Goal: Task Accomplishment & Management: Manage account settings

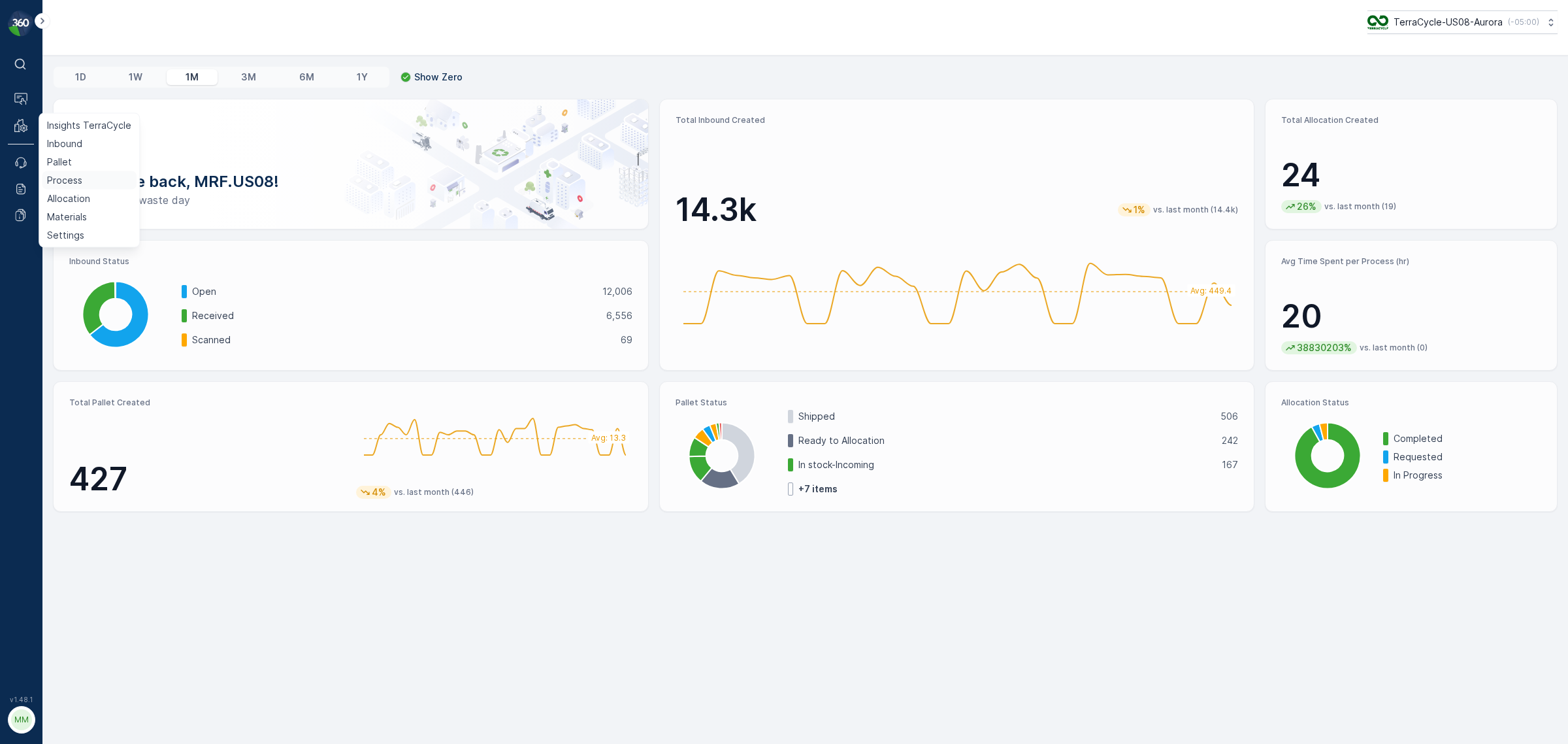
click at [66, 180] on p "Process" at bounding box center [64, 181] width 35 height 13
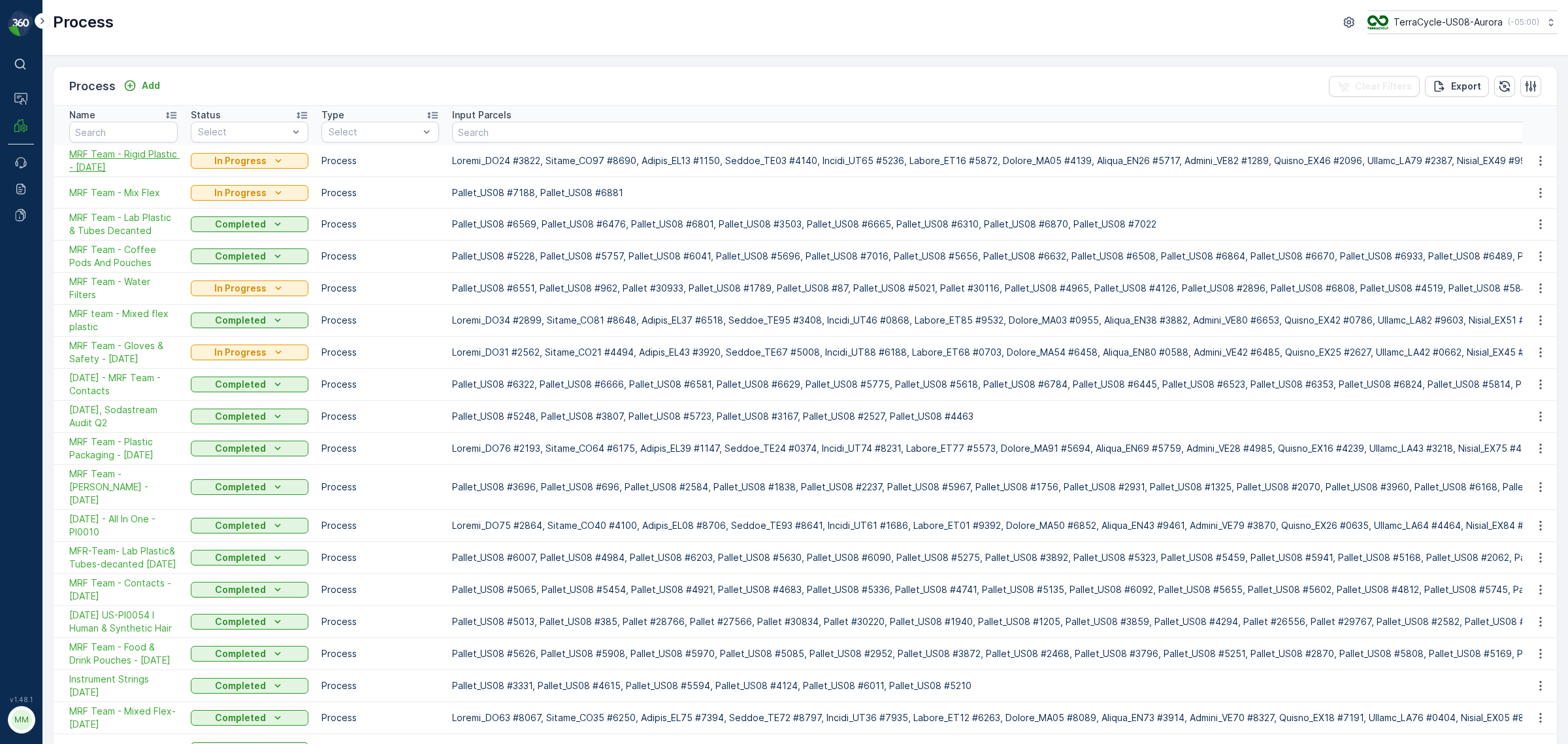
click at [110, 155] on span "MRF Team - Rigid Plastic - 8/13/25" at bounding box center [123, 161] width 108 height 26
click at [119, 131] on input "text" at bounding box center [123, 131] width 108 height 21
type input "plastic packaging"
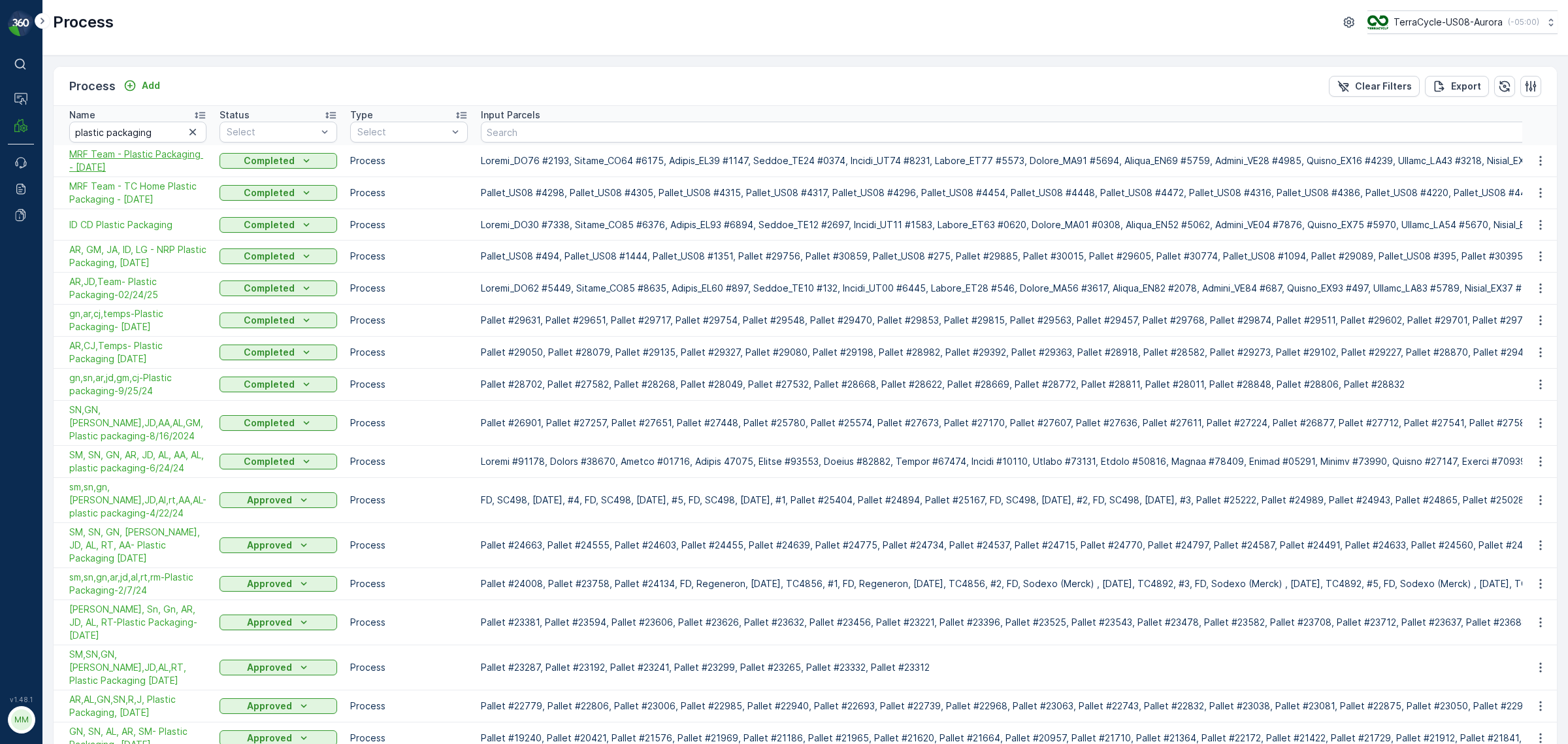
click at [135, 167] on span "MRF Team - Plastic Packaging - 7/21/25" at bounding box center [138, 161] width 137 height 26
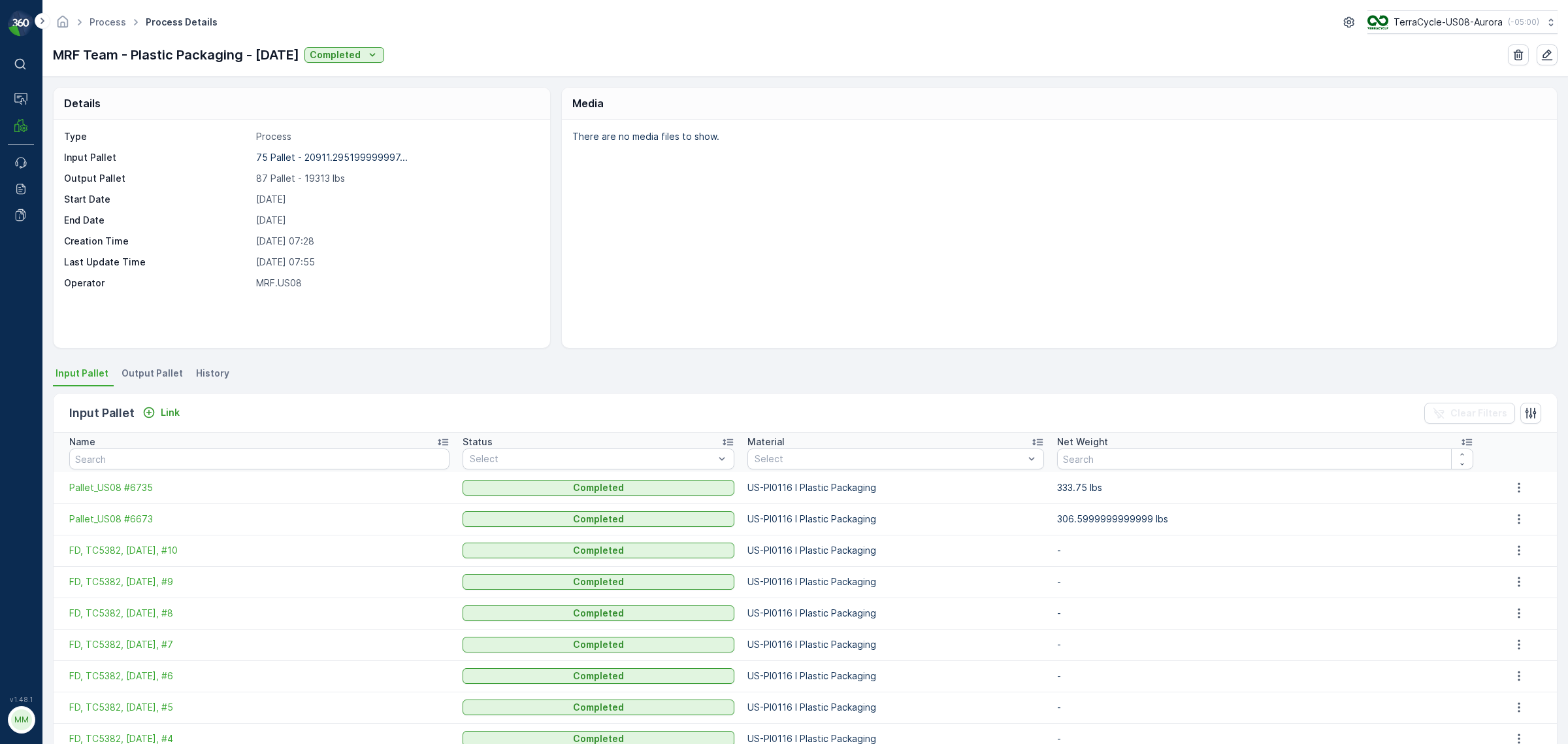
click at [149, 373] on span "Output Pallet" at bounding box center [152, 373] width 61 height 13
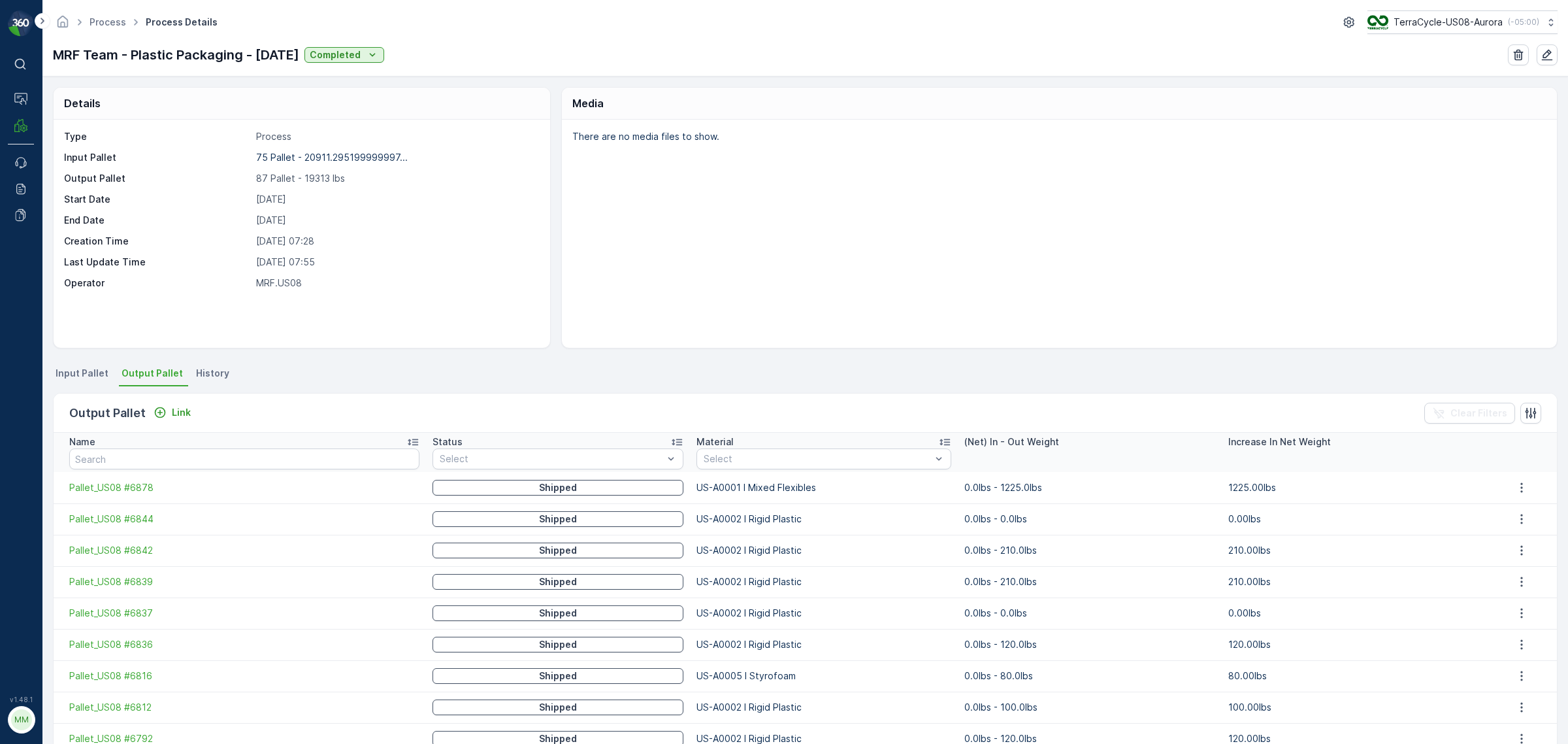
click at [938, 438] on icon at bounding box center [945, 442] width 13 height 13
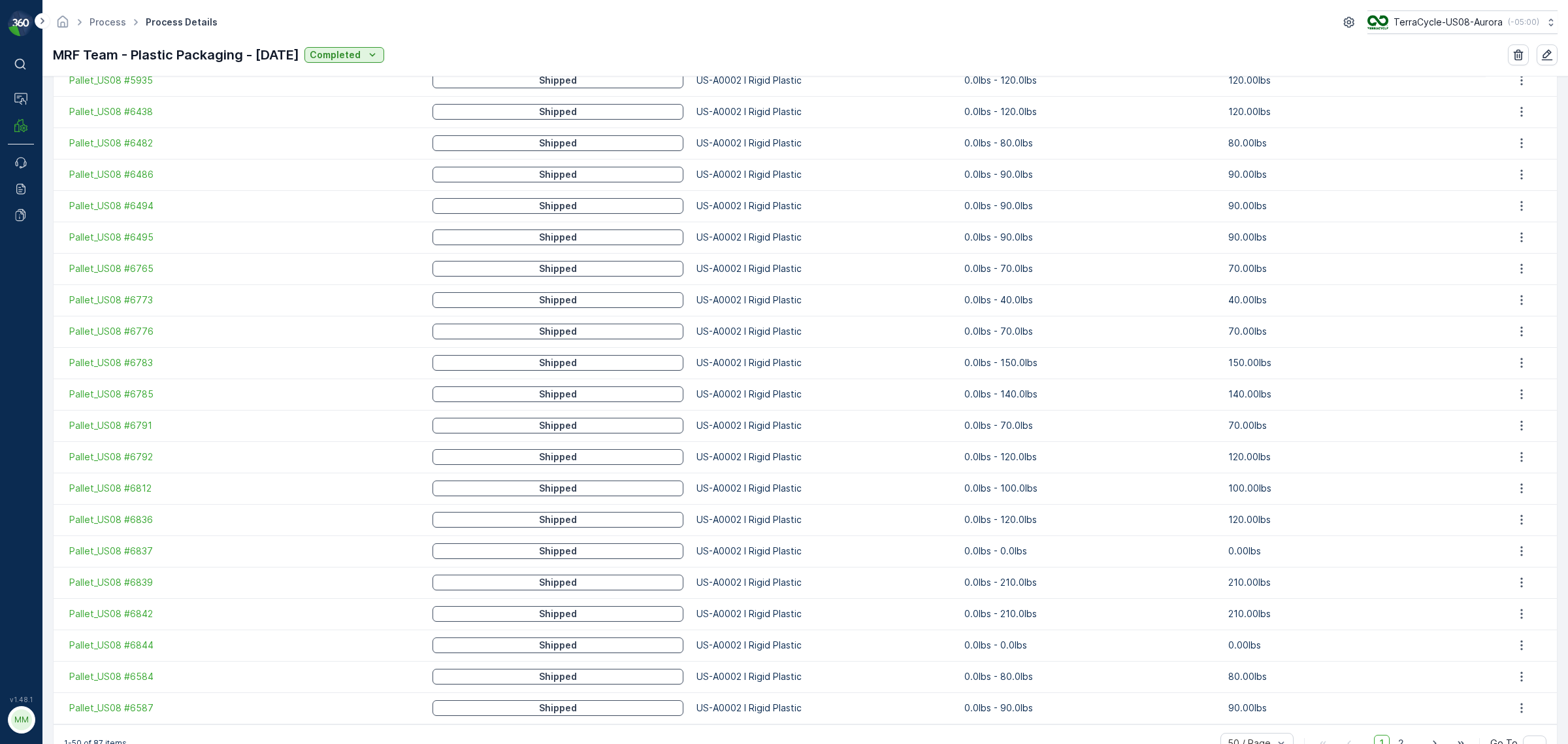
scroll to position [1351, 0]
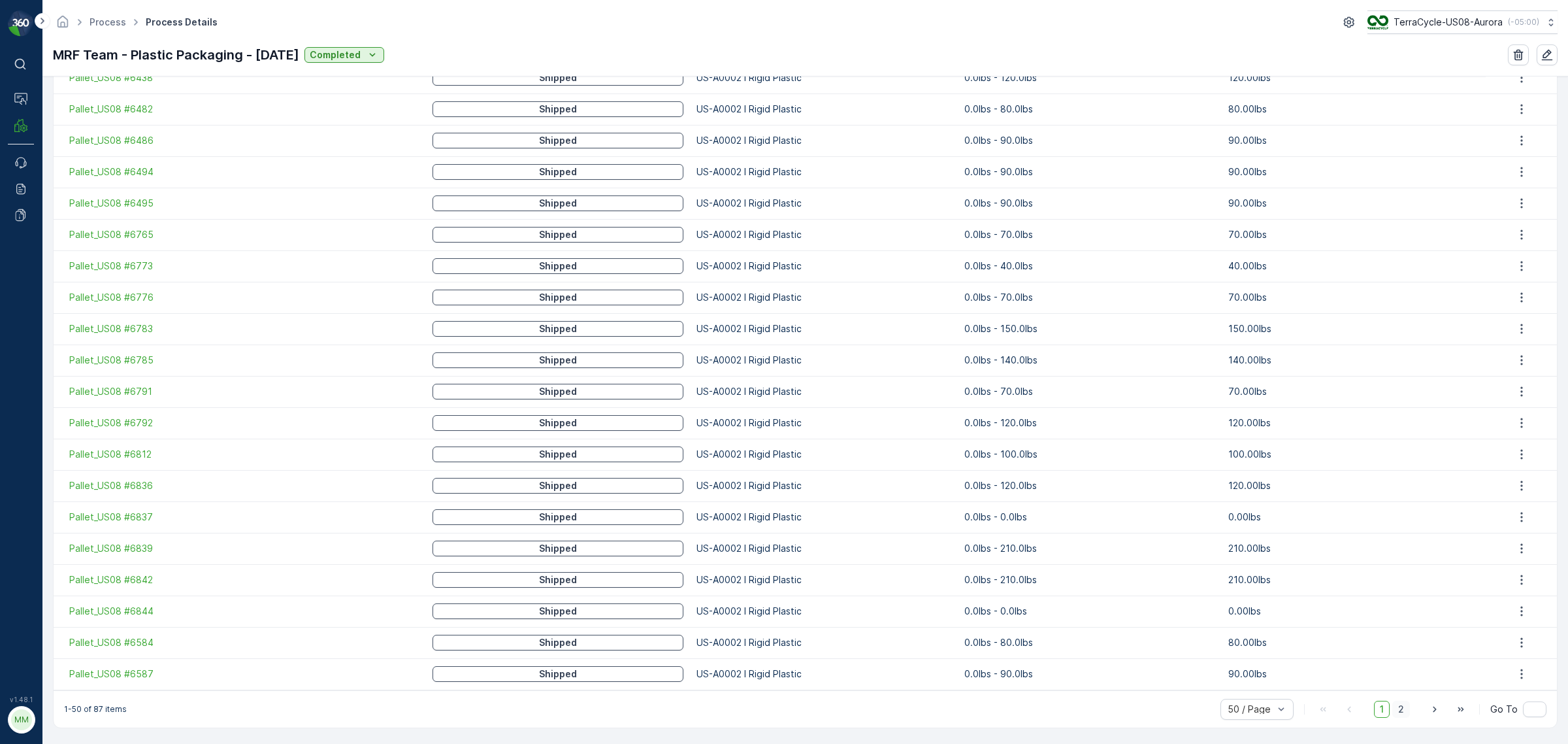
click at [1397, 705] on span "2" at bounding box center [1401, 709] width 17 height 17
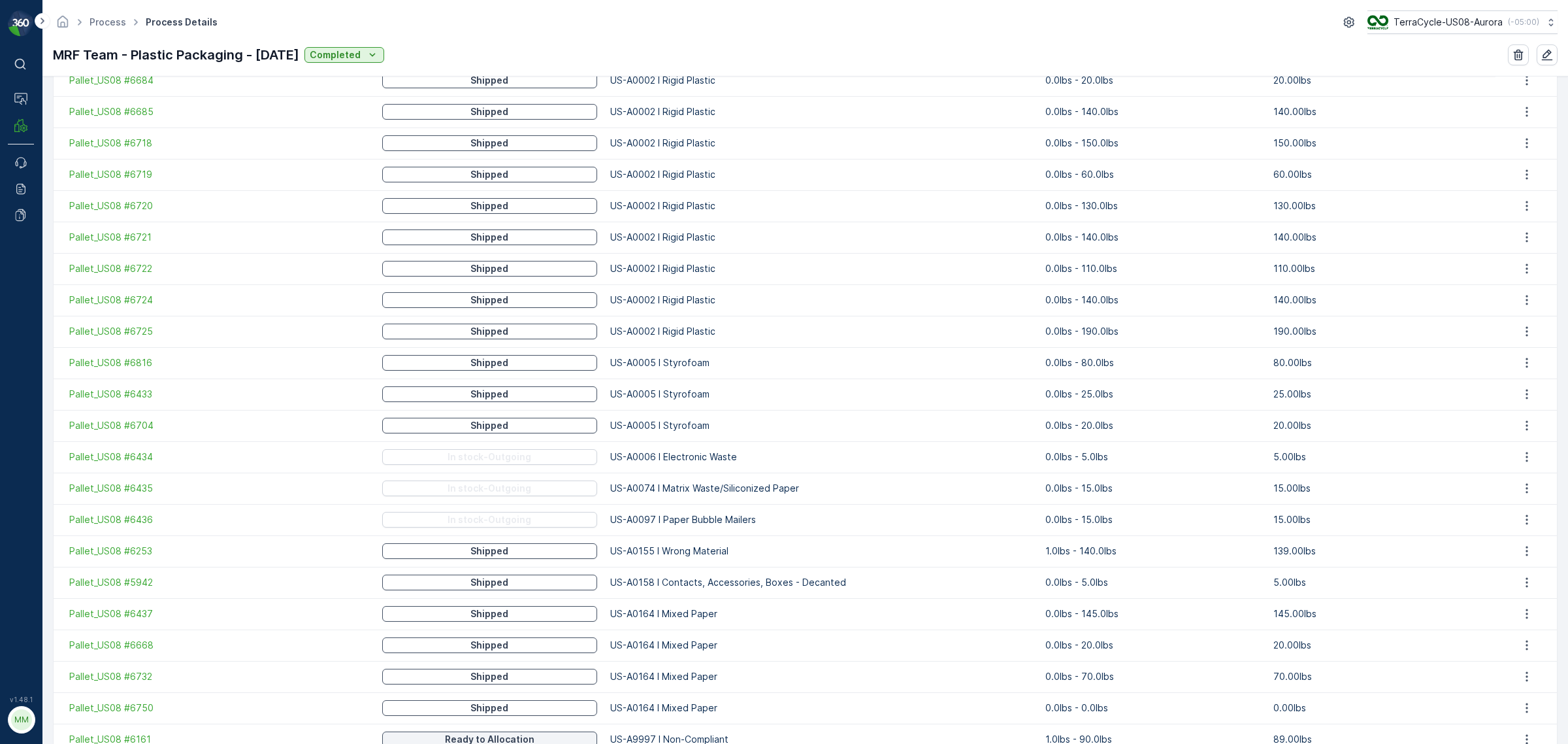
scroll to position [943, 0]
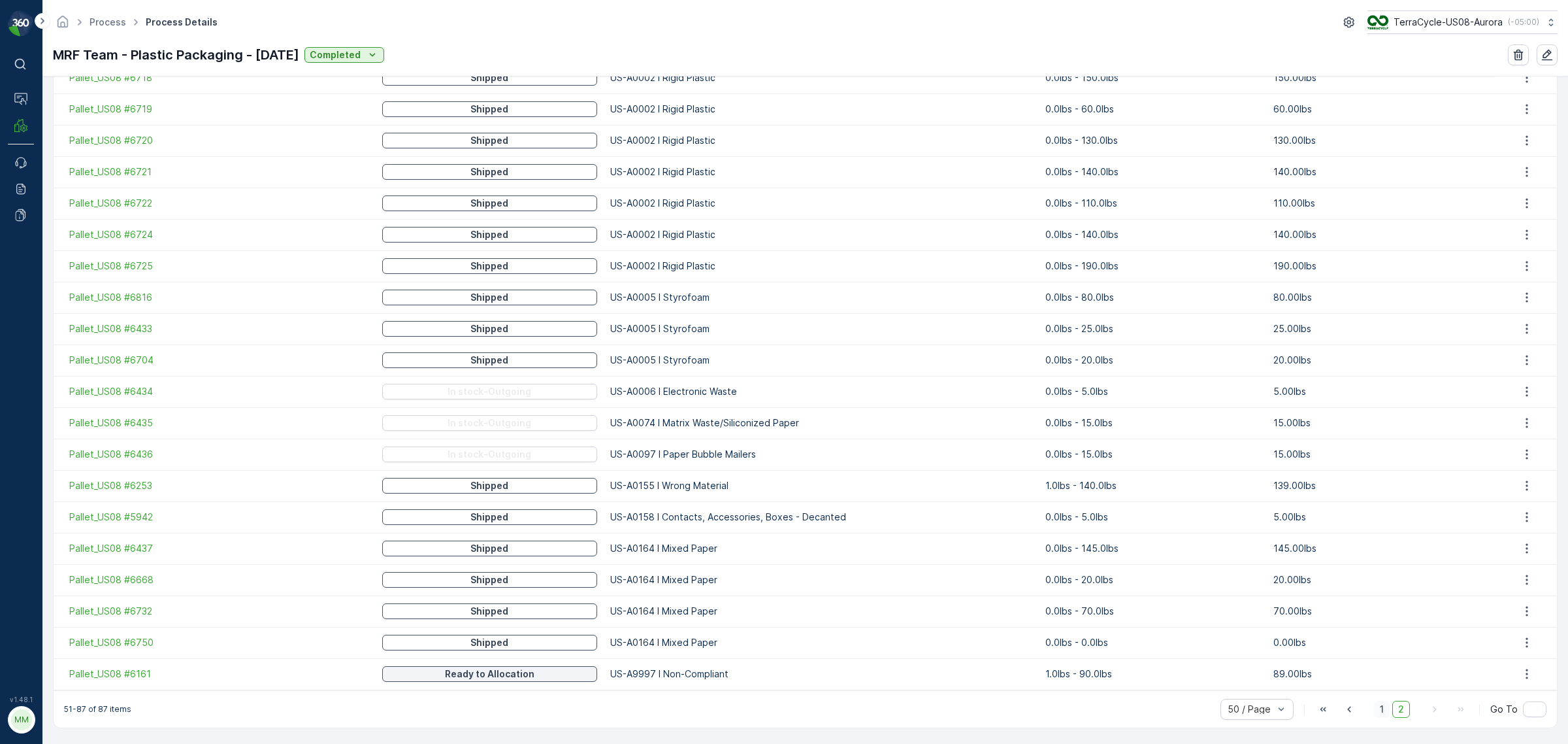
click at [1379, 711] on span "1" at bounding box center [1382, 709] width 16 height 17
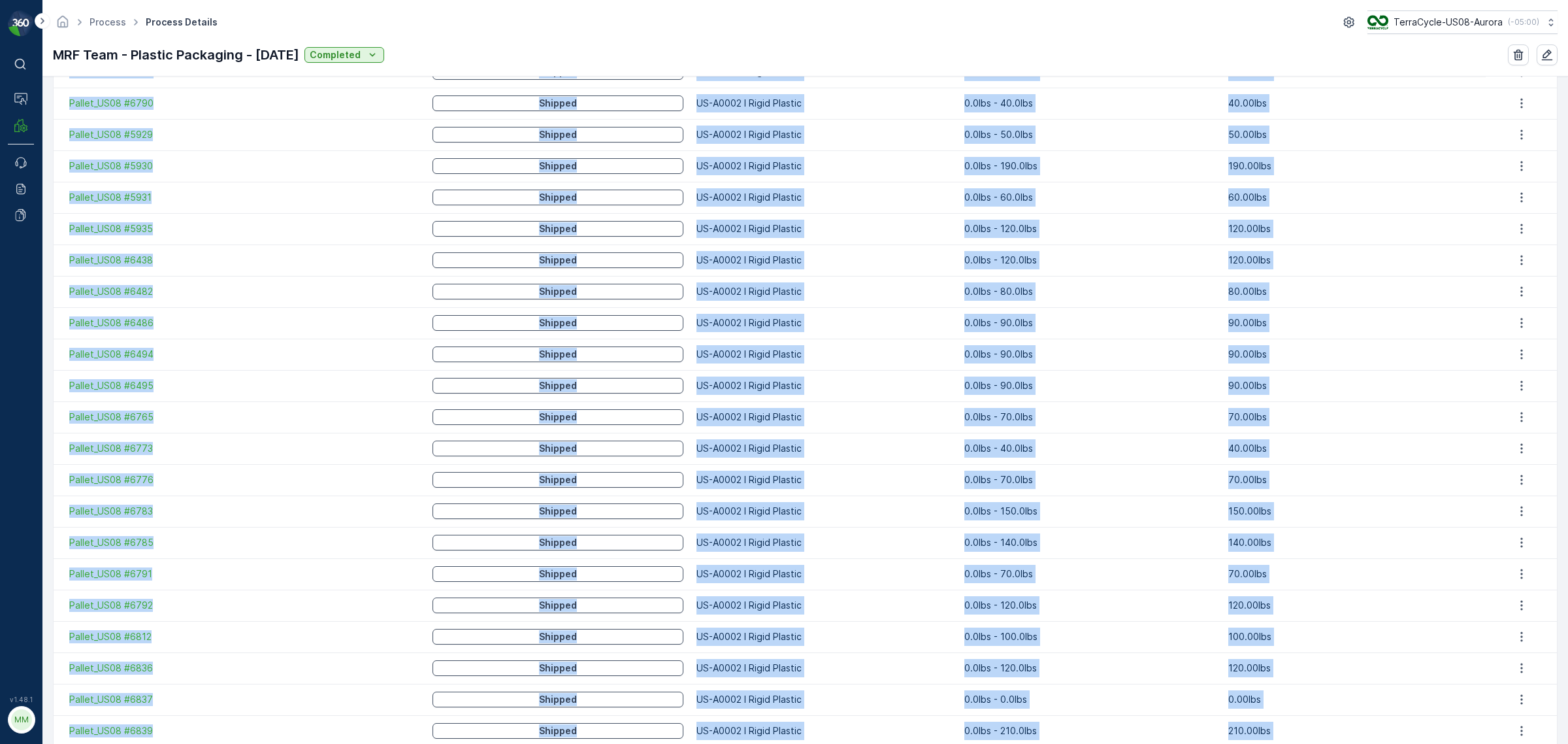
scroll to position [1351, 0]
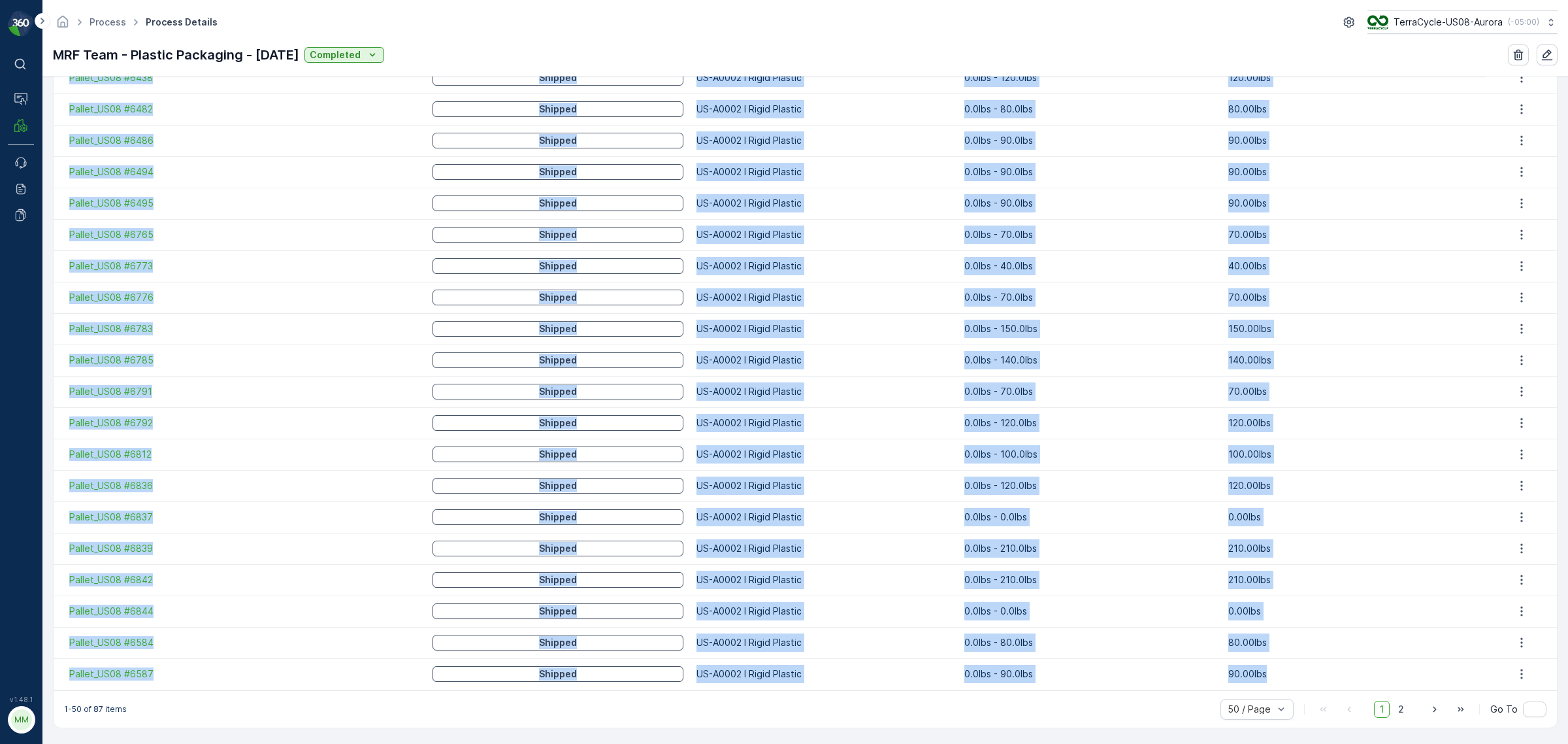
drag, startPoint x: 60, startPoint y: 197, endPoint x: 1350, endPoint y: 674, distance: 1375.4
copy tbody "Pallet_US08 #6533 Shipped US-A0001 I Mixed Flexibles 0.0lbs - 985.0lbs 985.00lb…"
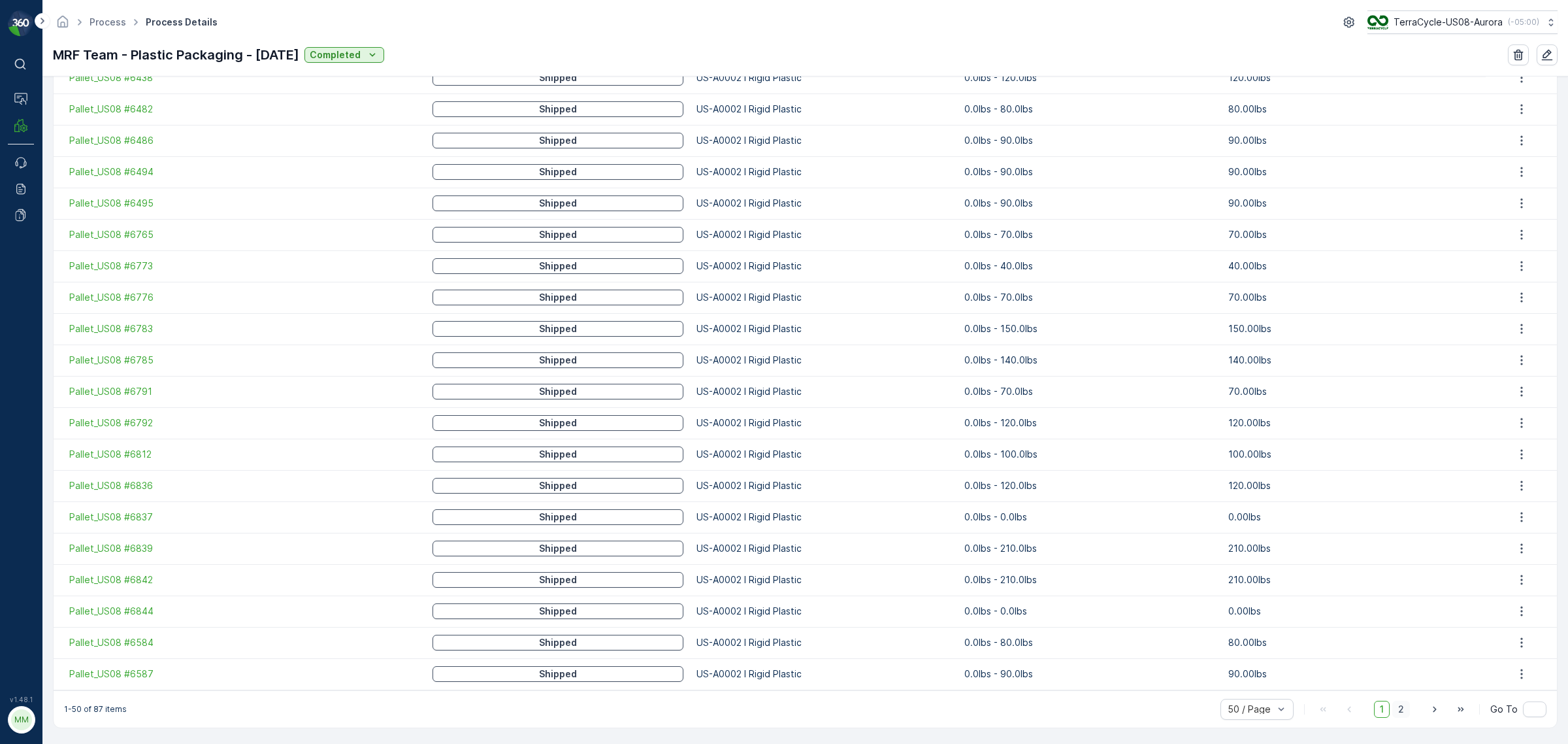
click at [1393, 708] on span "2" at bounding box center [1401, 709] width 17 height 17
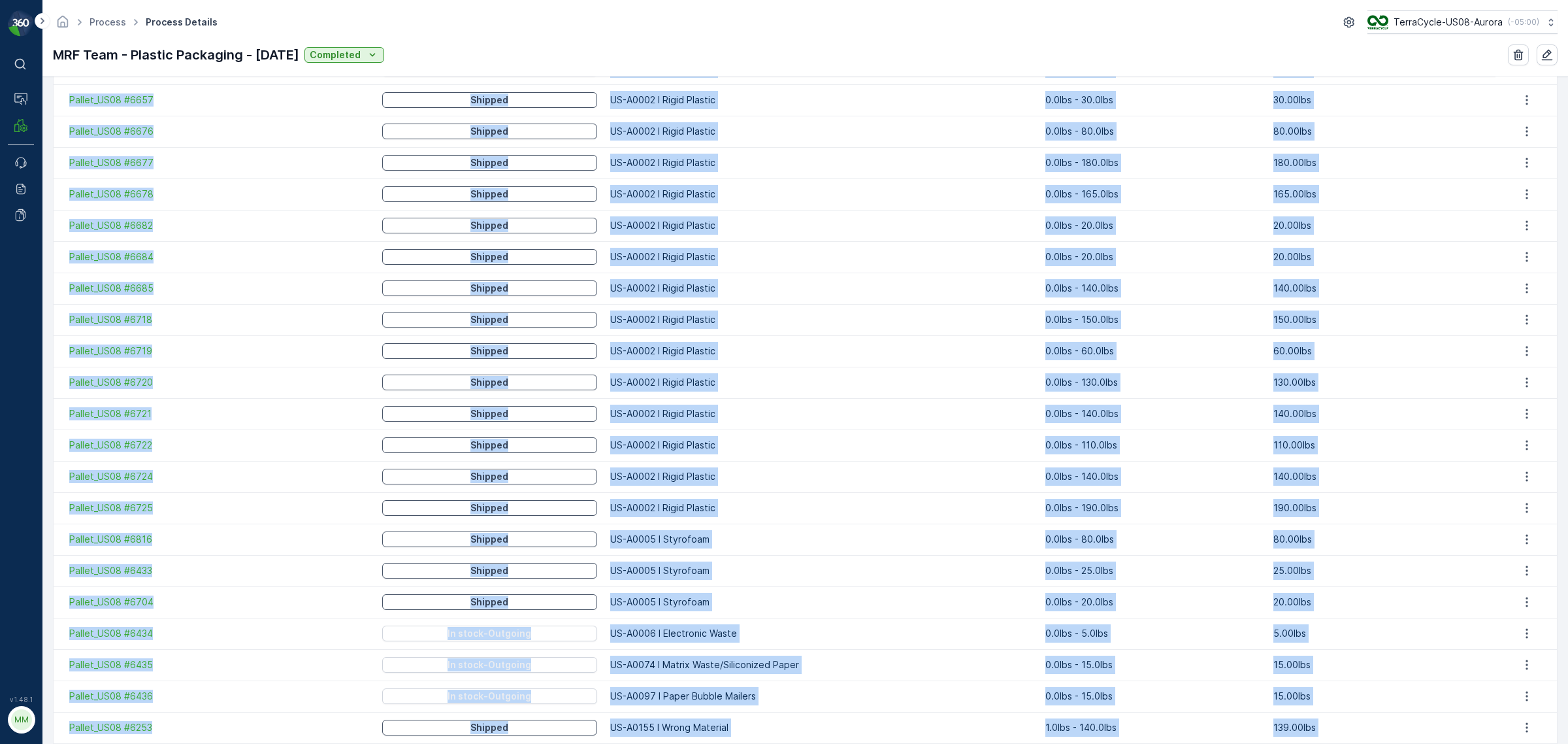
scroll to position [943, 0]
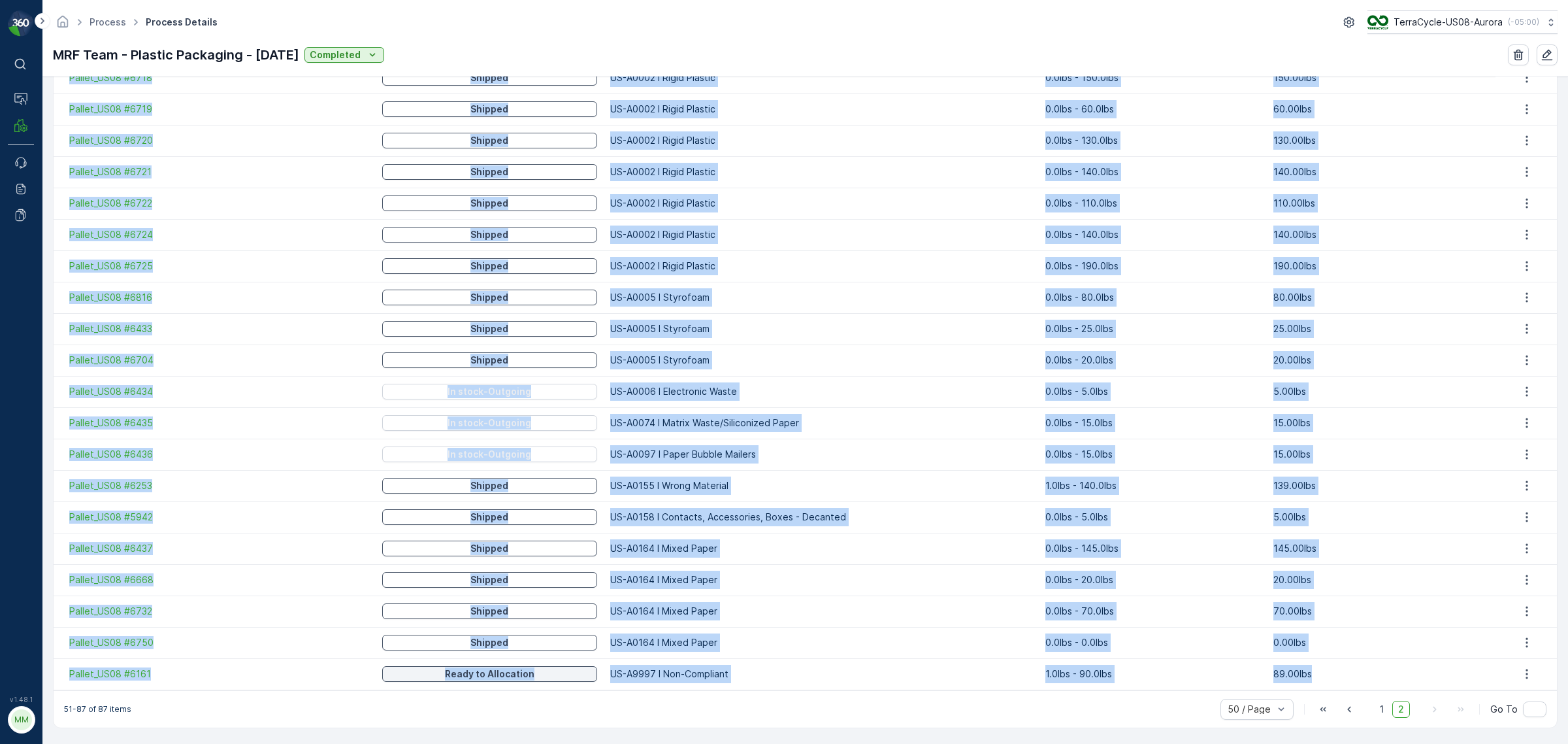
drag, startPoint x: 64, startPoint y: 437, endPoint x: 1313, endPoint y: 670, distance: 1270.5
click at [1313, 670] on tbody "Pallet_US08 #6588 Shipped US-A0002 I Rigid Plastic 0.0lbs - 110.0lbs 110.00lbs …" at bounding box center [805, 108] width 1504 height 1161
copy tbody "Pallet_US08 #6588 Shipped US-A0002 I Rigid Plastic 0.0lbs - 110.0lbs 110.00lbs …"
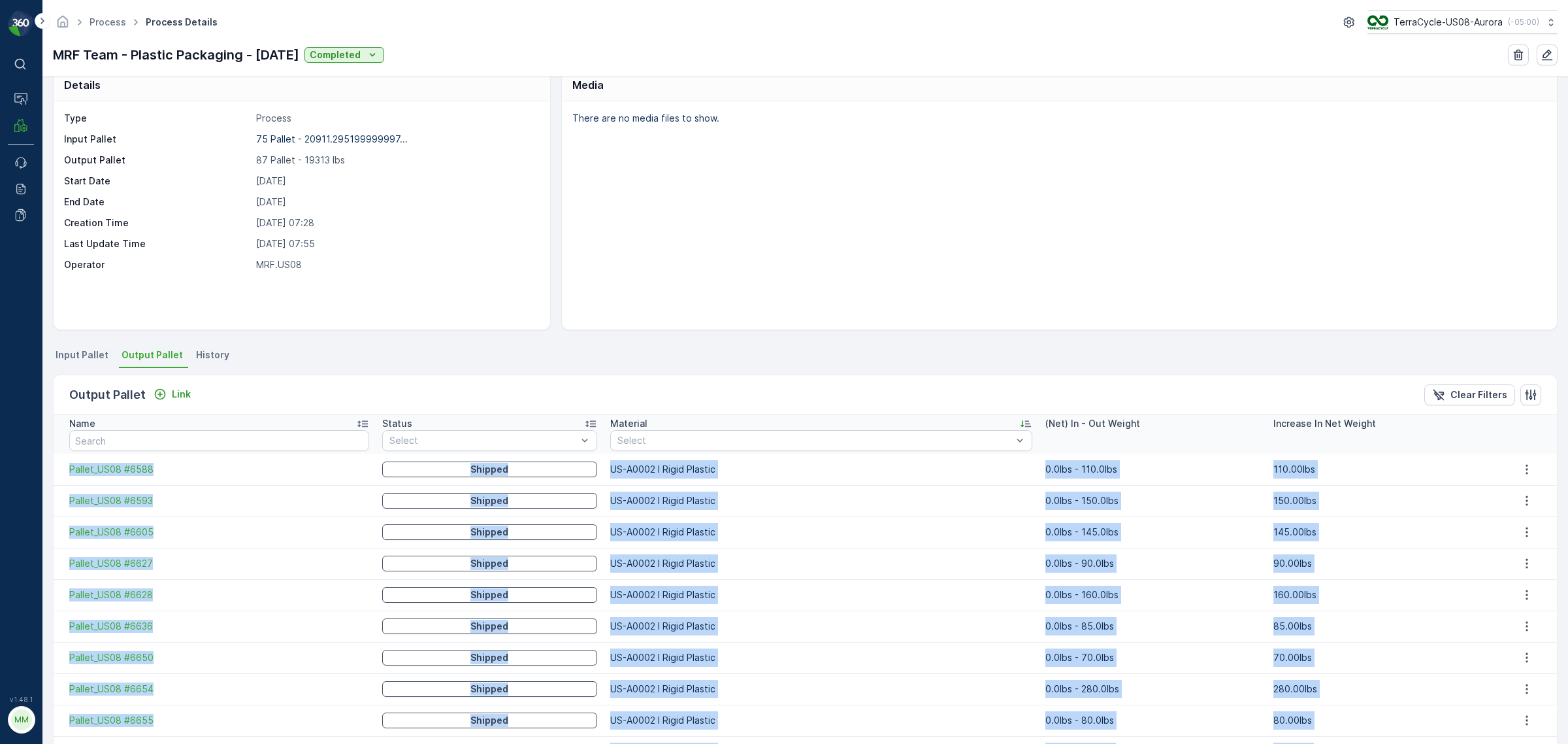
scroll to position [0, 0]
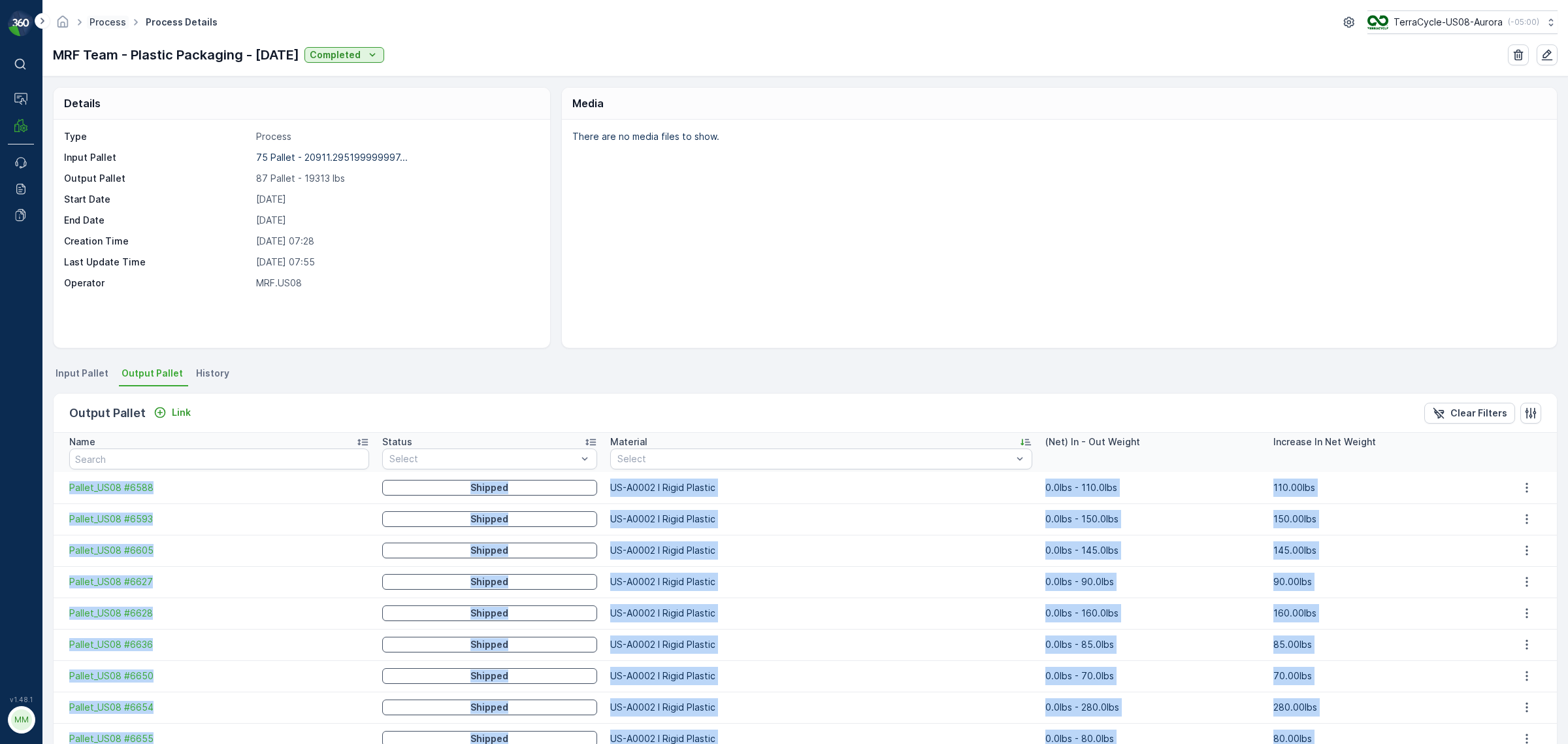
click at [112, 24] on link "Process" at bounding box center [108, 22] width 37 height 11
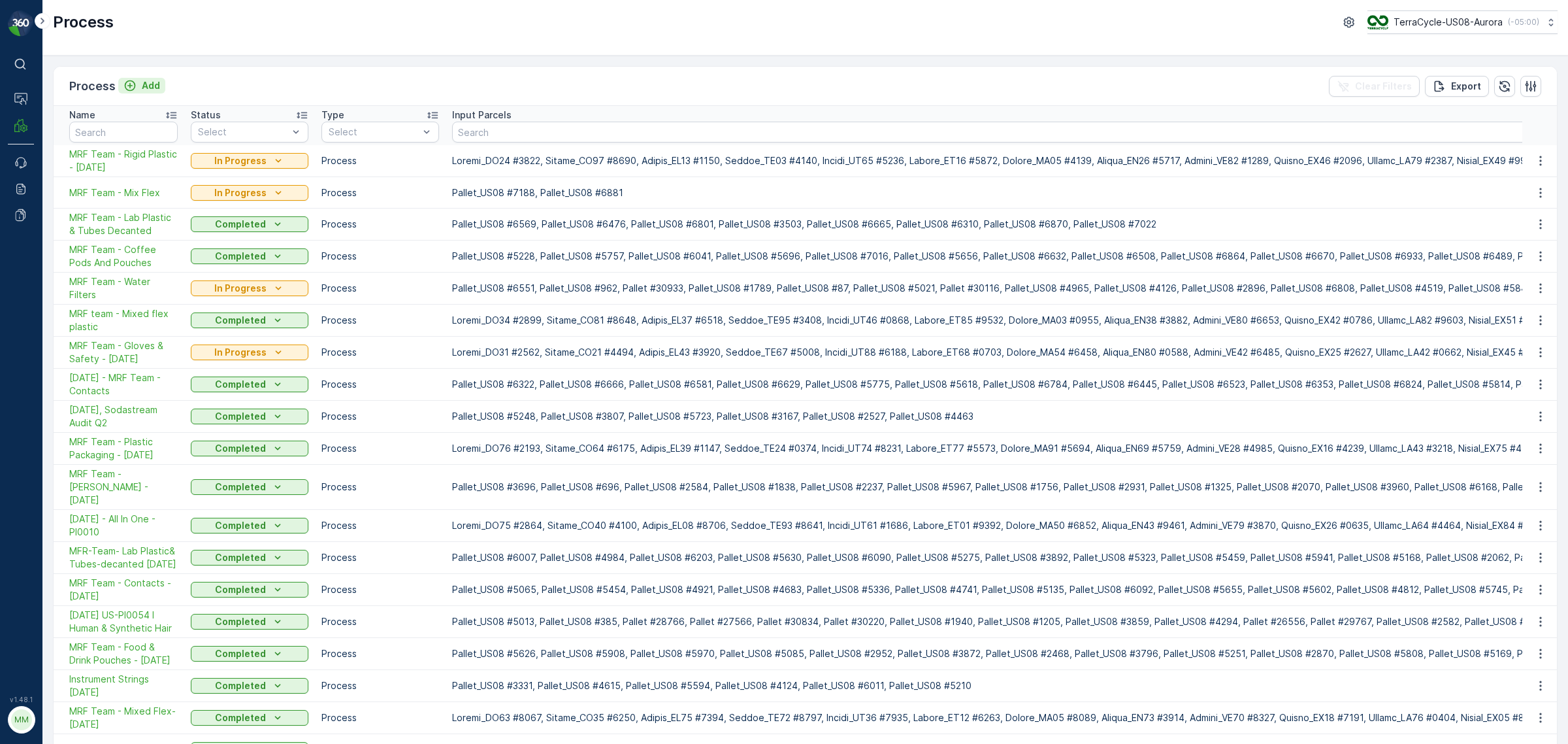
click at [141, 86] on p "Add" at bounding box center [150, 86] width 18 height 13
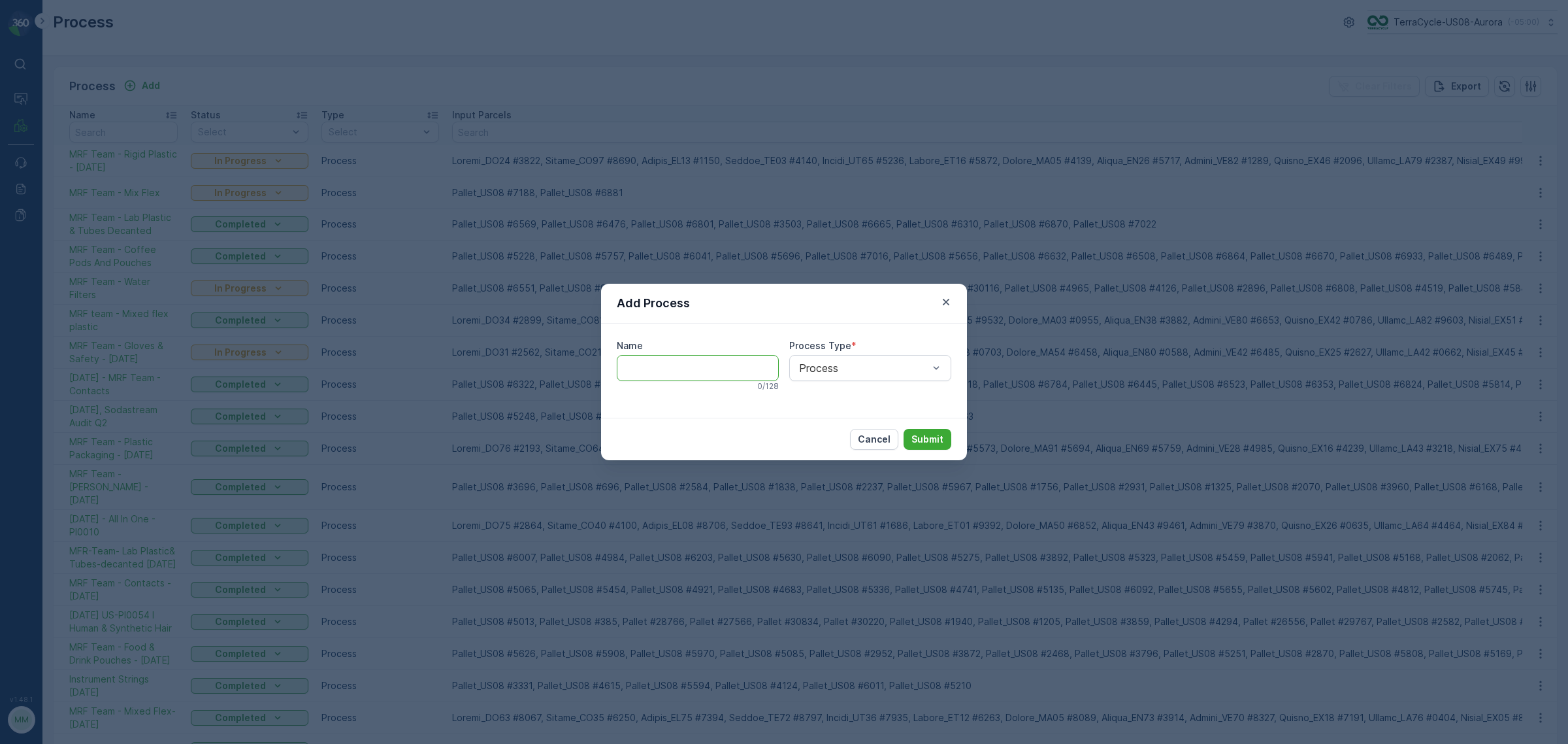
click at [687, 364] on input "Name" at bounding box center [697, 368] width 162 height 26
drag, startPoint x: 627, startPoint y: 368, endPoint x: 765, endPoint y: 370, distance: 138.0
click at [765, 370] on div "08/19/25, PI0046 Mixed Bottle Caps" at bounding box center [697, 367] width 162 height 26
click at [720, 369] on input "08/19/25, PI0046 Mixed Bottle Caps" at bounding box center [697, 367] width 162 height 26
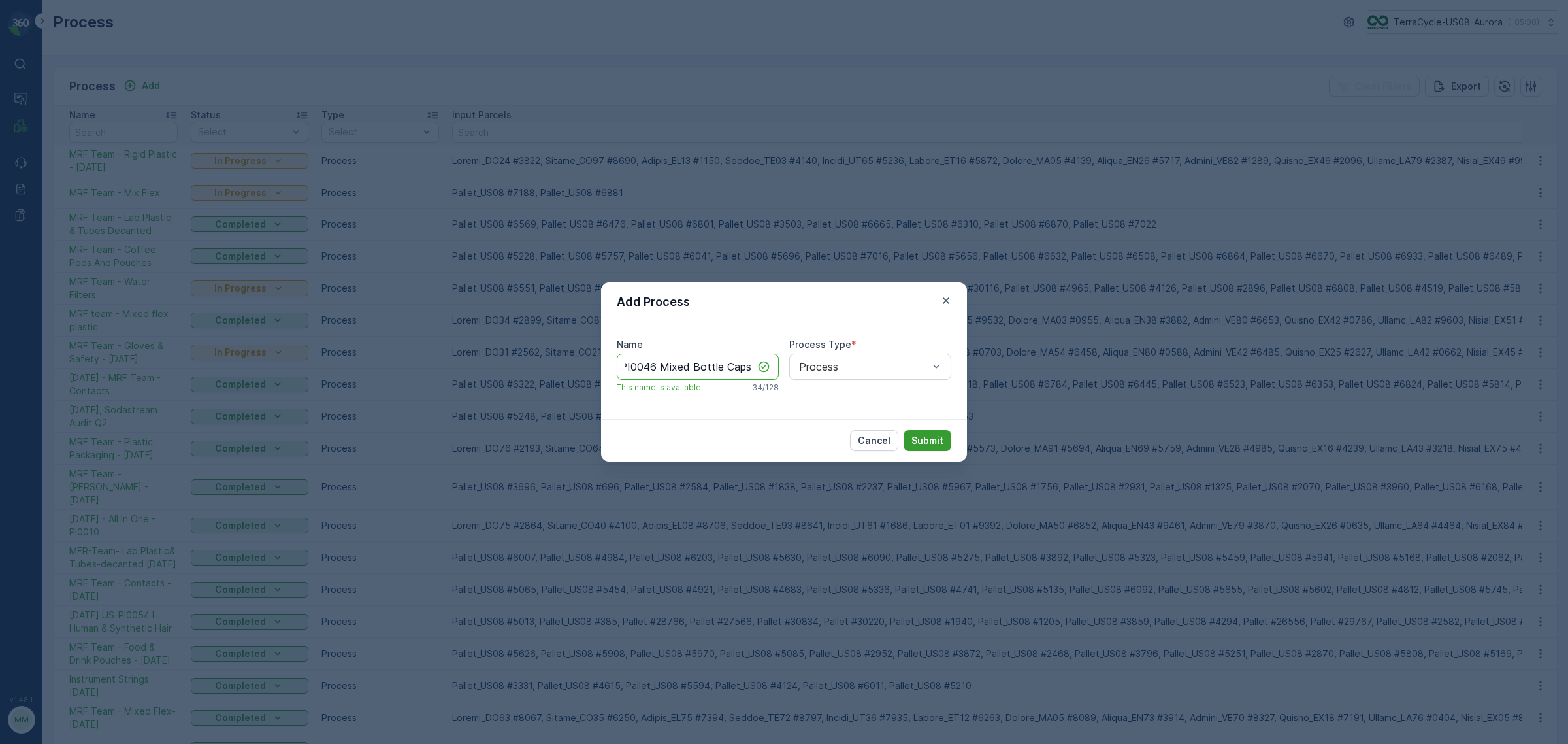
type input "08/19/25, PI0046 Mixed Bottle Caps"
click at [928, 436] on p "Submit" at bounding box center [928, 441] width 32 height 13
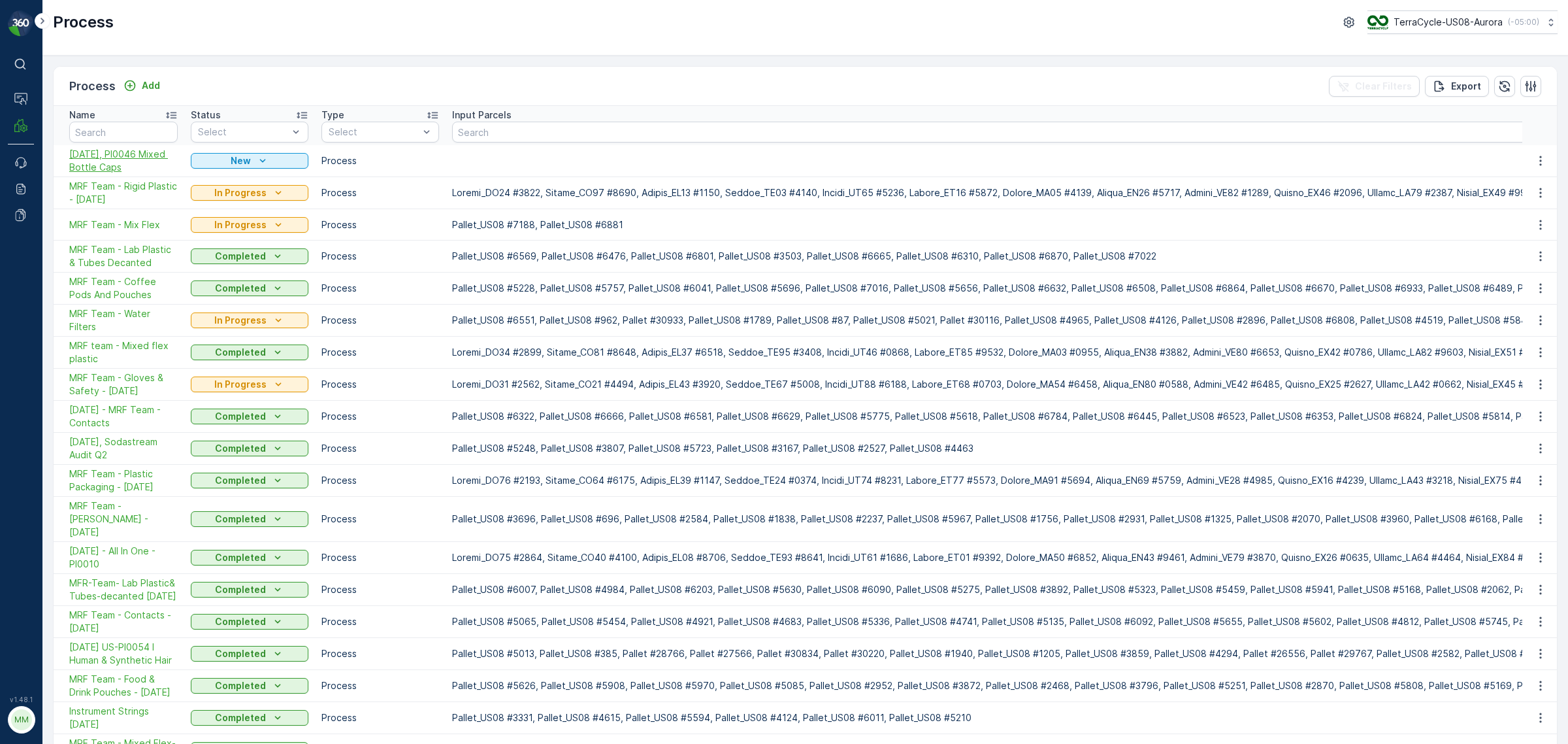
drag, startPoint x: 66, startPoint y: 157, endPoint x: 137, endPoint y: 171, distance: 72.4
click at [137, 171] on td "08/19/25, PI0046 Mixed Bottle Caps" at bounding box center [118, 161] width 131 height 32
click at [137, 171] on span "08/19/25, PI0046 Mixed Bottle Caps" at bounding box center [123, 161] width 108 height 26
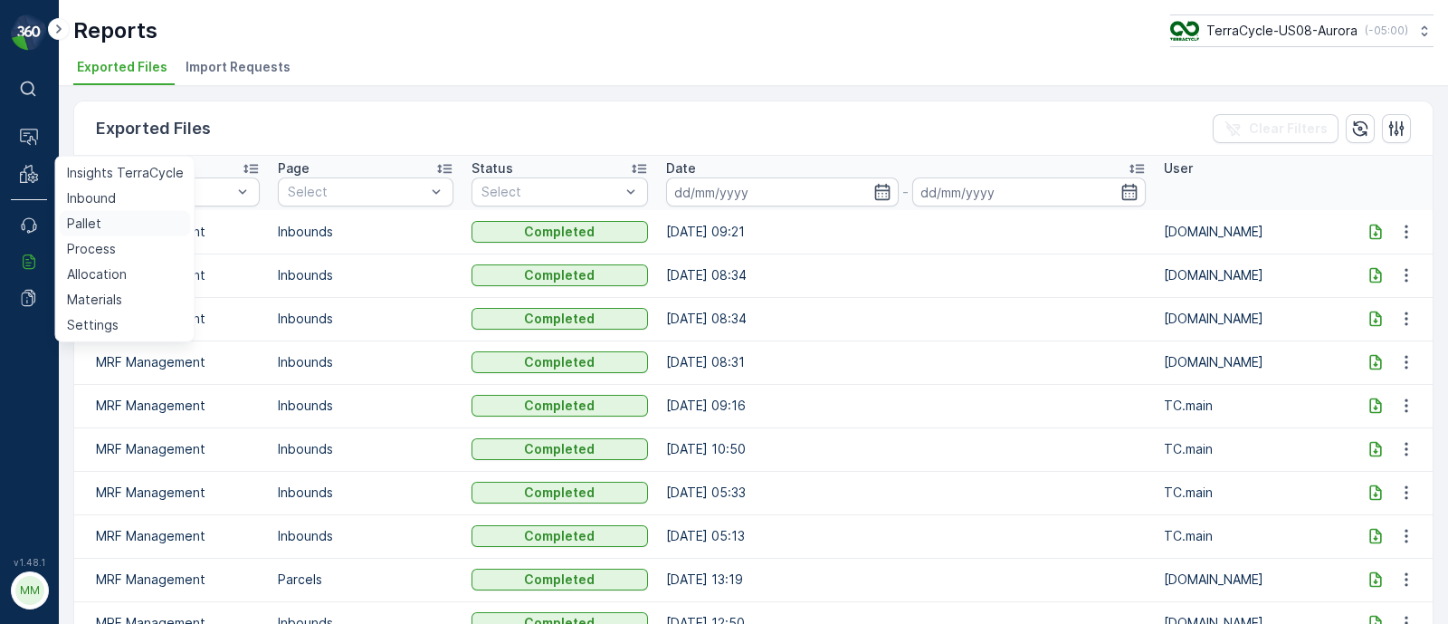
click at [91, 225] on p "Pallet" at bounding box center [84, 224] width 34 height 18
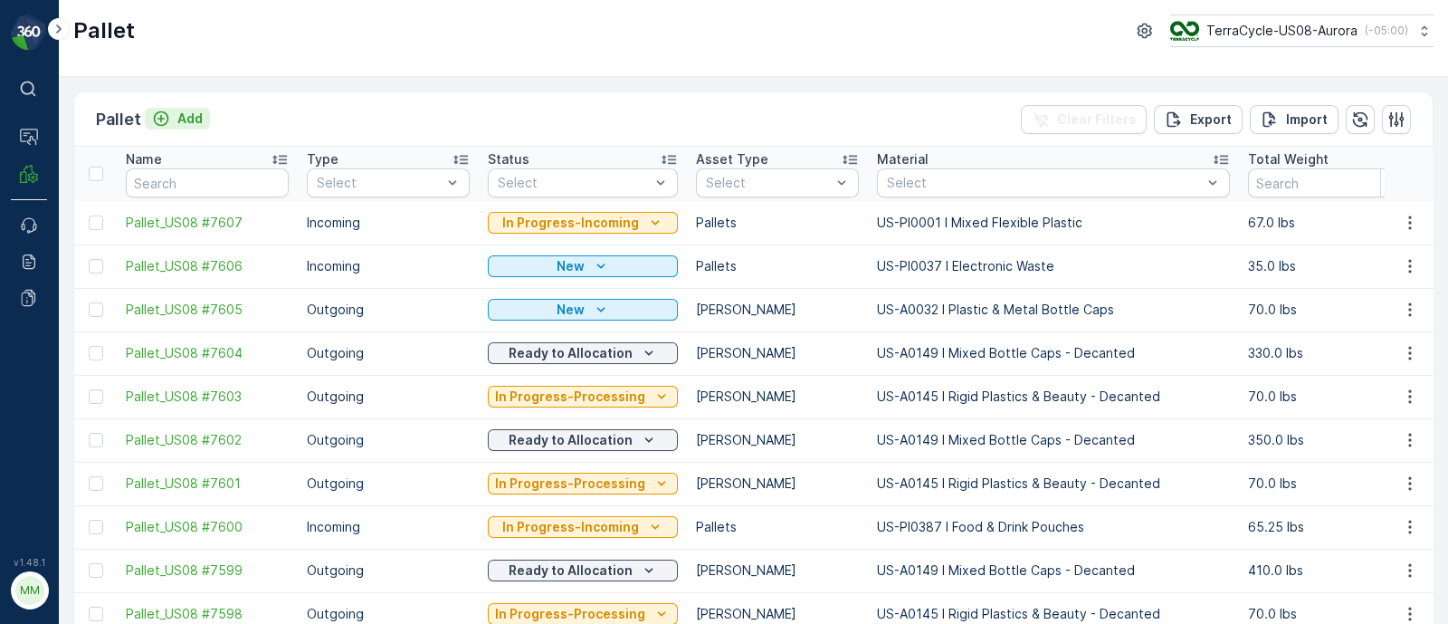
click at [195, 118] on p "Add" at bounding box center [189, 119] width 25 height 18
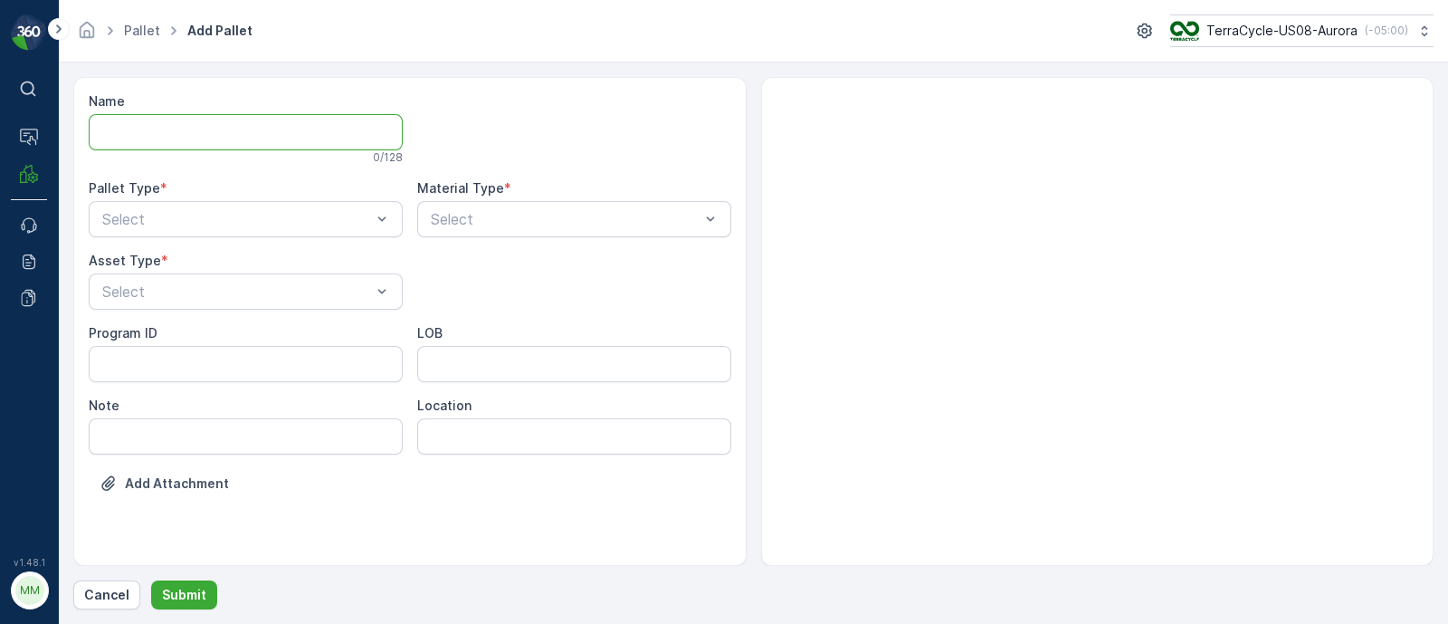
click at [199, 138] on input "Name" at bounding box center [246, 132] width 314 height 36
paste input "SC7288"
type input "FD, SC7288, [DATE], #1"
click at [482, 224] on div at bounding box center [565, 223] width 272 height 16
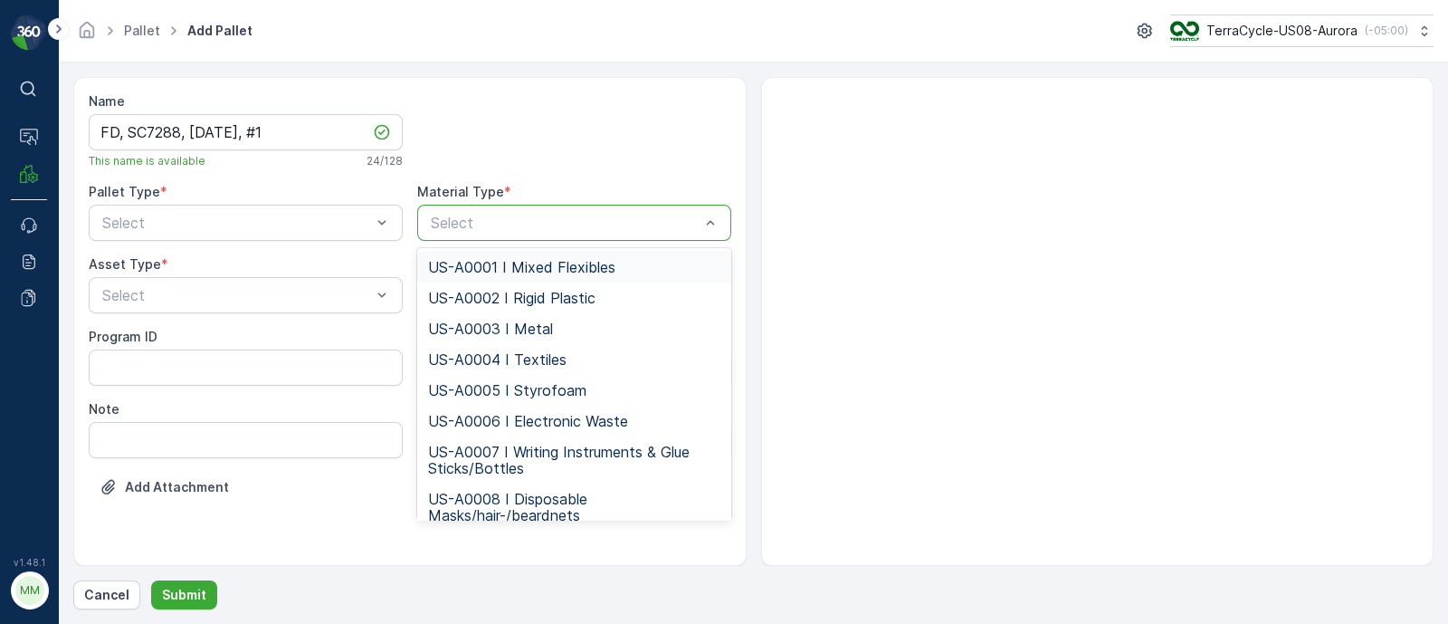
paste input "US-PI0433 I C27607 Gloves & Masks"
type input "US-PI0433 I C27607 Gloves & Masks"
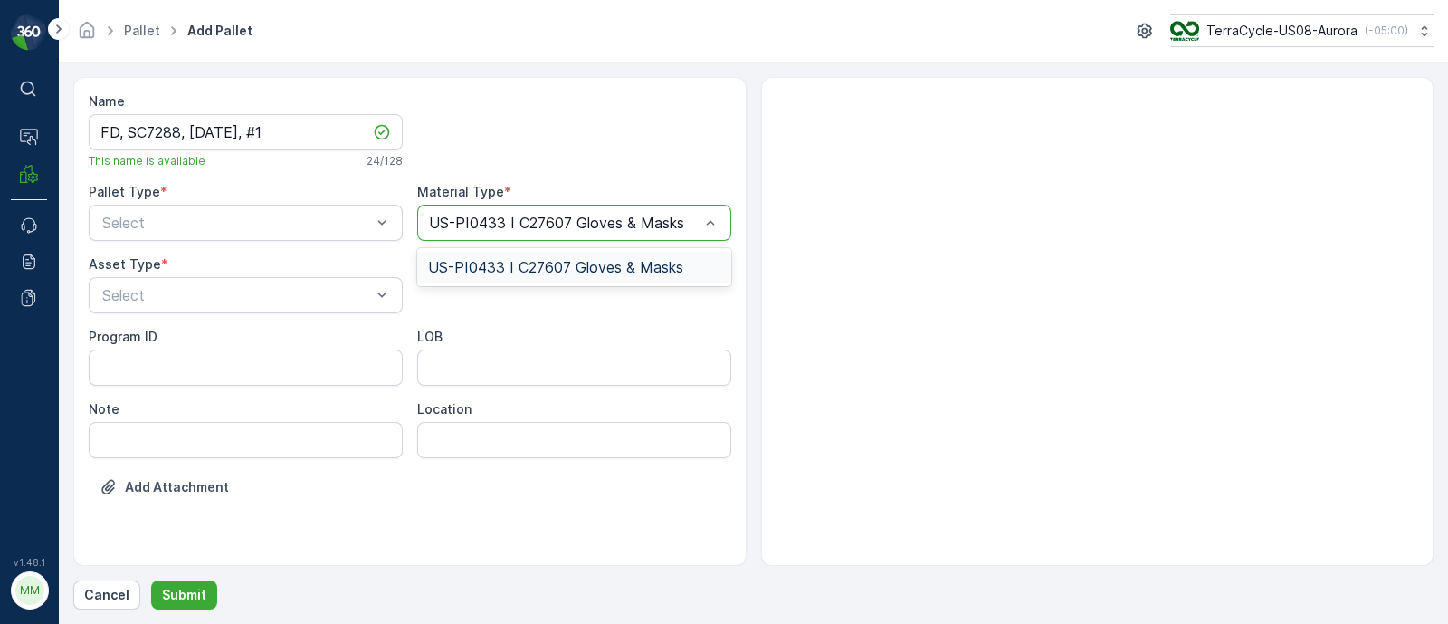
click at [511, 262] on span "US-PI0433 I C27607 Gloves & Masks" at bounding box center [555, 267] width 255 height 16
click at [157, 287] on div at bounding box center [236, 295] width 272 height 16
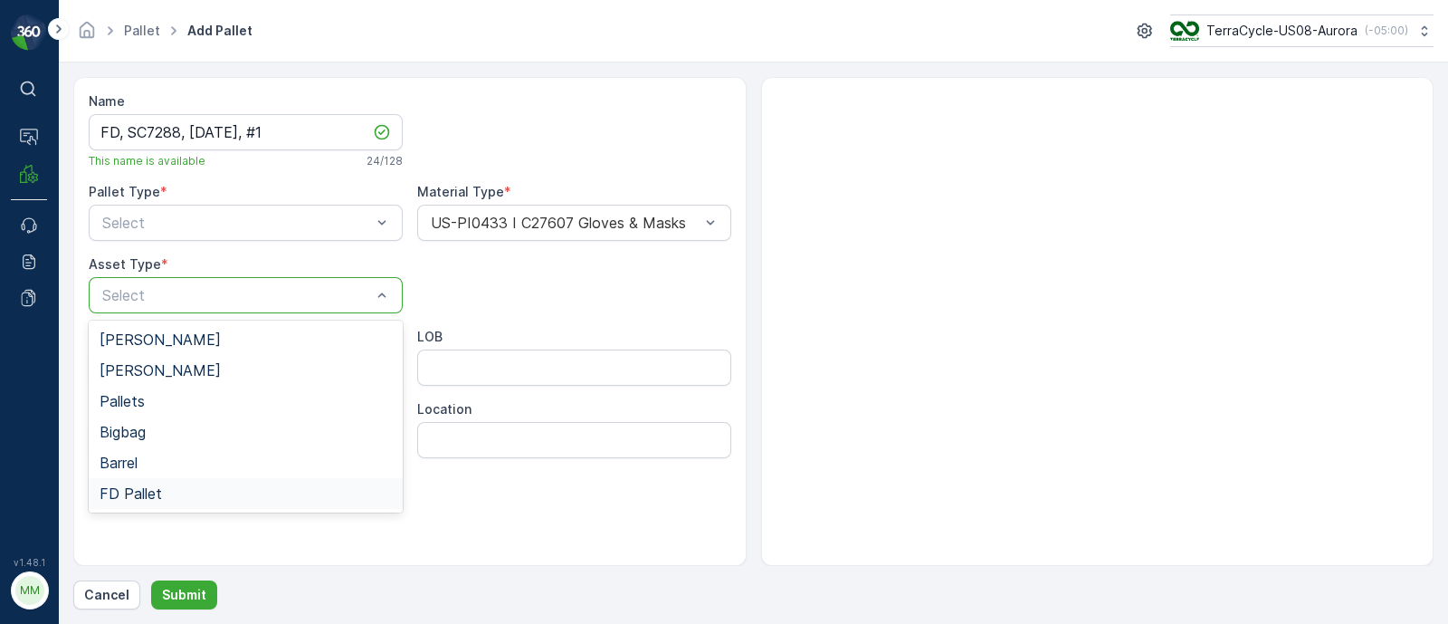
click at [142, 487] on span "FD Pallet" at bounding box center [131, 493] width 62 height 16
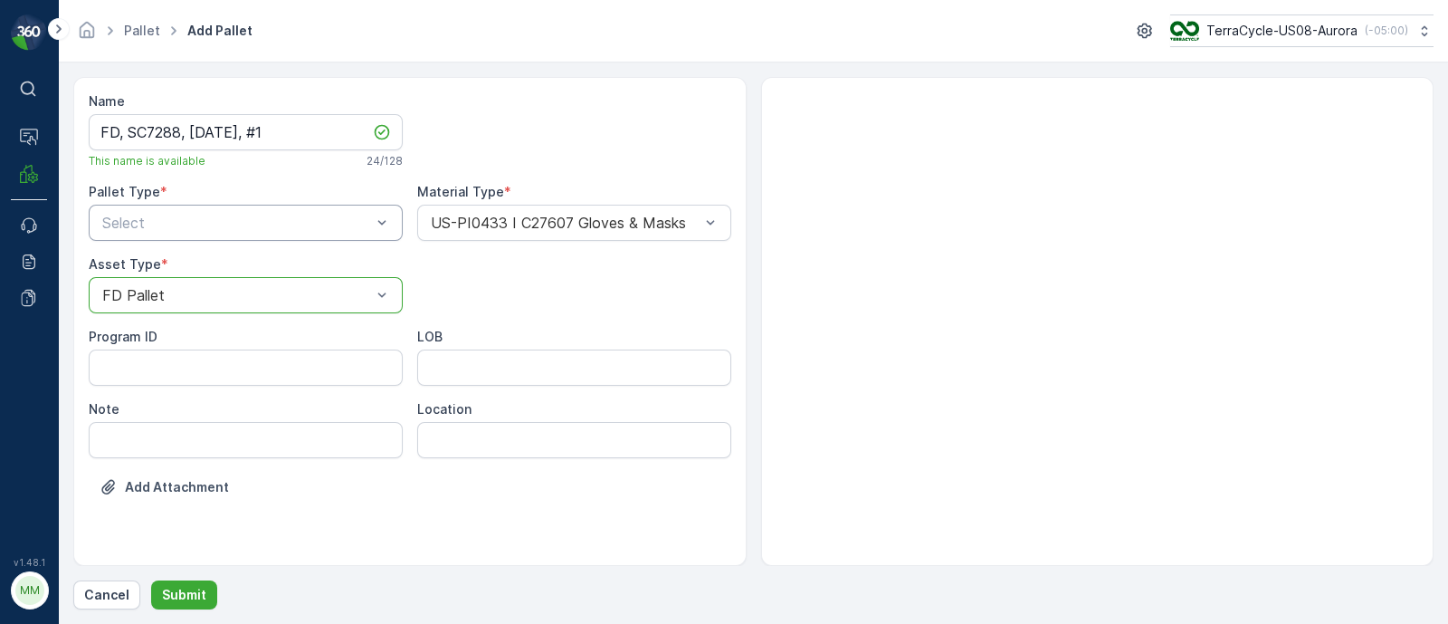
click at [167, 234] on div "Select" at bounding box center [246, 223] width 314 height 36
click at [160, 264] on span "Incoming" at bounding box center [130, 267] width 61 height 16
click at [186, 364] on ID "Program ID" at bounding box center [246, 367] width 314 height 36
paste ID "F-C27607"
type ID "F-C27607"
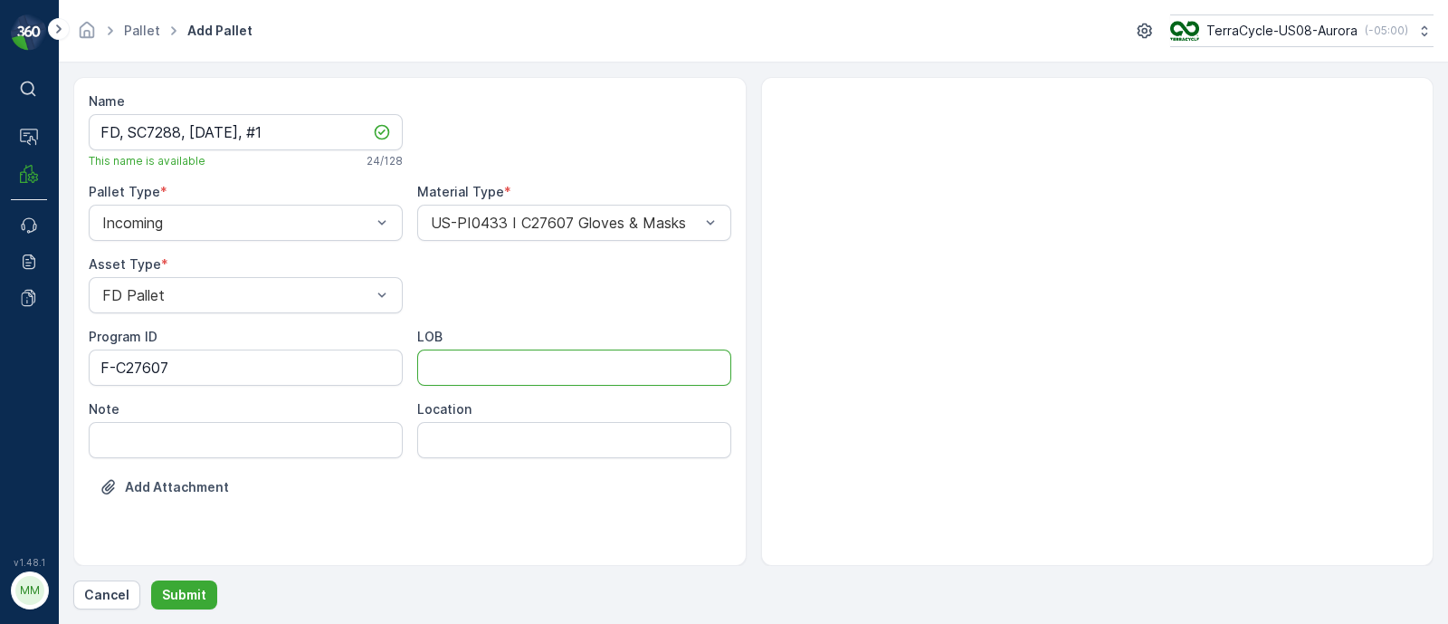
drag, startPoint x: 468, startPoint y: 365, endPoint x: 476, endPoint y: 374, distance: 12.2
click at [469, 366] on input "LOB" at bounding box center [574, 367] width 314 height 36
type input "MAT"
click at [195, 591] on p "Submit" at bounding box center [184, 595] width 44 height 18
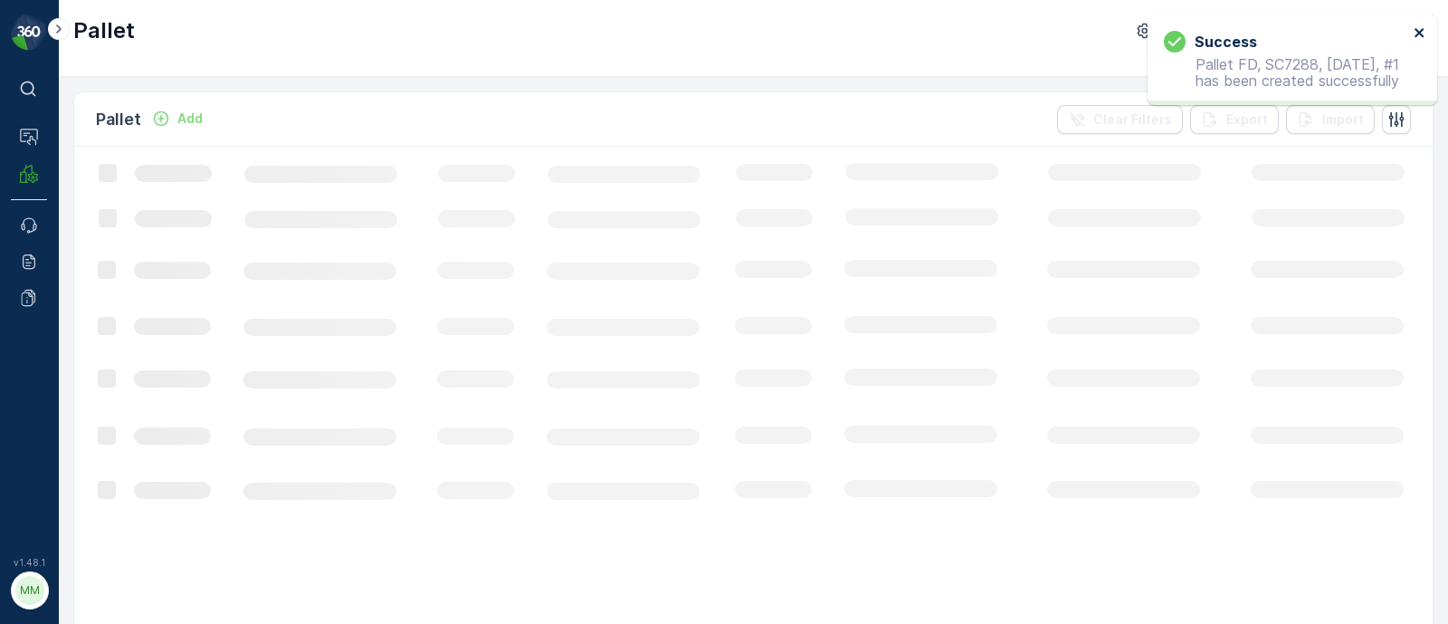
click at [1417, 31] on icon "close" at bounding box center [1419, 32] width 9 height 9
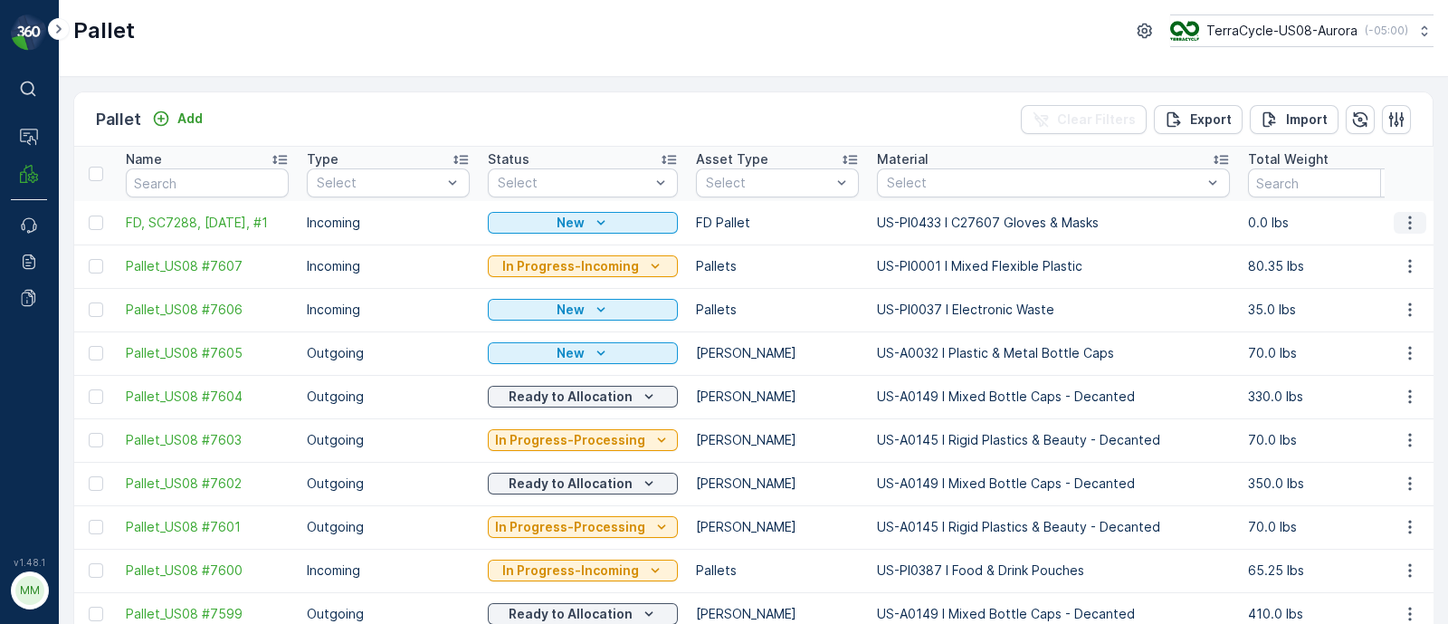
click at [1410, 215] on icon "button" at bounding box center [1410, 223] width 18 height 18
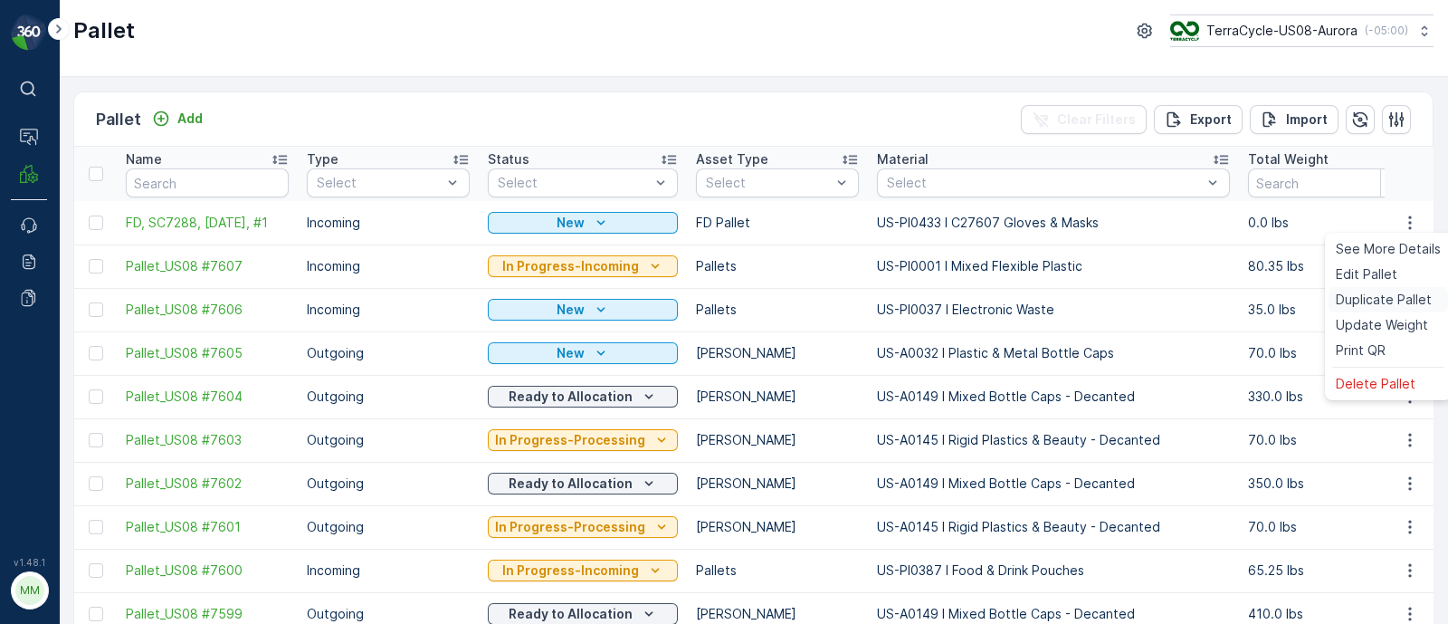
click at [1378, 305] on span "Duplicate Pallet" at bounding box center [1384, 300] width 96 height 18
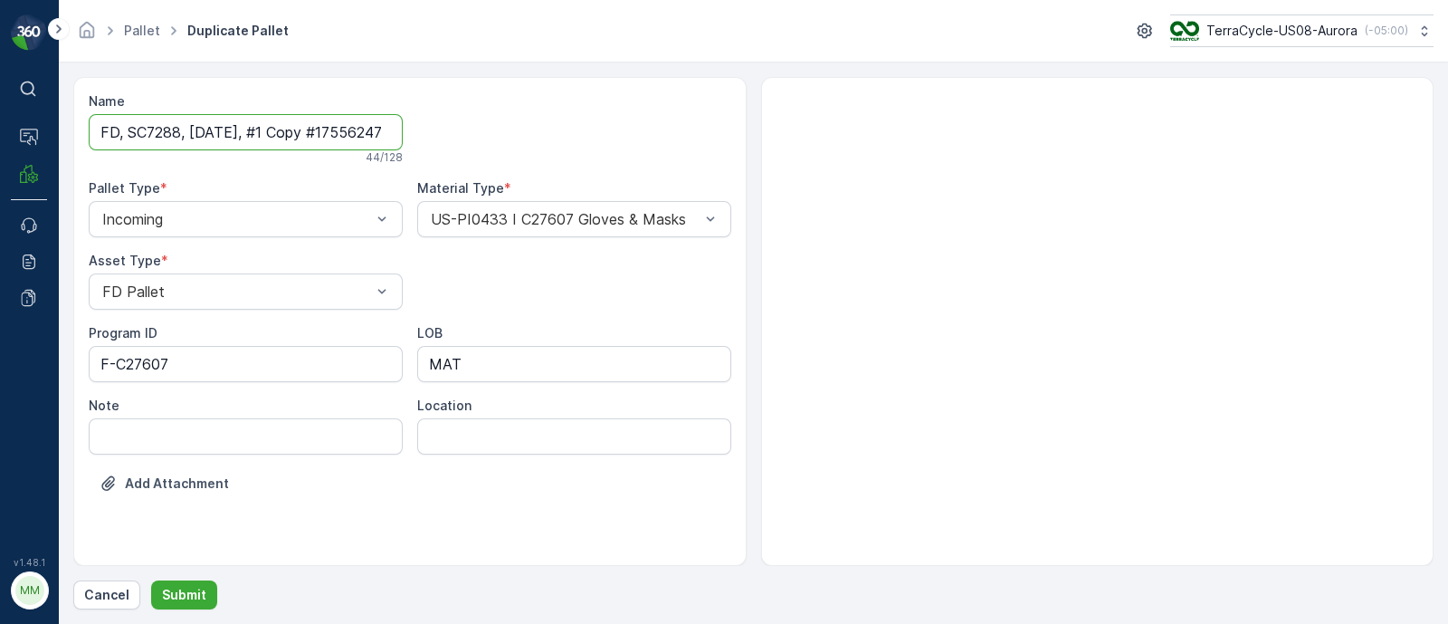
scroll to position [0, 53]
drag, startPoint x: 268, startPoint y: 125, endPoint x: 510, endPoint y: 119, distance: 241.7
click at [510, 119] on div "Name FD, SC7288, 08/19/25, #1 Copy #1755624771225 44 / 128 Pallet Type * Incomi…" at bounding box center [410, 305] width 643 height 427
type input "FD, SC7288, [DATE], #2"
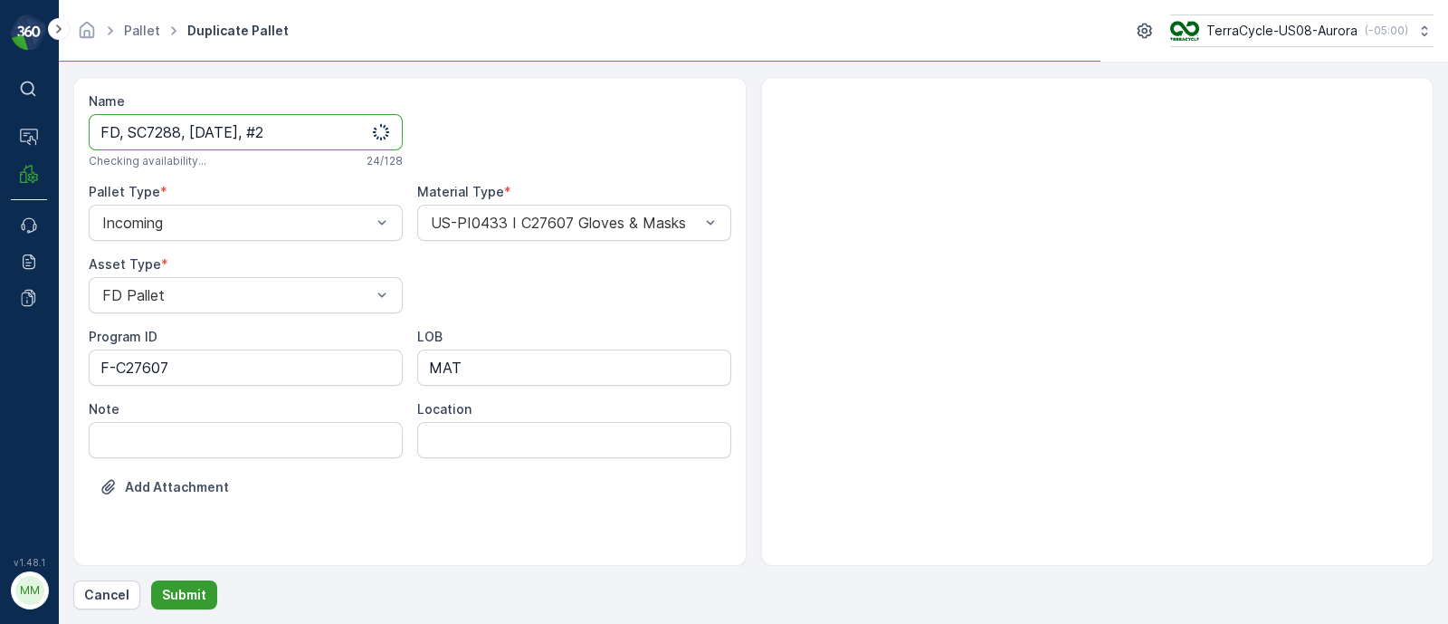
click at [182, 593] on p "Submit" at bounding box center [184, 595] width 44 height 18
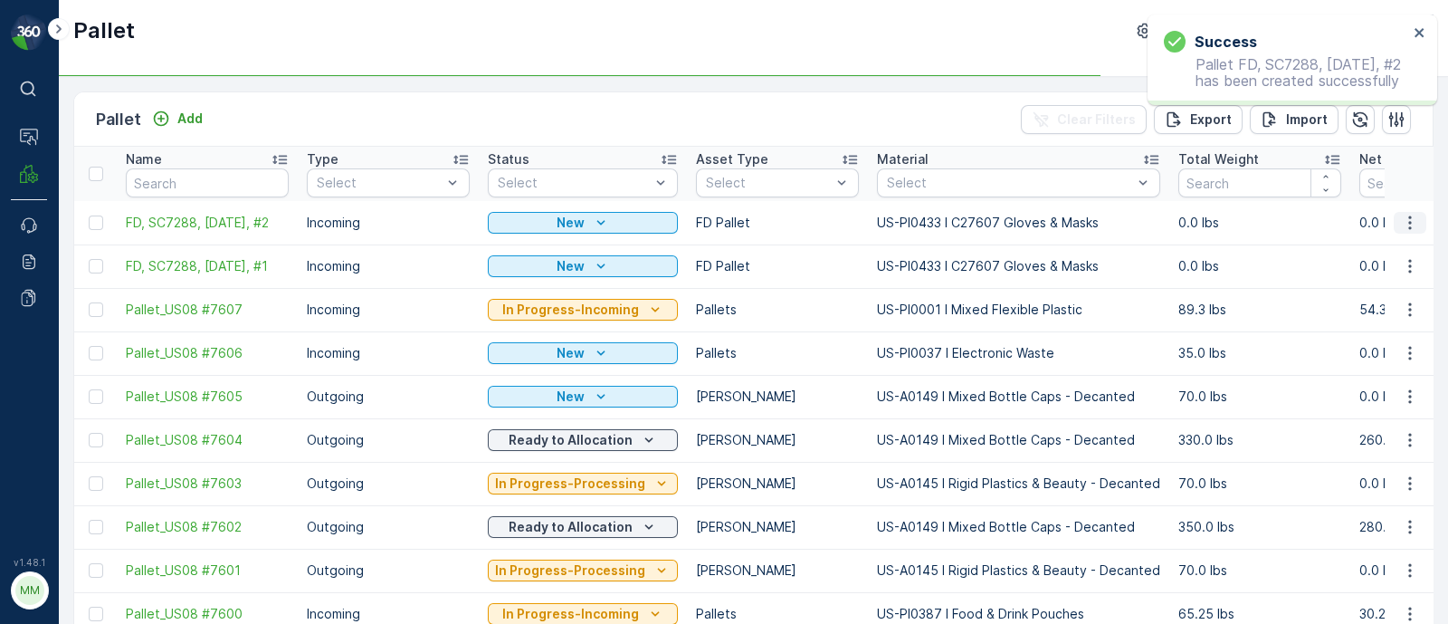
click at [1401, 215] on icon "button" at bounding box center [1410, 223] width 18 height 18
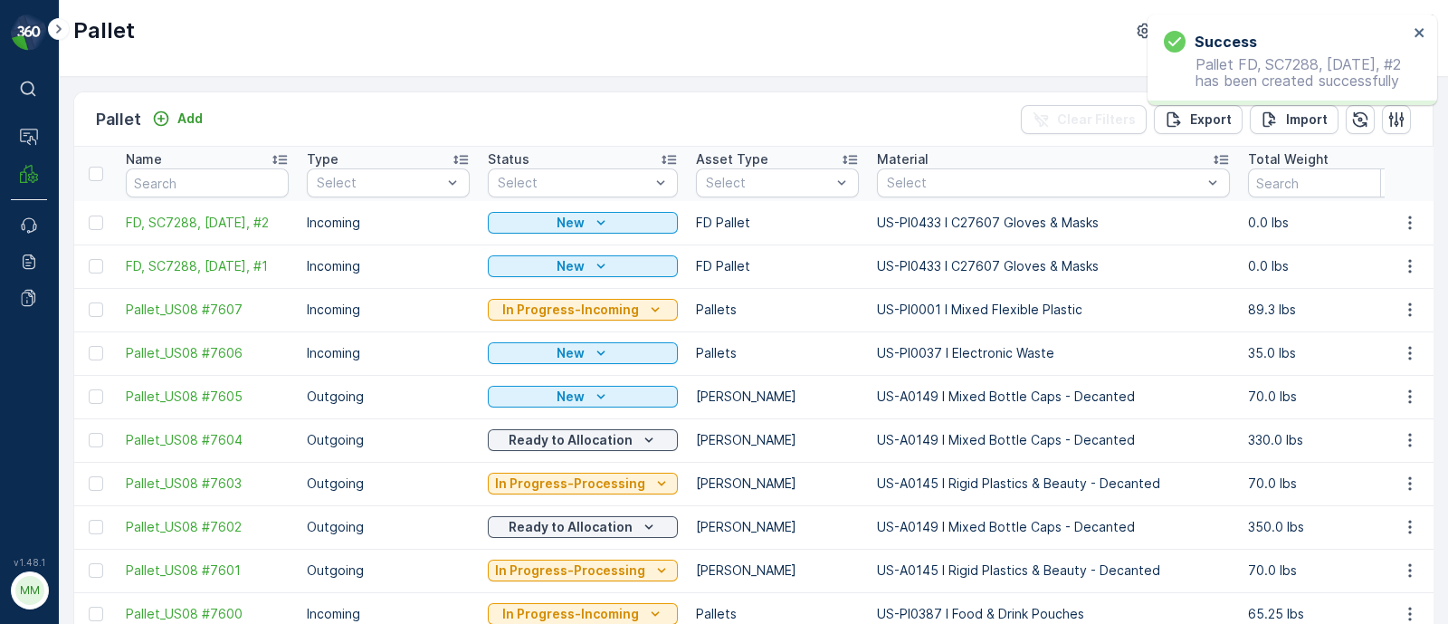
click at [1364, 294] on td "89.3 lbs" at bounding box center [1329, 309] width 181 height 43
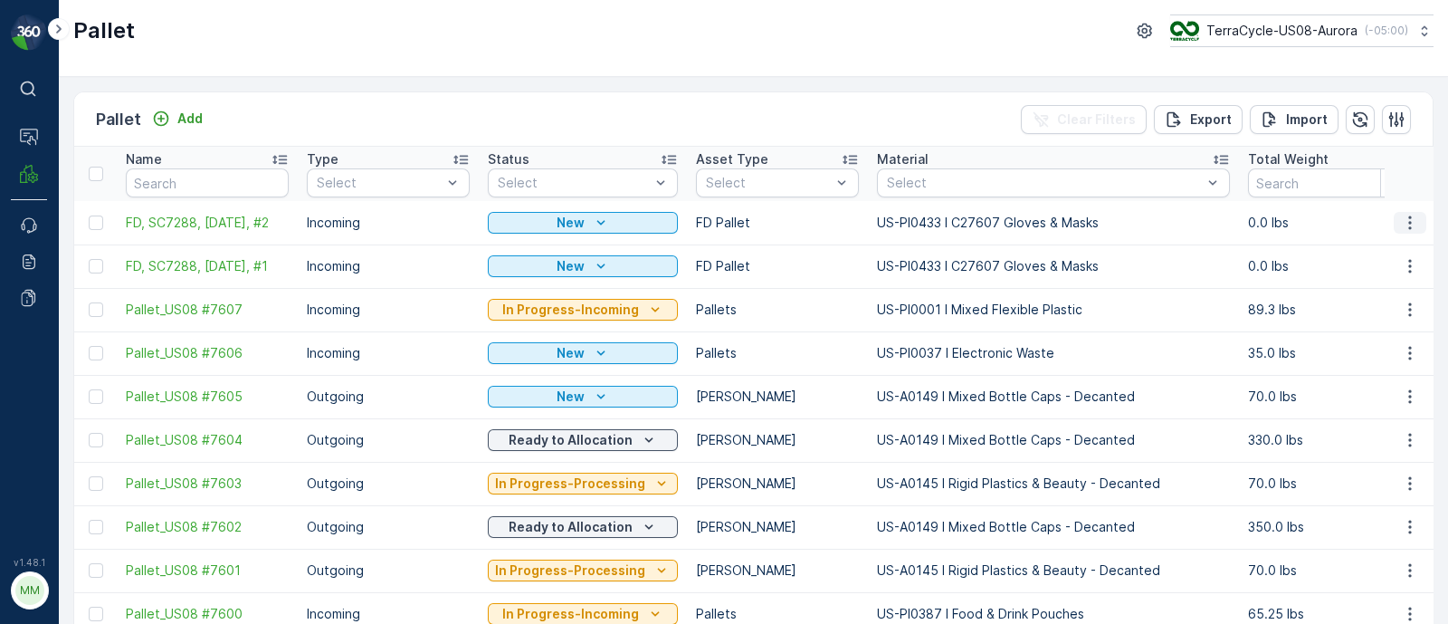
click at [1401, 222] on icon "button" at bounding box center [1410, 223] width 18 height 18
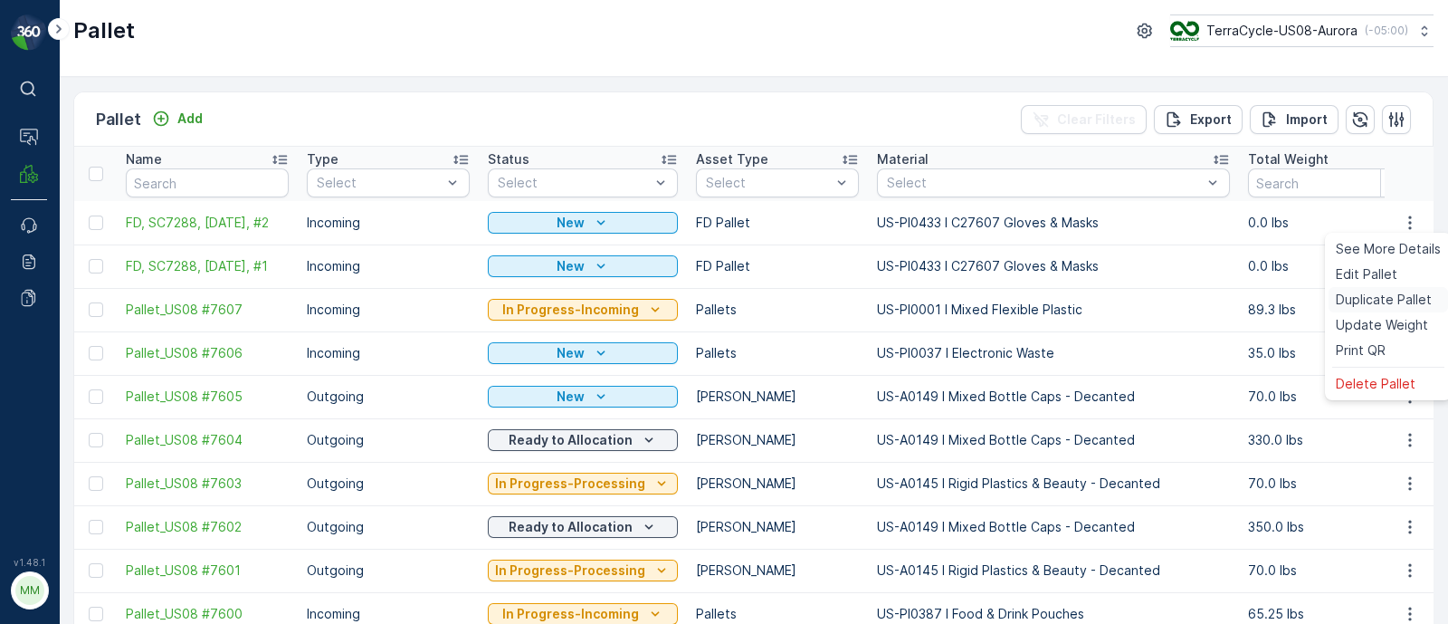
click at [1364, 297] on span "Duplicate Pallet" at bounding box center [1384, 300] width 96 height 18
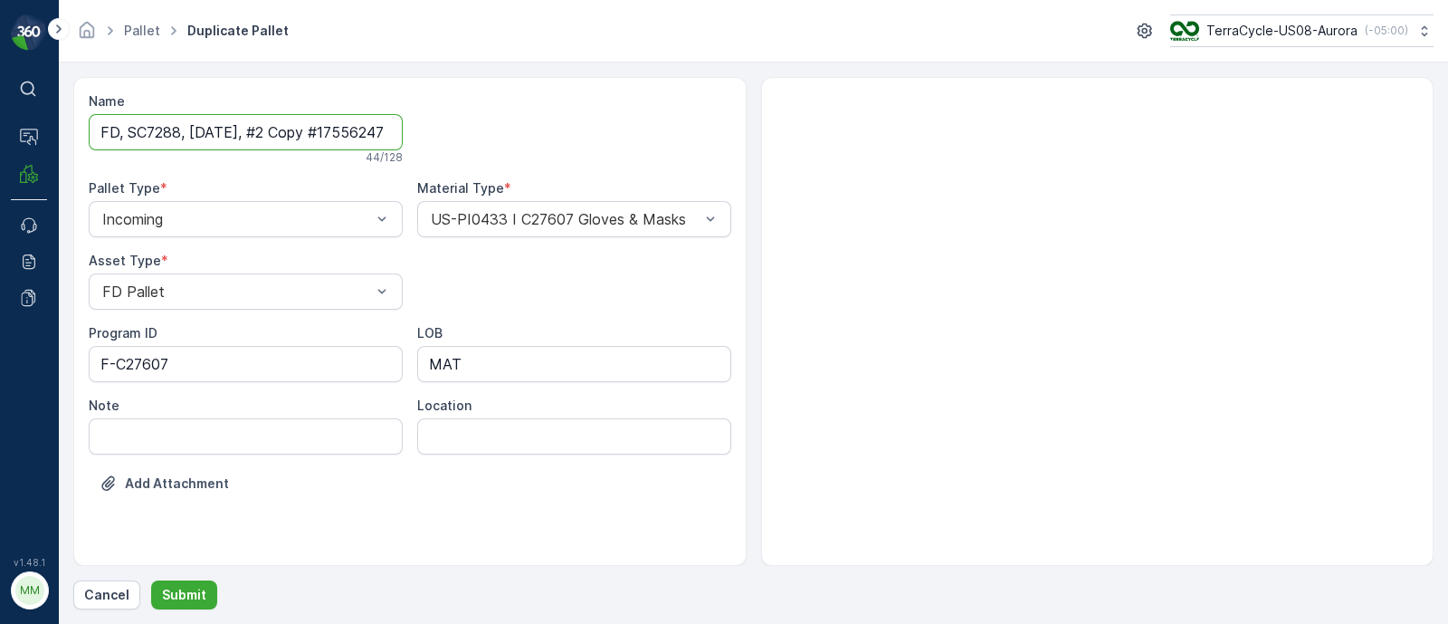
scroll to position [0, 56]
drag, startPoint x: 269, startPoint y: 131, endPoint x: 553, endPoint y: 140, distance: 284.4
click at [553, 140] on div "Name FD, SC7288, 08/19/25, #2 Copy #1755624789149 44 / 128 Pallet Type * Incomi…" at bounding box center [410, 305] width 643 height 427
type input "FD, SC7288, [DATE], #3"
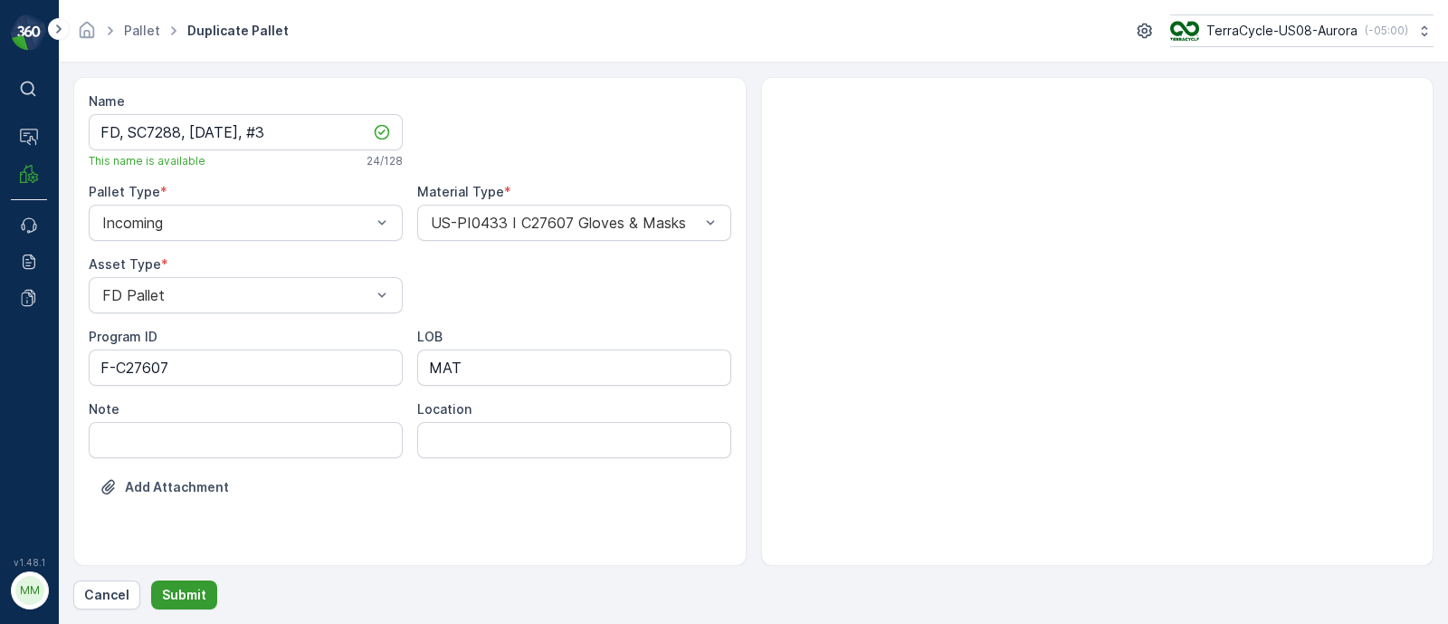
click at [178, 592] on p "Submit" at bounding box center [184, 595] width 44 height 18
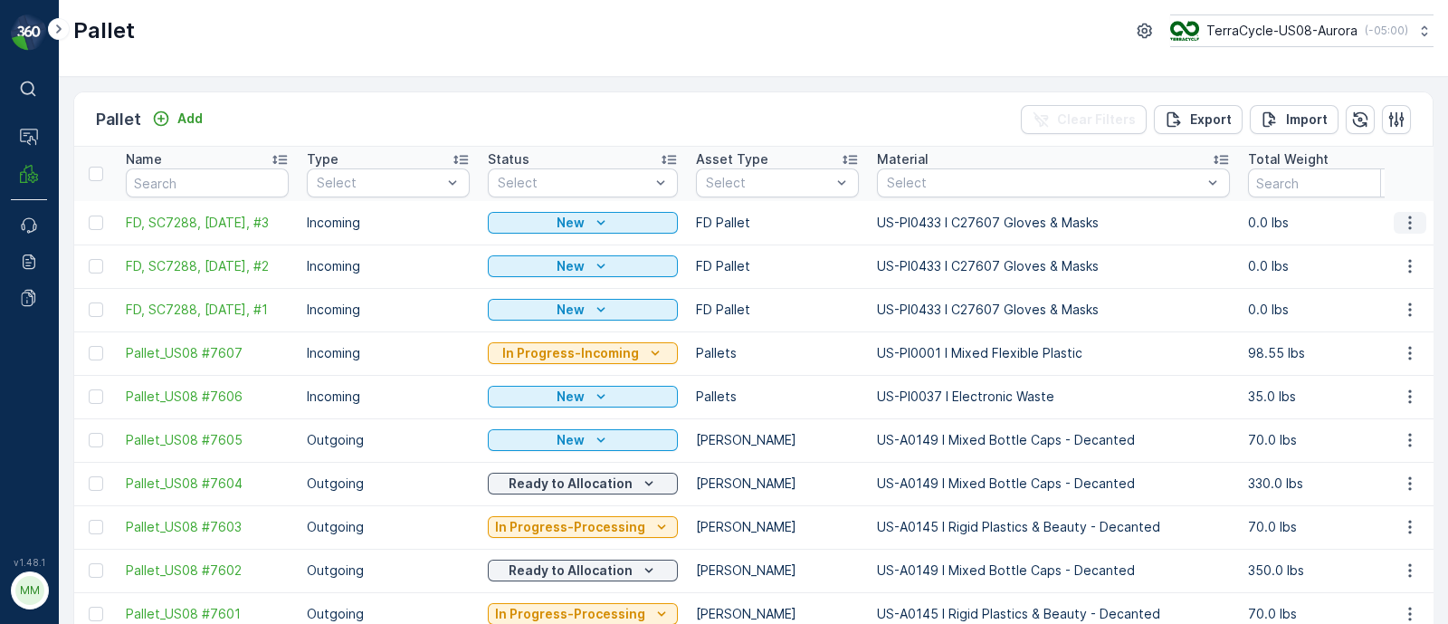
click at [1407, 214] on icon "button" at bounding box center [1410, 223] width 18 height 18
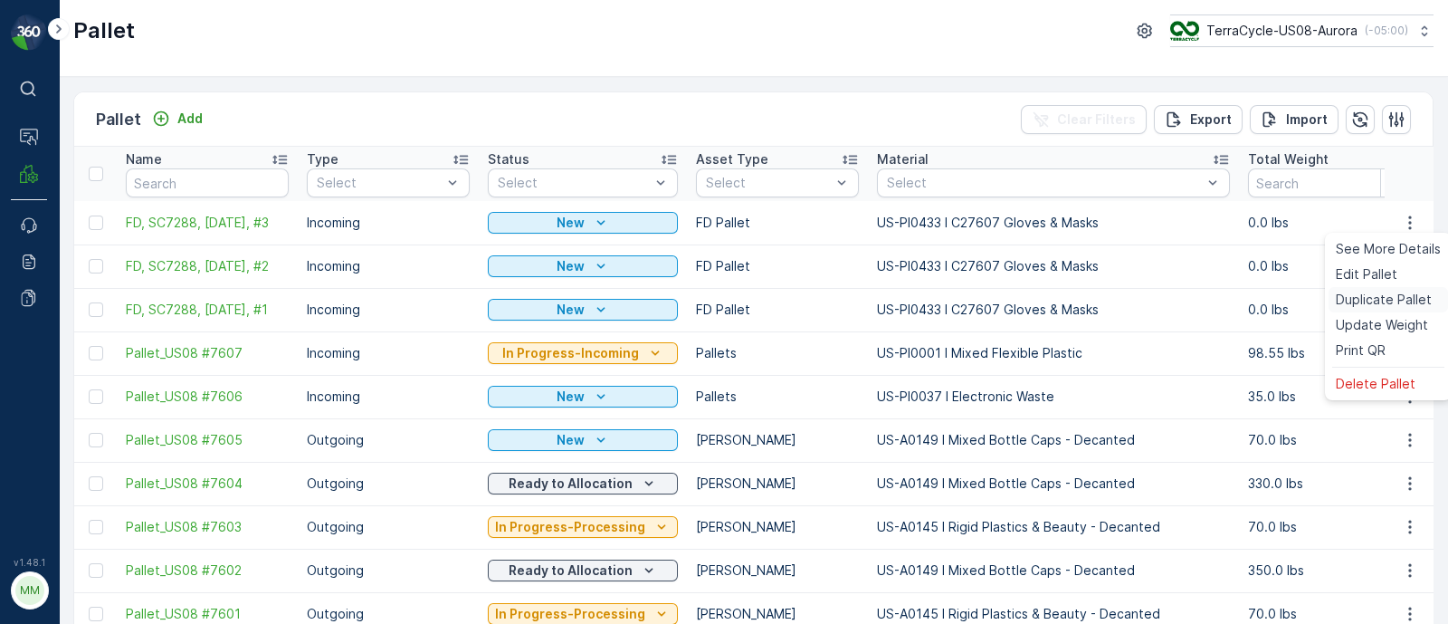
click at [1403, 310] on div "Duplicate Pallet" at bounding box center [1388, 299] width 119 height 25
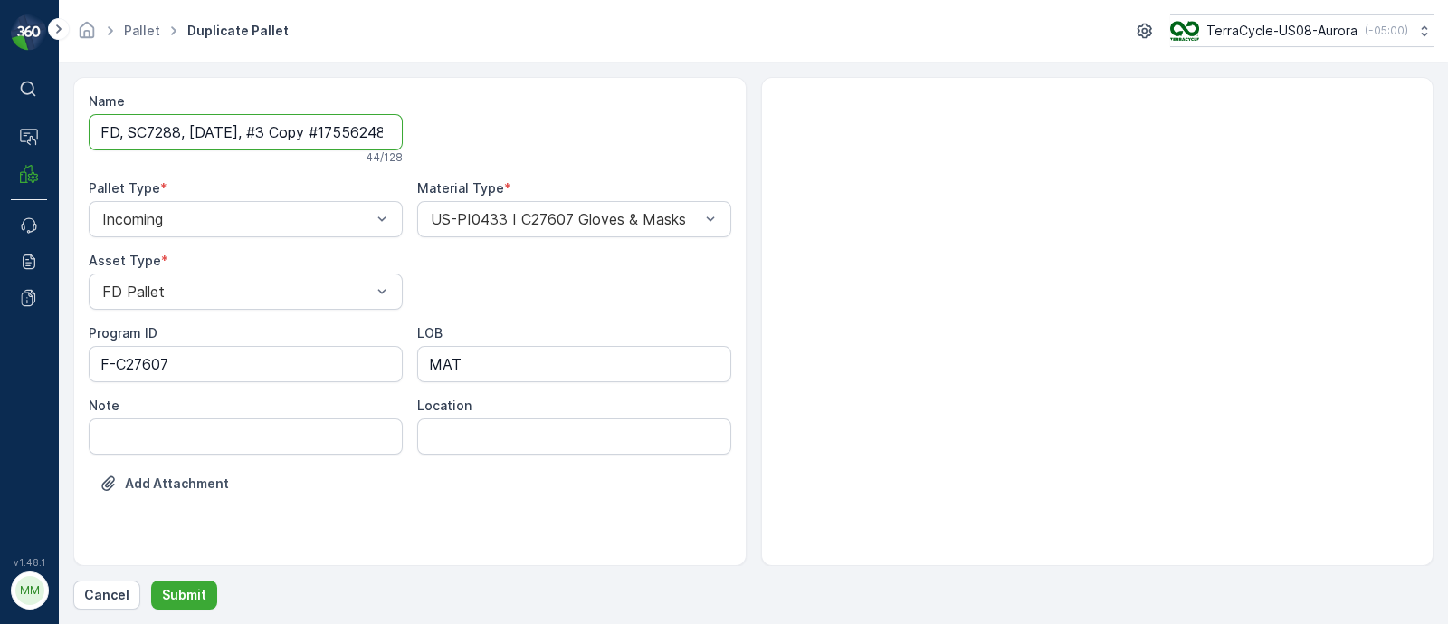
scroll to position [0, 57]
drag, startPoint x: 269, startPoint y: 128, endPoint x: 496, endPoint y: 133, distance: 227.3
click at [496, 133] on div "Name FD, SC7288, 08/19/25, #3 Copy #1755624827457 44 / 128 Pallet Type * Incomi…" at bounding box center [410, 305] width 643 height 427
type input "FD, SC7288, [DATE], #4"
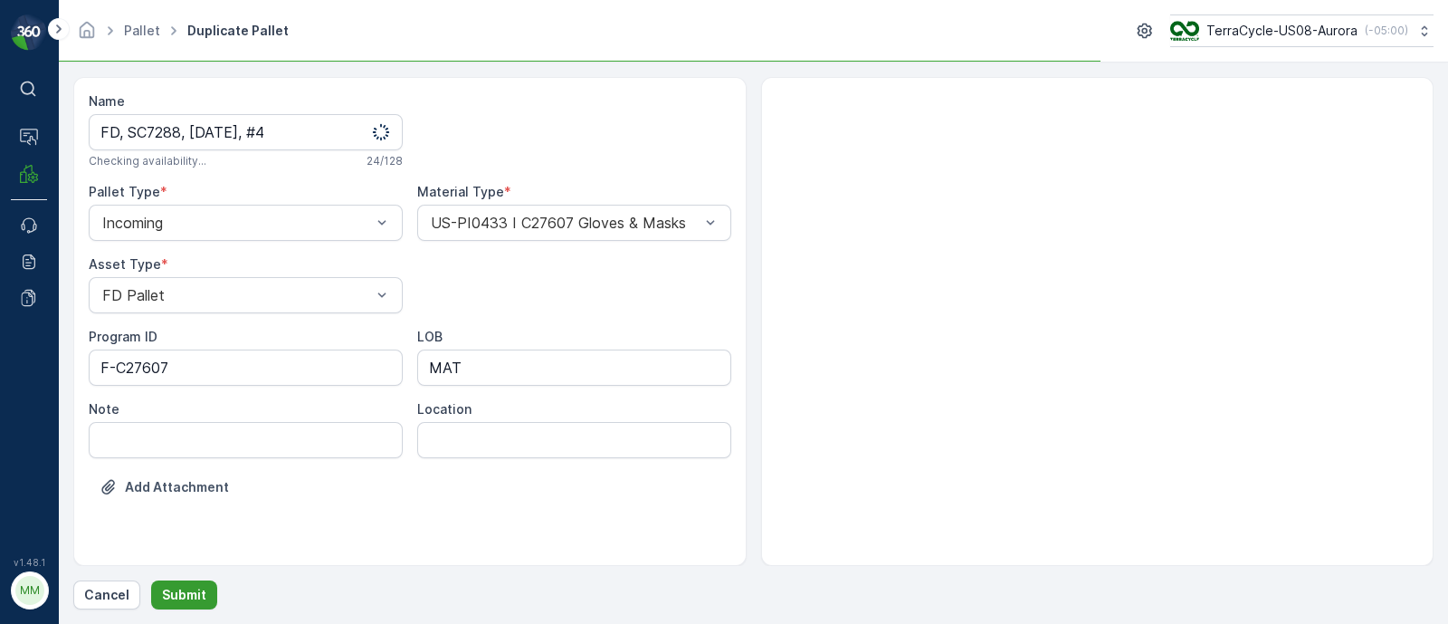
click at [202, 598] on p "Submit" at bounding box center [184, 595] width 44 height 18
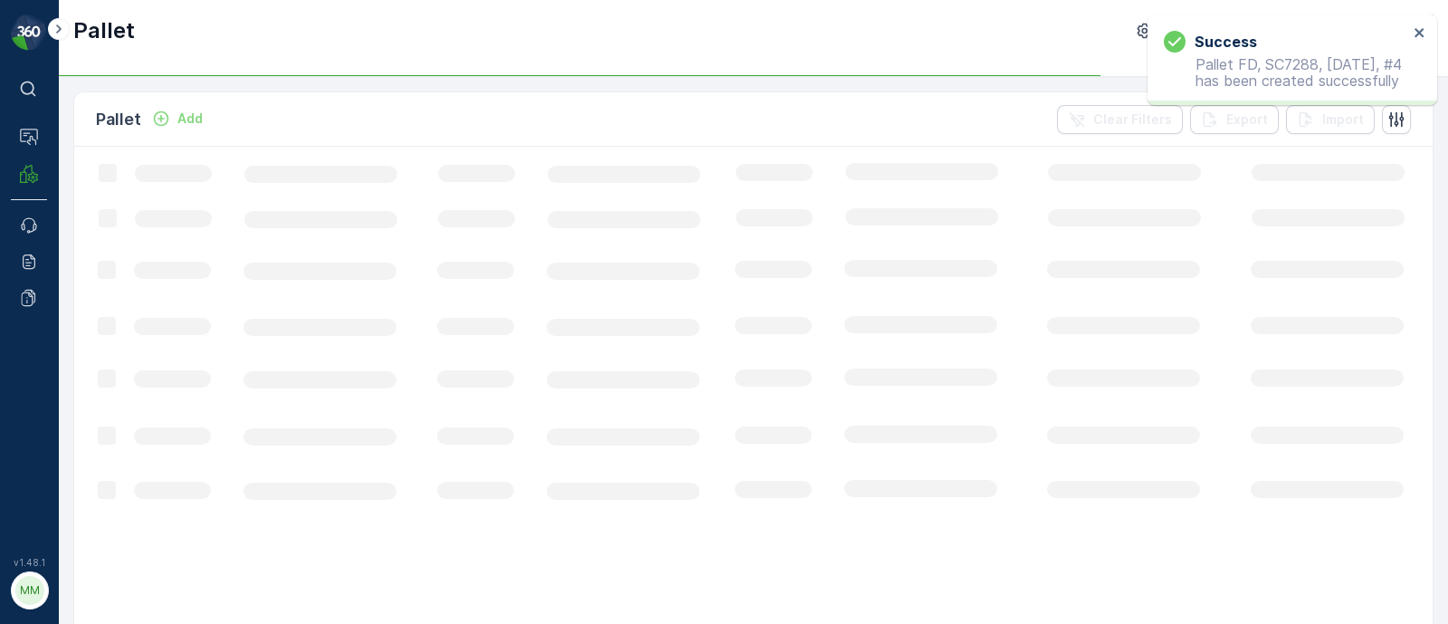
click at [1416, 24] on div "Success Pallet FD, SC7288, 08/19/25, #4 has been created successfully" at bounding box center [1293, 59] width 290 height 91
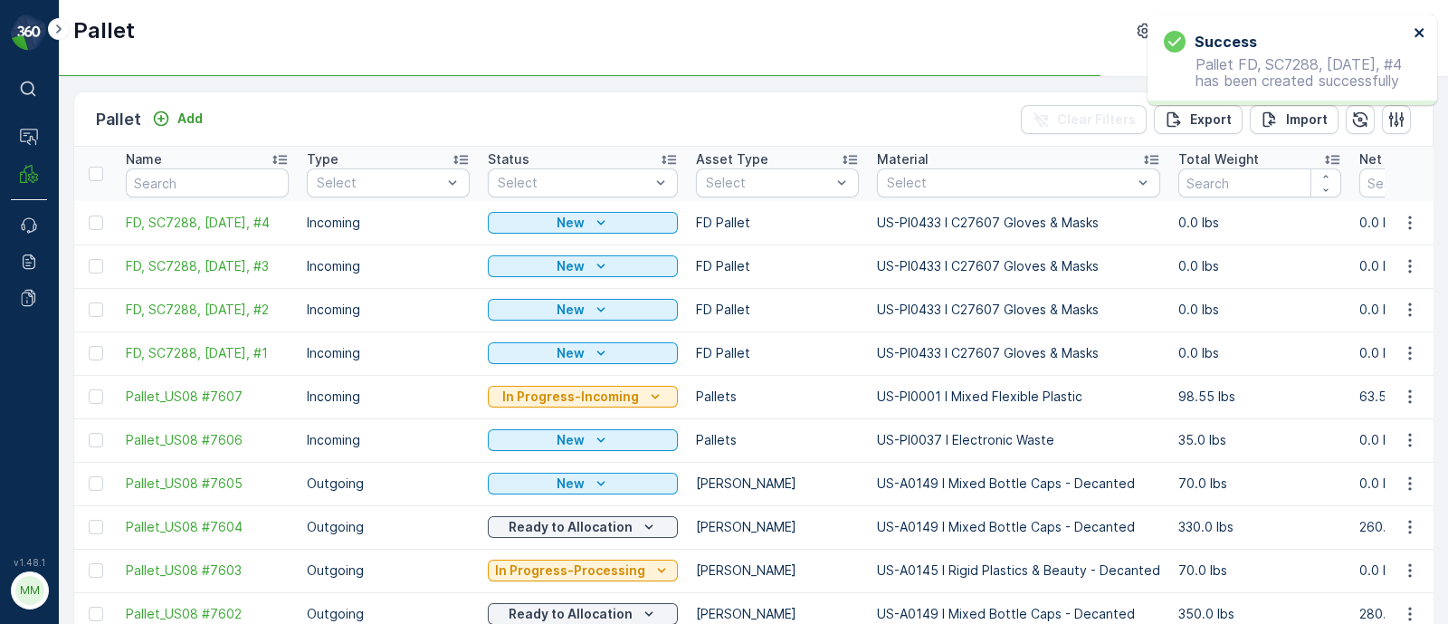
click at [1419, 31] on icon "close" at bounding box center [1420, 32] width 13 height 14
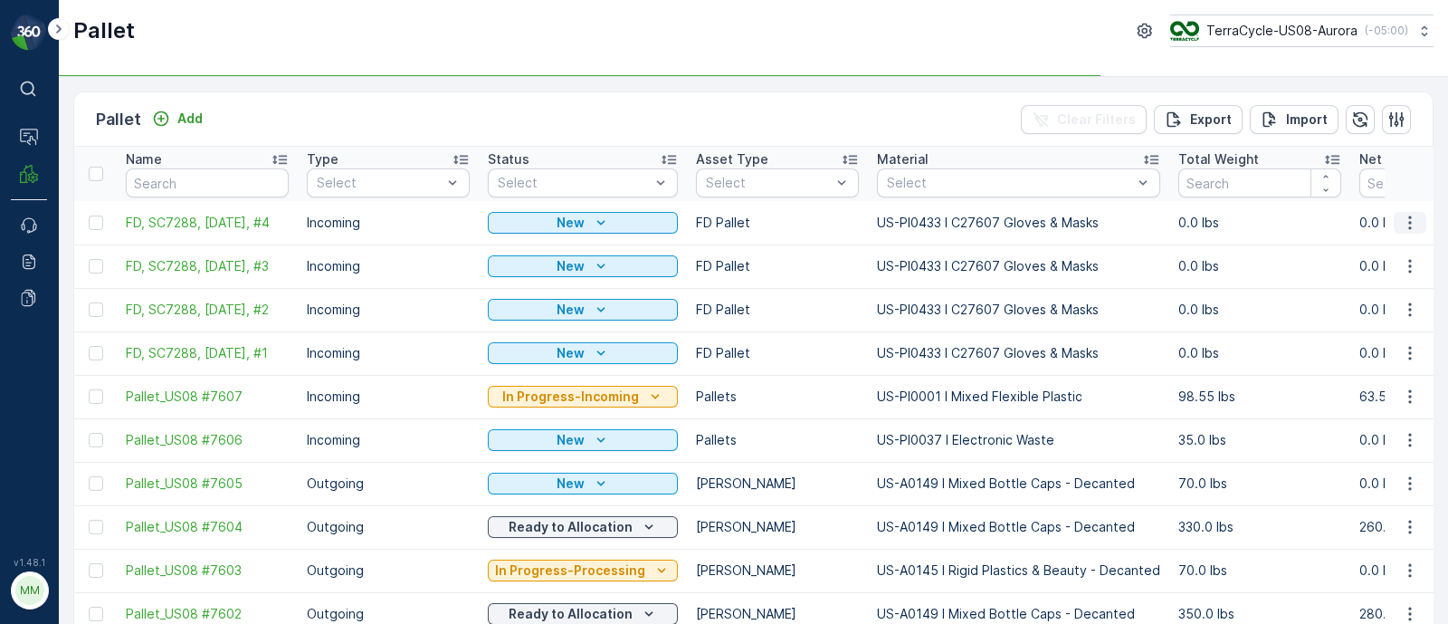
click at [1403, 225] on icon "button" at bounding box center [1410, 223] width 18 height 18
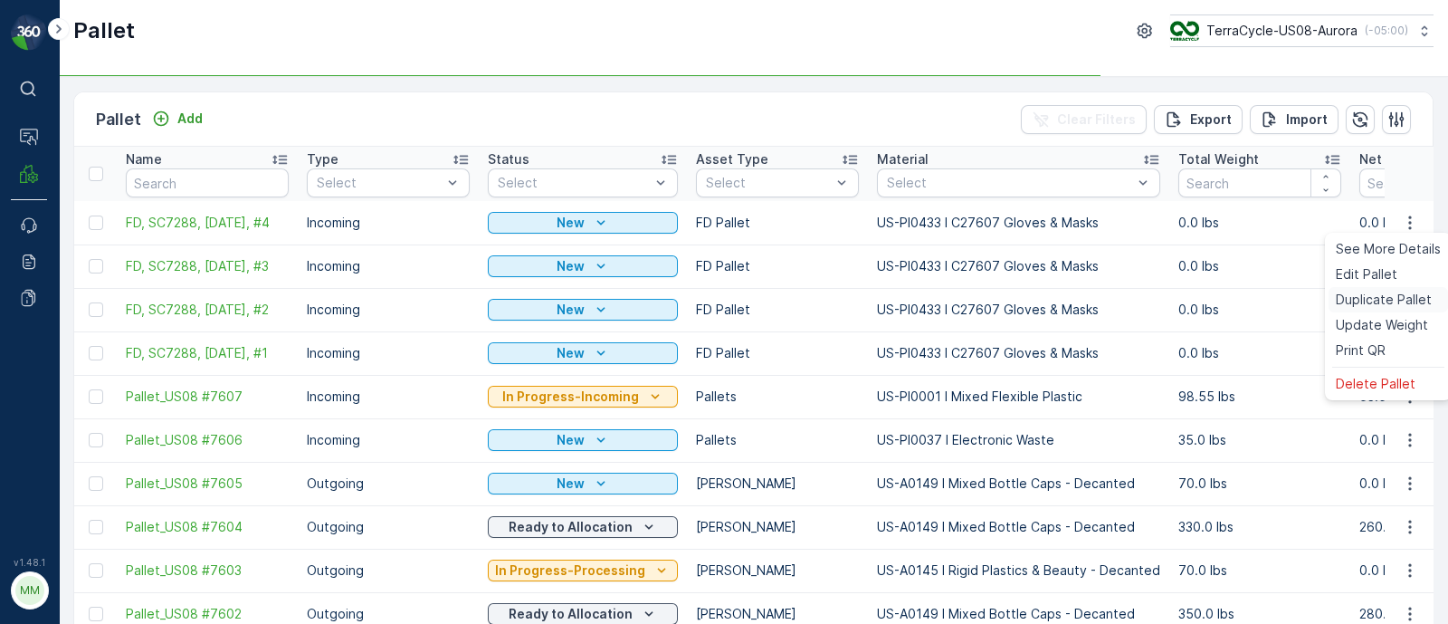
click at [1364, 296] on span "Duplicate Pallet" at bounding box center [1384, 300] width 96 height 18
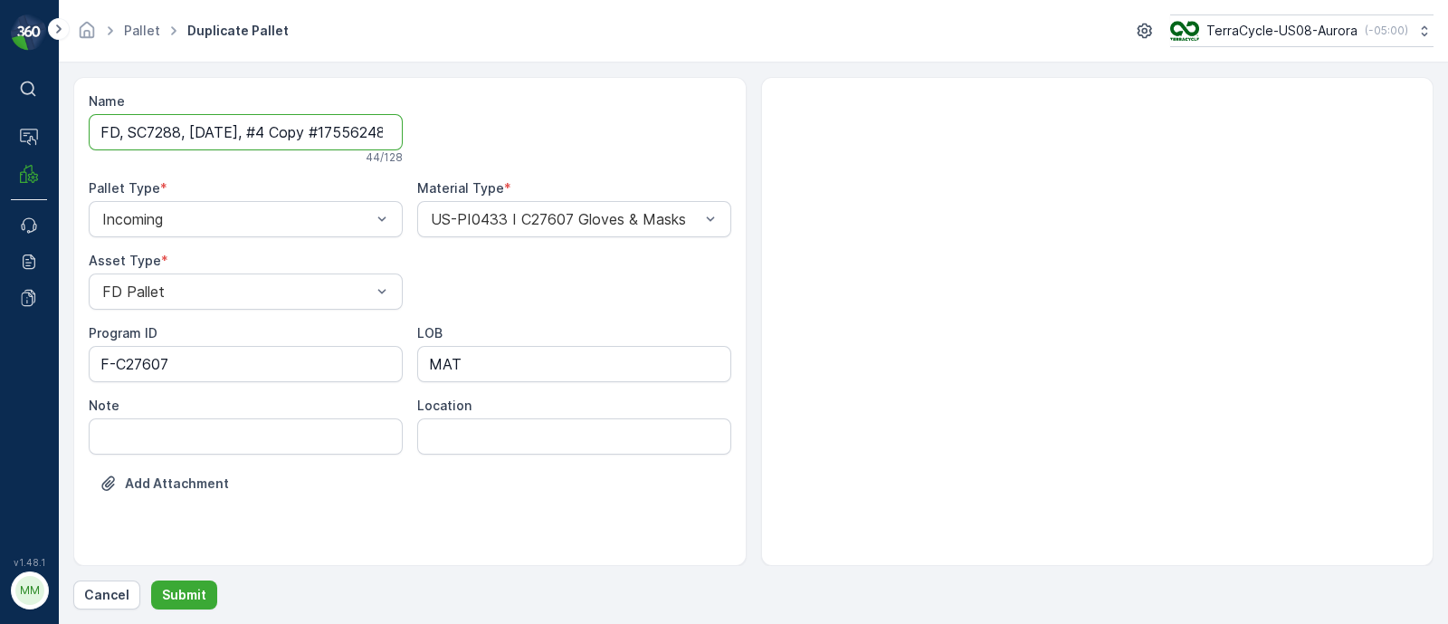
scroll to position [0, 58]
drag, startPoint x: 271, startPoint y: 132, endPoint x: 534, endPoint y: 138, distance: 263.4
click at [534, 138] on div "Name FD, SC7288, 08/19/25, #4 Copy #1755624841535 44 / 128 Pallet Type * Incomi…" at bounding box center [410, 305] width 643 height 427
type input "FD, SC7288, [DATE], #5"
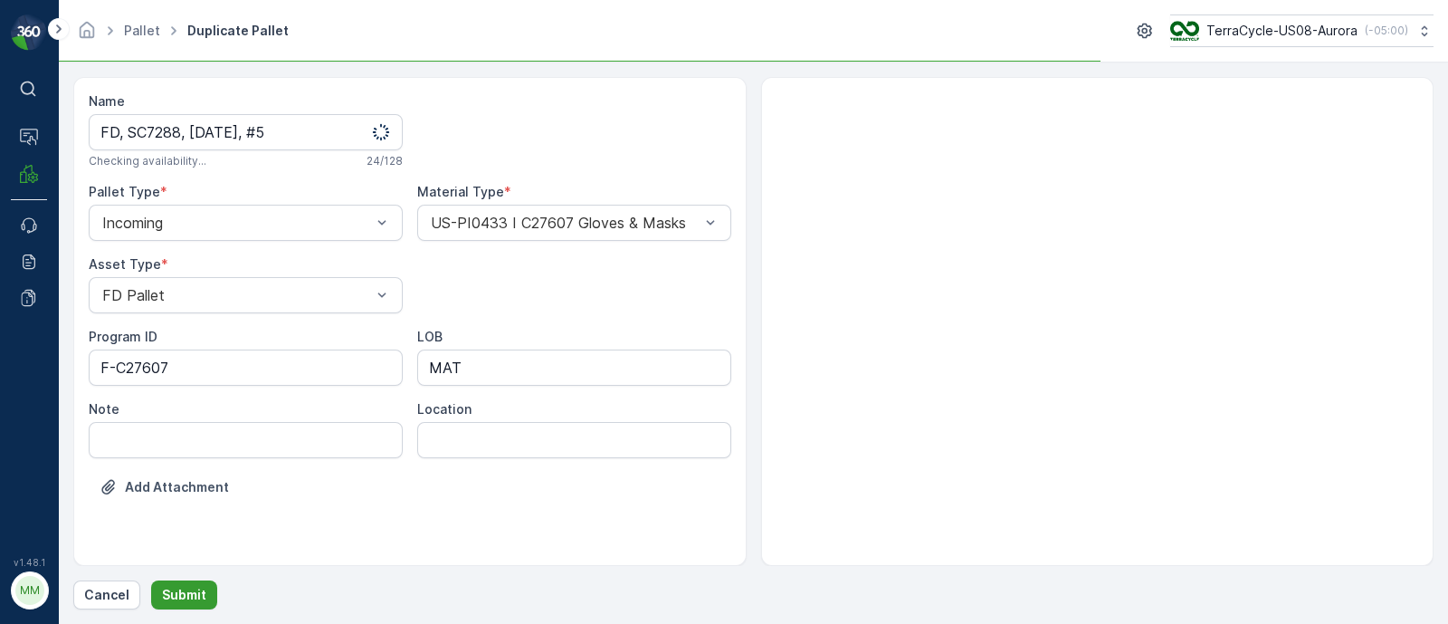
click at [196, 598] on p "Submit" at bounding box center [184, 595] width 44 height 18
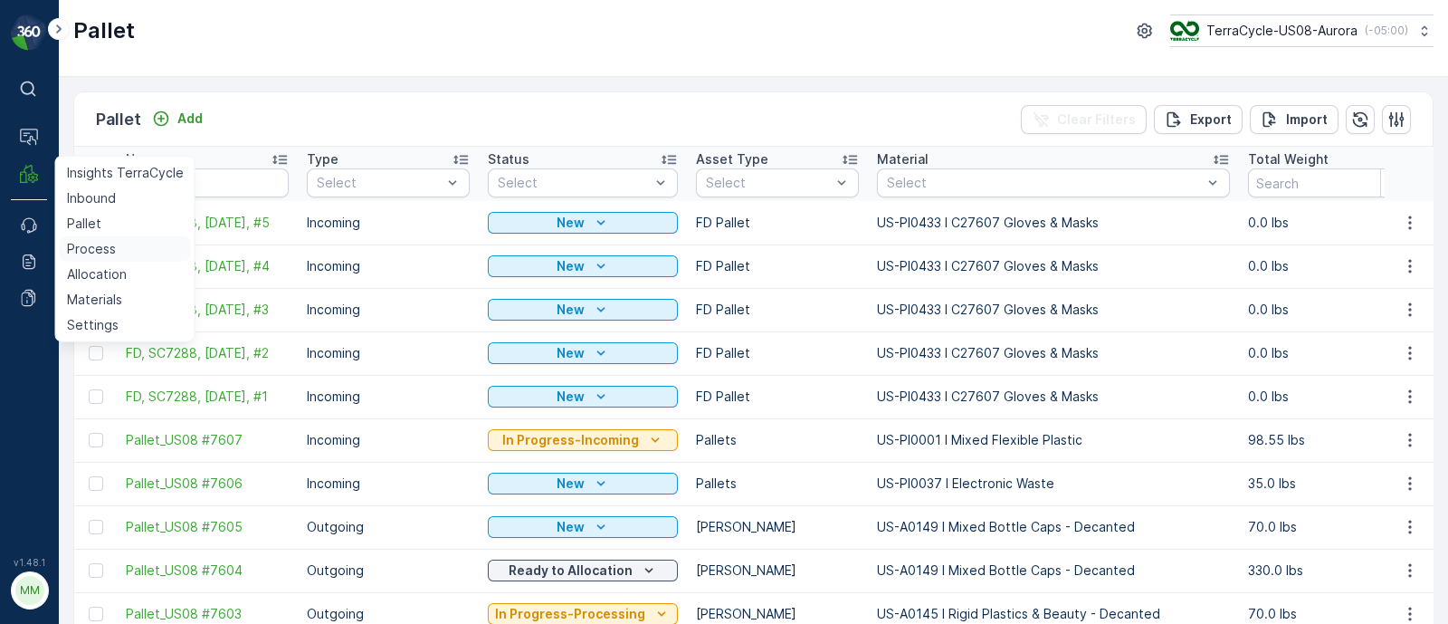
click at [91, 244] on p "Process" at bounding box center [91, 249] width 49 height 18
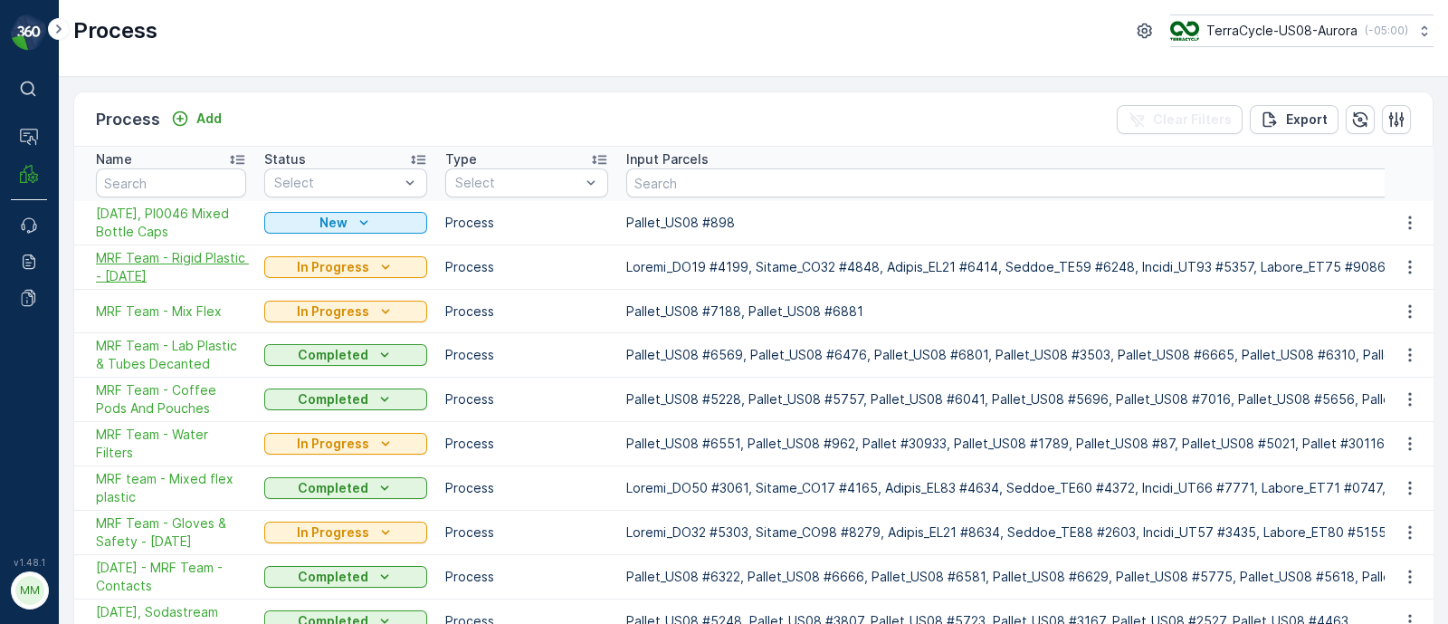
click at [125, 266] on span "MRF Team - Rigid Plastic - 8/13/25" at bounding box center [171, 267] width 150 height 36
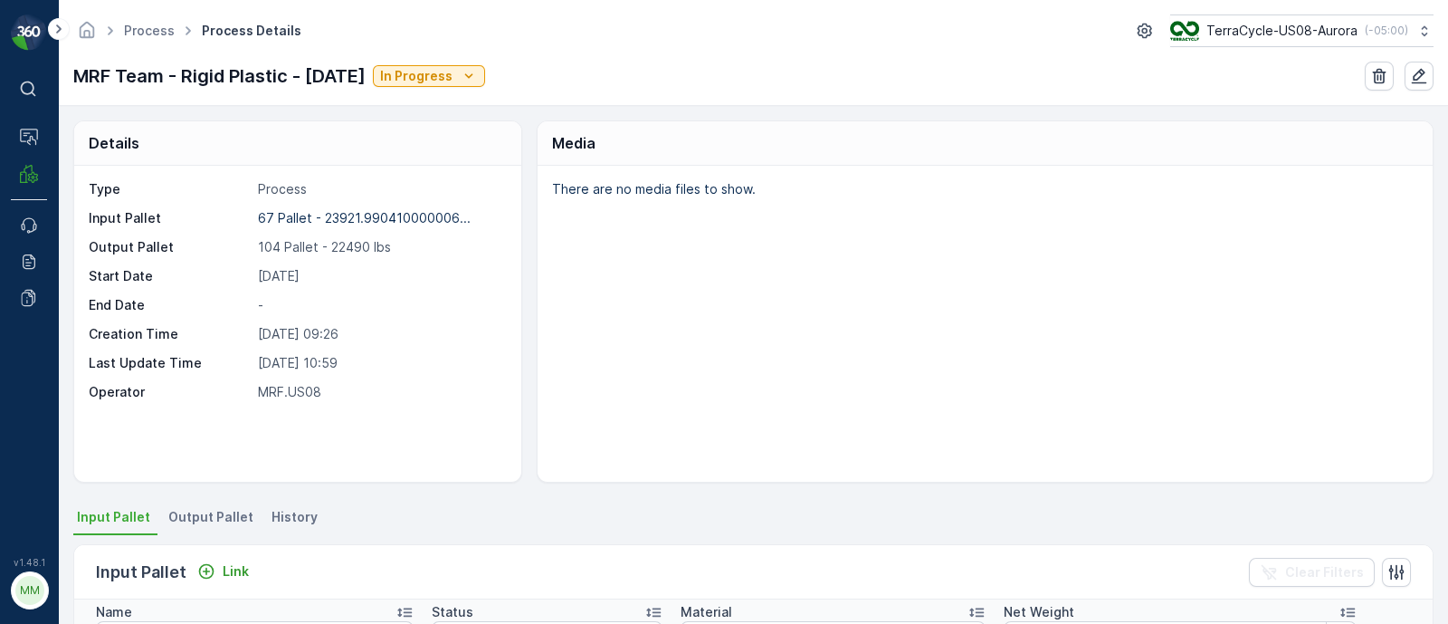
click at [202, 525] on li "Output Pallet" at bounding box center [213, 519] width 96 height 31
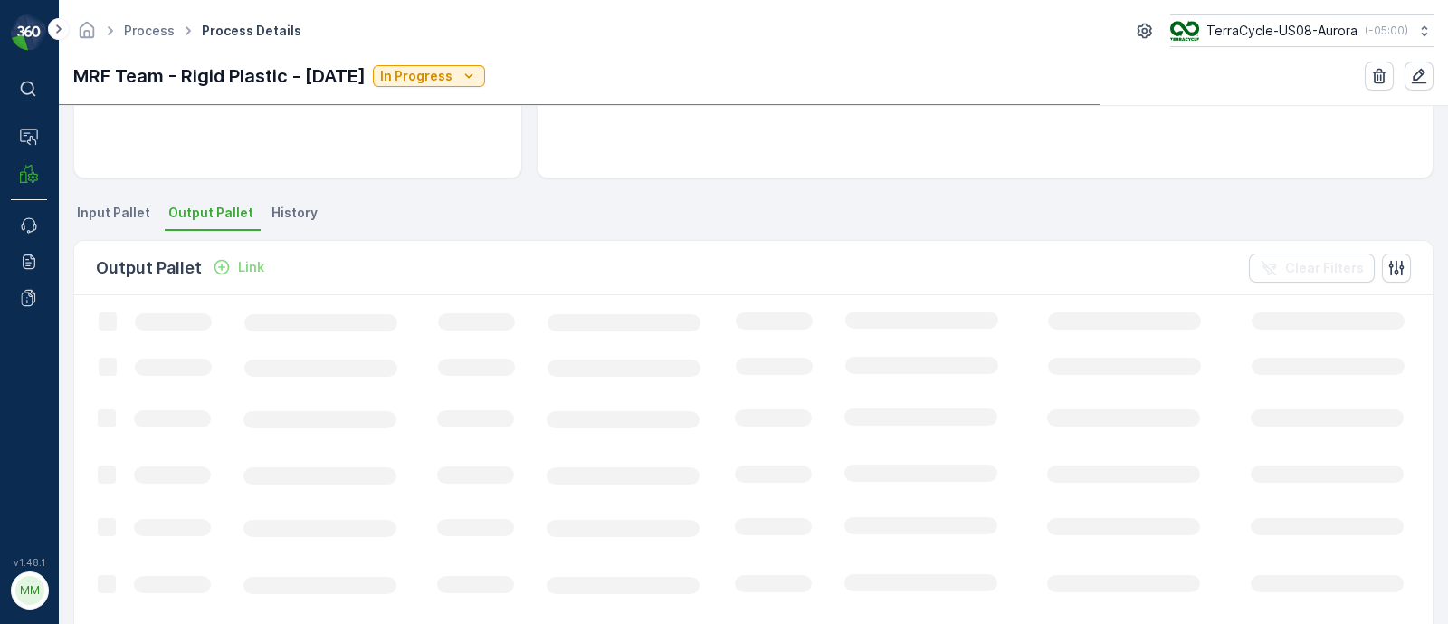
scroll to position [308, 0]
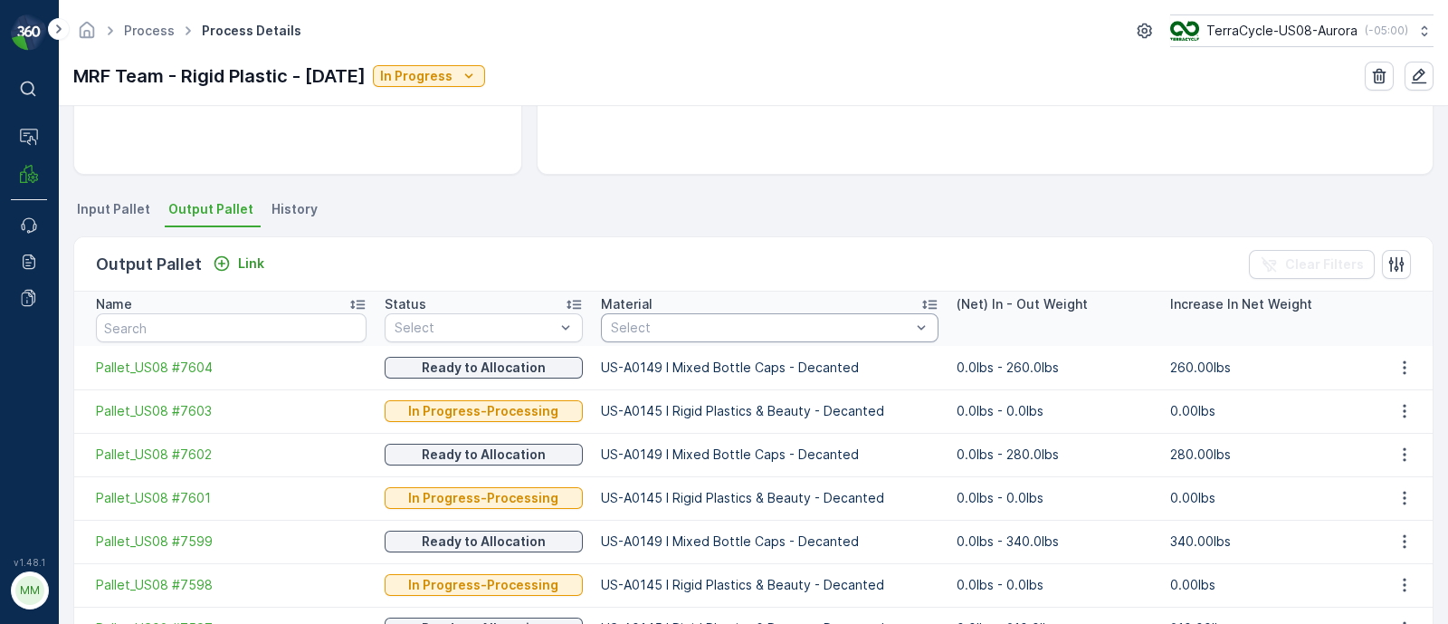
click at [921, 305] on icon at bounding box center [930, 304] width 18 height 18
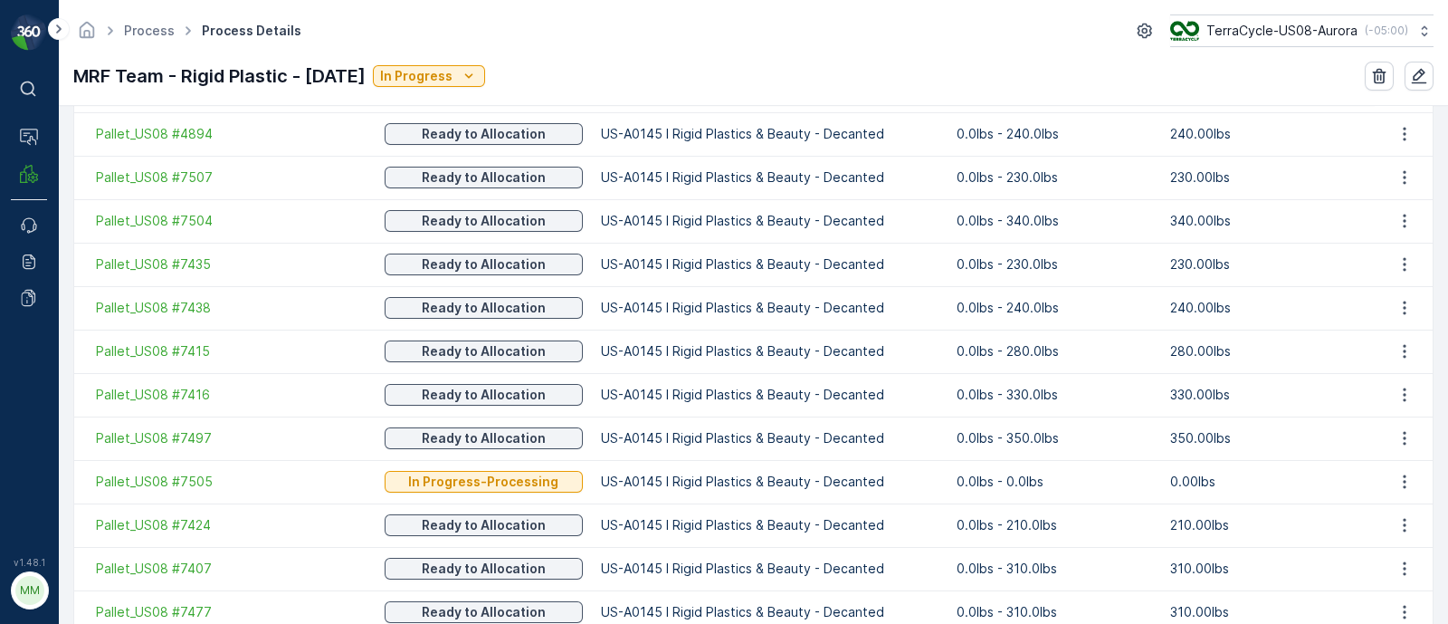
scroll to position [987, 0]
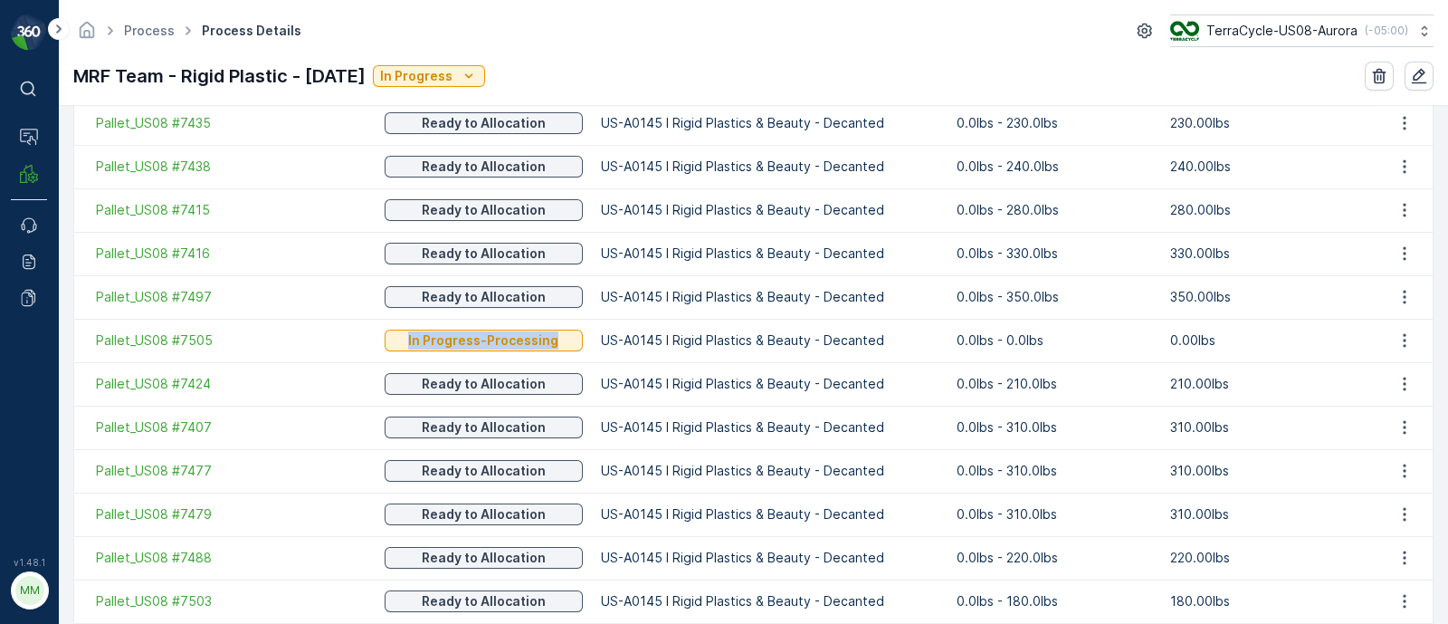
click at [558, 339] on tr "Pallet_US08 #7505 In Progress-Processing US-A0145 I Rigid Plastics & Beauty - D…" at bounding box center [753, 340] width 1359 height 43
drag, startPoint x: 924, startPoint y: 346, endPoint x: 1224, endPoint y: 335, distance: 299.8
click at [1224, 335] on tr "Pallet_US08 #7505 In Progress-Processing US-A0145 I Rigid Plastics & Beauty - D…" at bounding box center [753, 340] width 1359 height 43
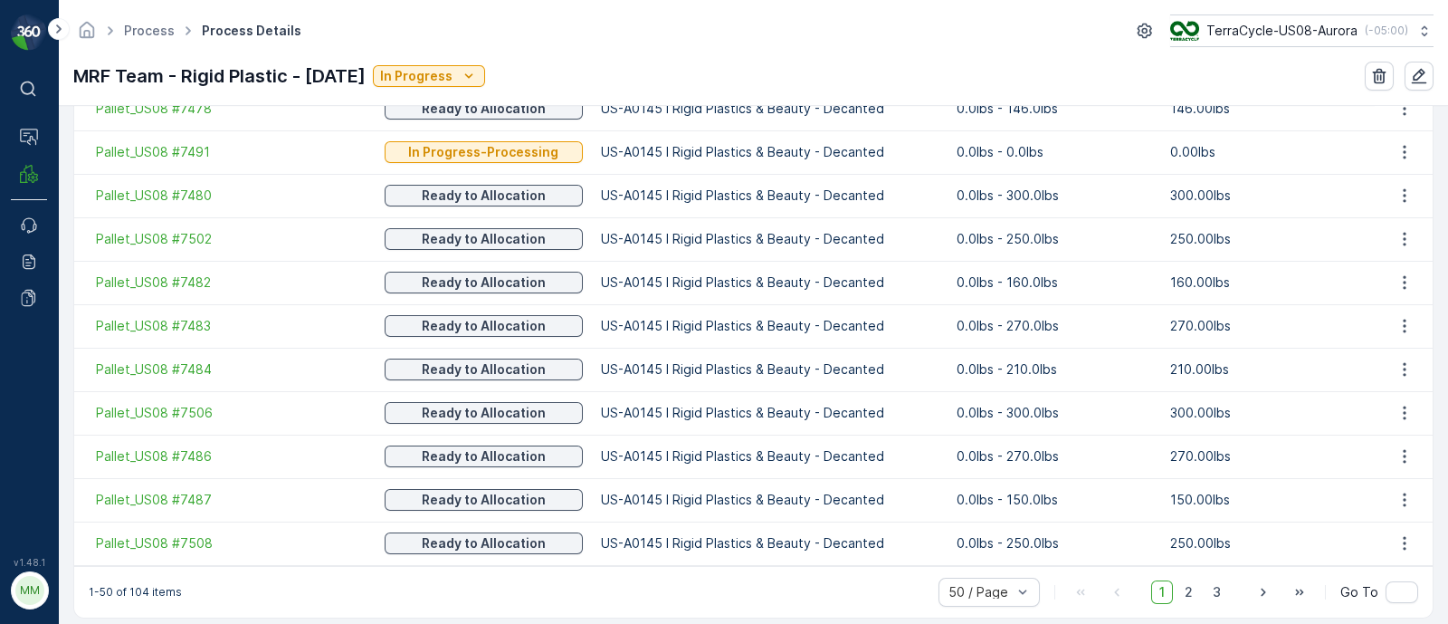
scroll to position [2276, 0]
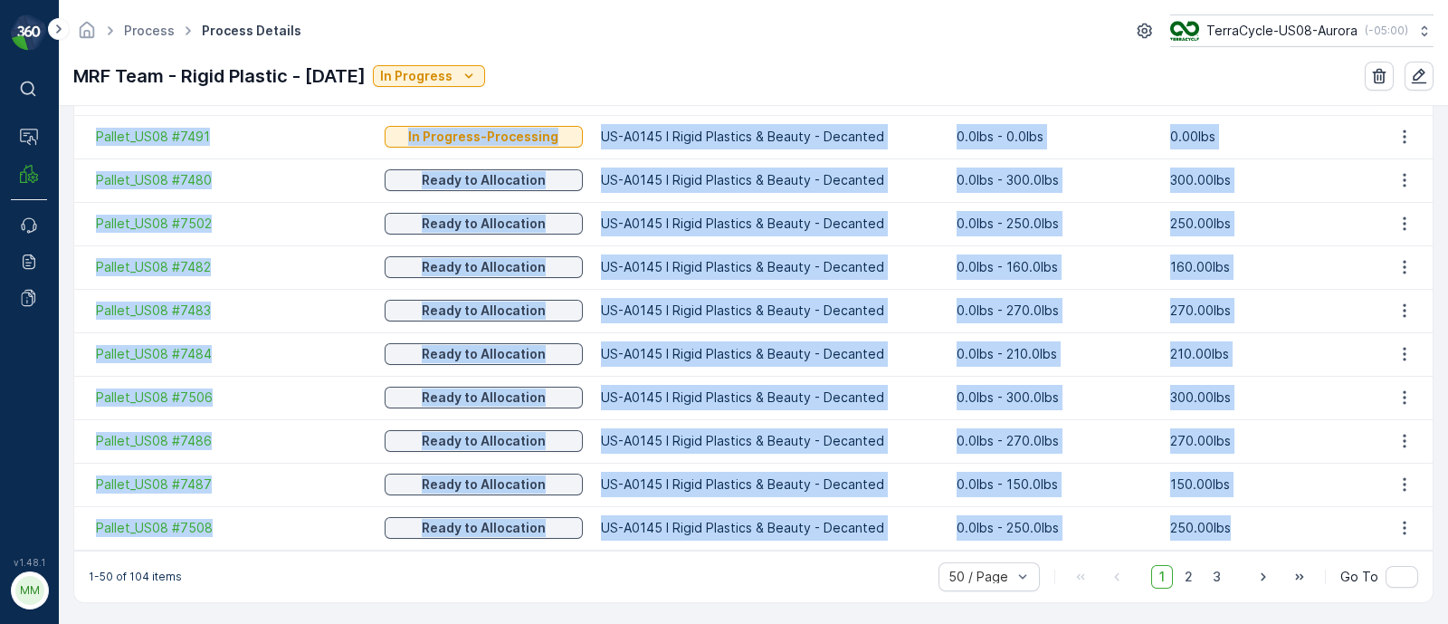
drag, startPoint x: 1280, startPoint y: 514, endPoint x: 1460, endPoint y: 513, distance: 180.1
click at [1447, 513] on html "⌘B Operations MRF Events Reports Documents v 1.48.1 MM MRF.US08 Process Process…" at bounding box center [724, 312] width 1448 height 624
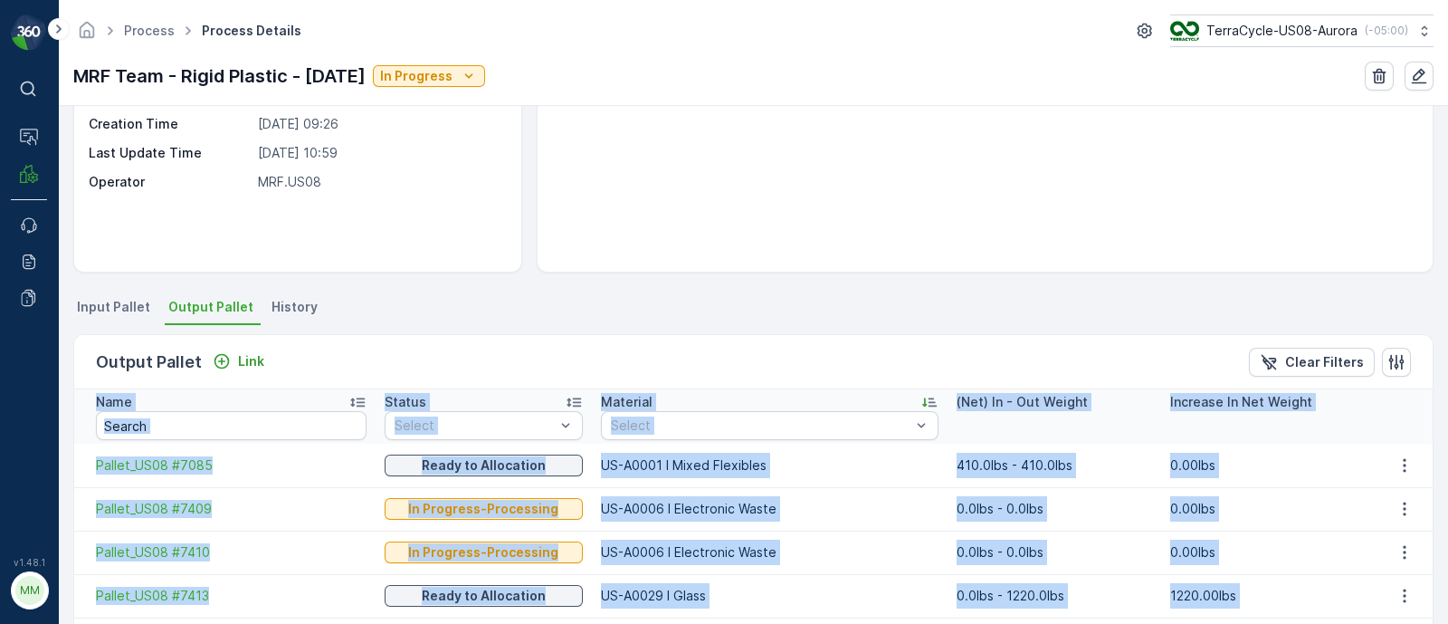
scroll to position [466, 0]
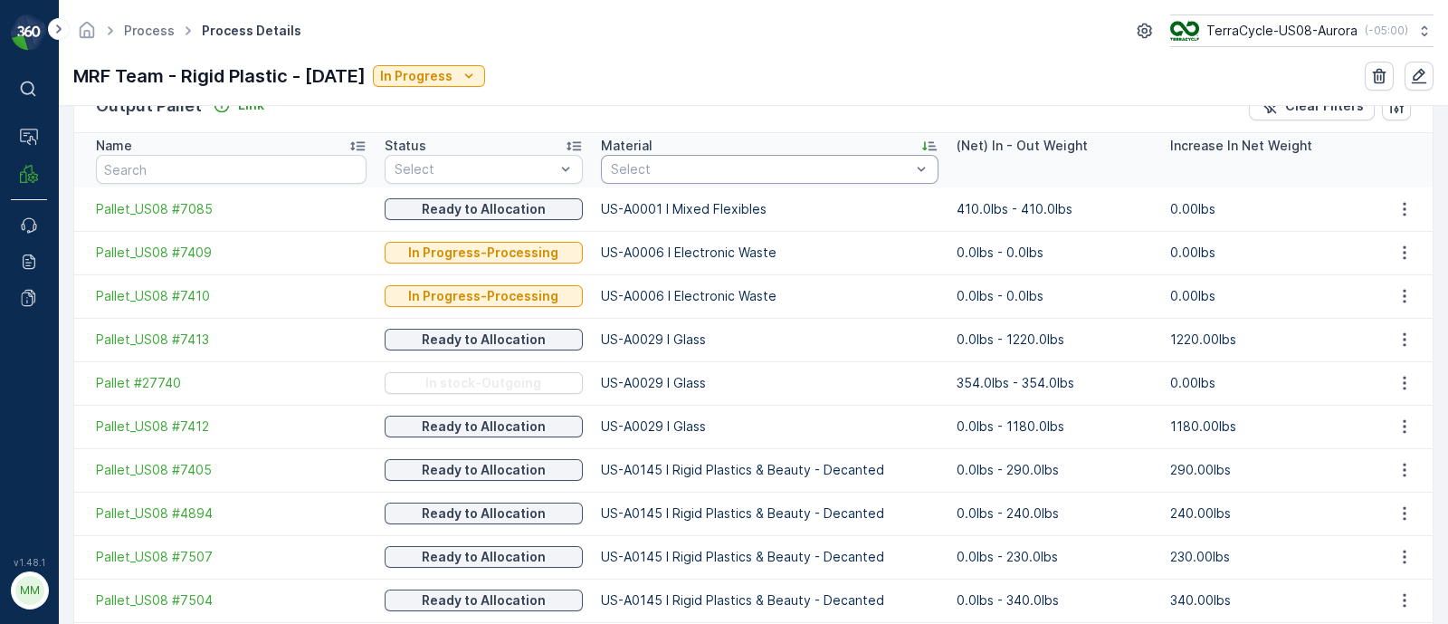
click at [635, 172] on div at bounding box center [760, 169] width 303 height 14
type input ","
type input "m"
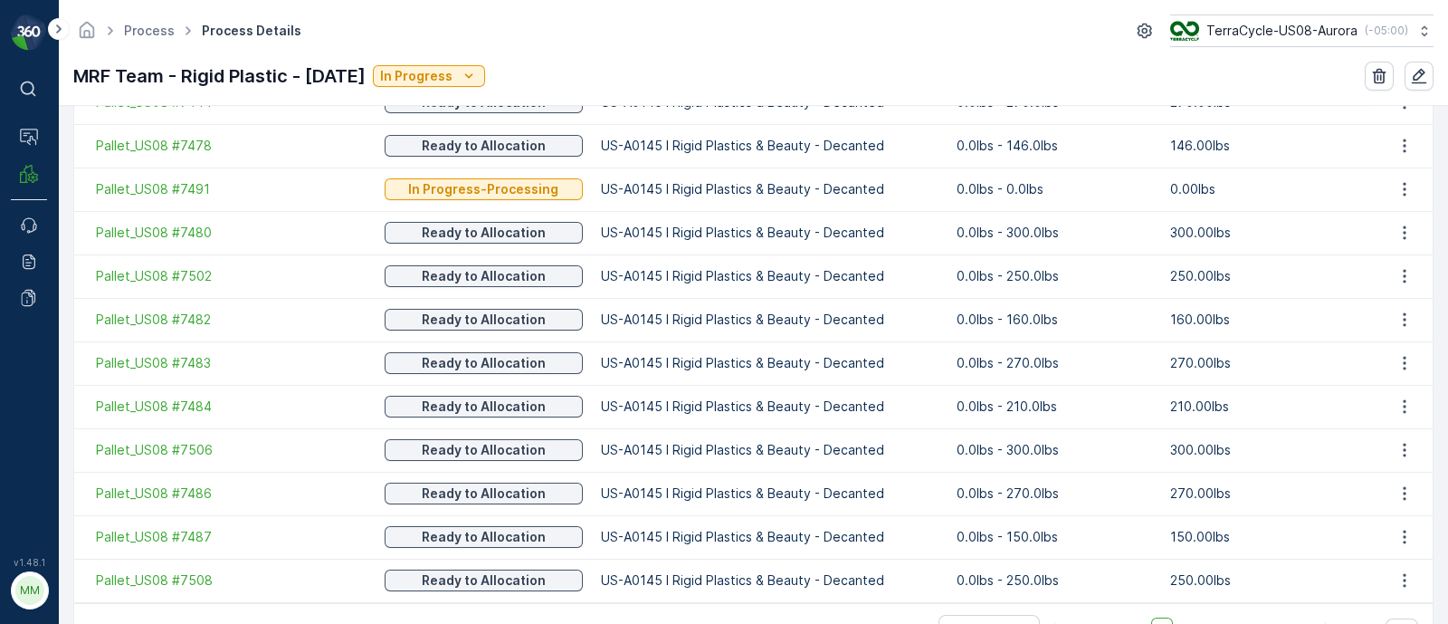
scroll to position [2276, 0]
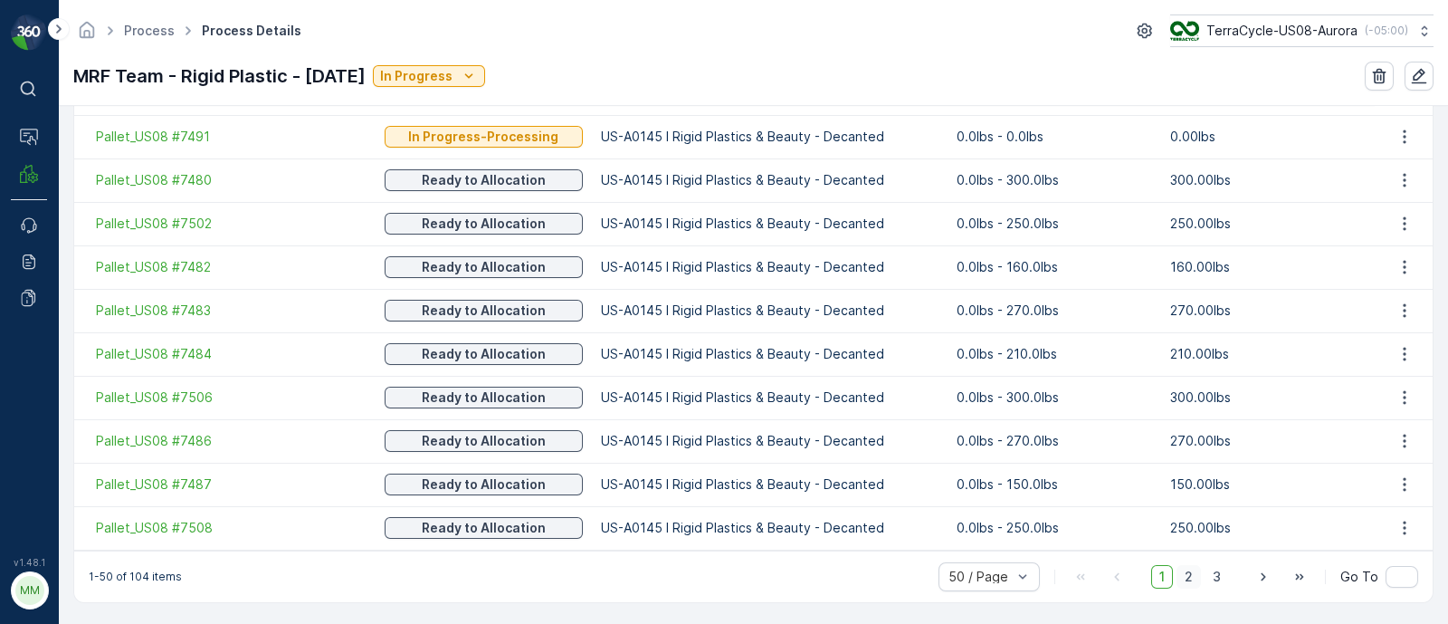
click at [1196, 568] on span "2" at bounding box center [1189, 577] width 24 height 24
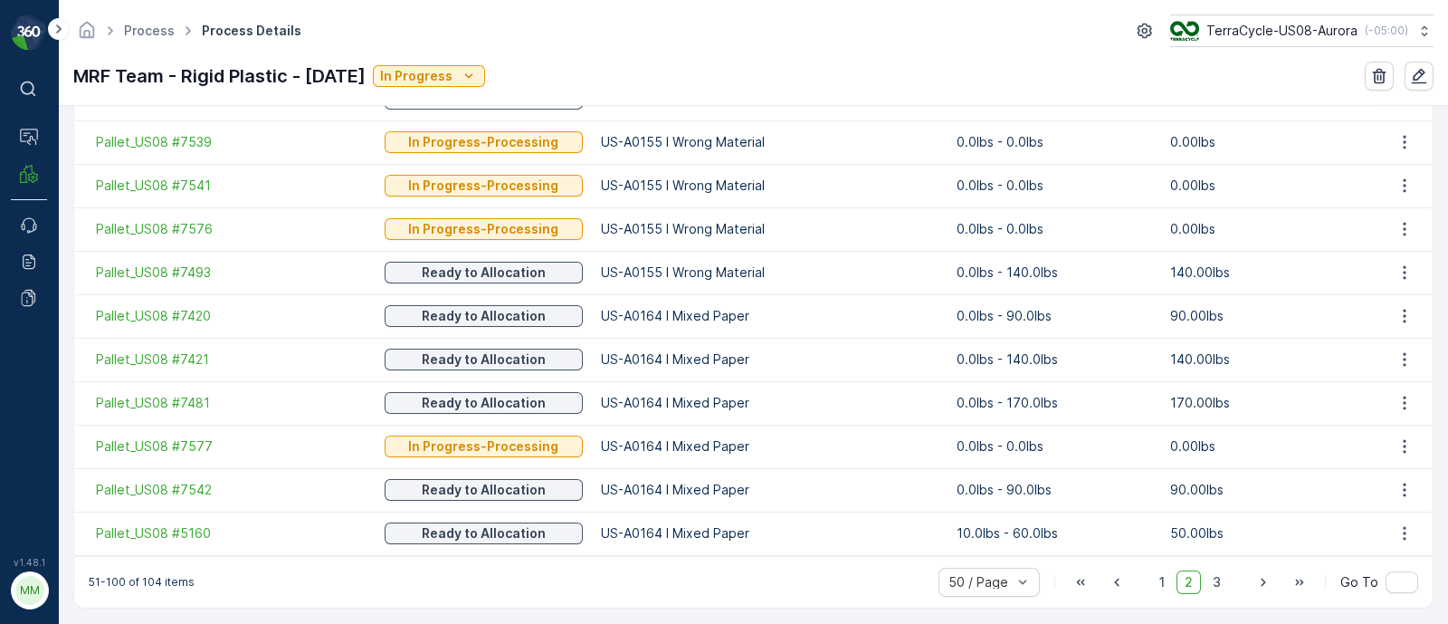
scroll to position [2276, 0]
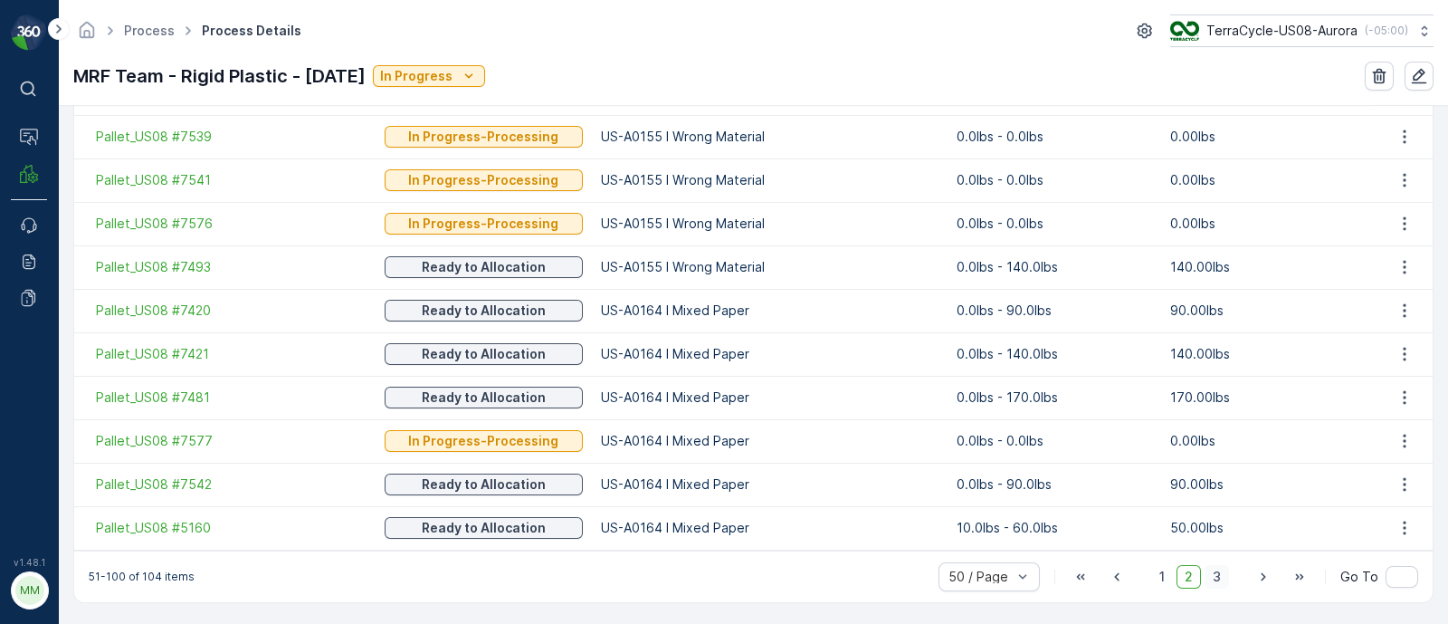
click at [1219, 579] on span "3" at bounding box center [1217, 577] width 24 height 24
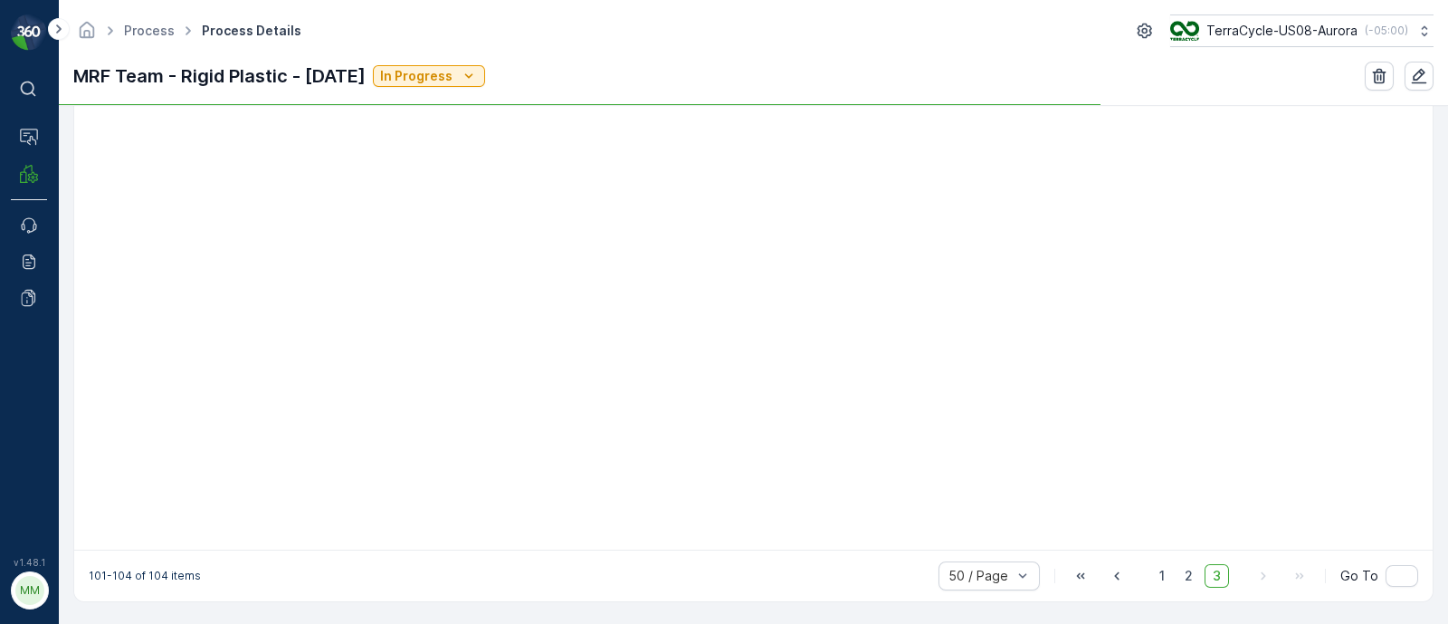
scroll to position [308, 0]
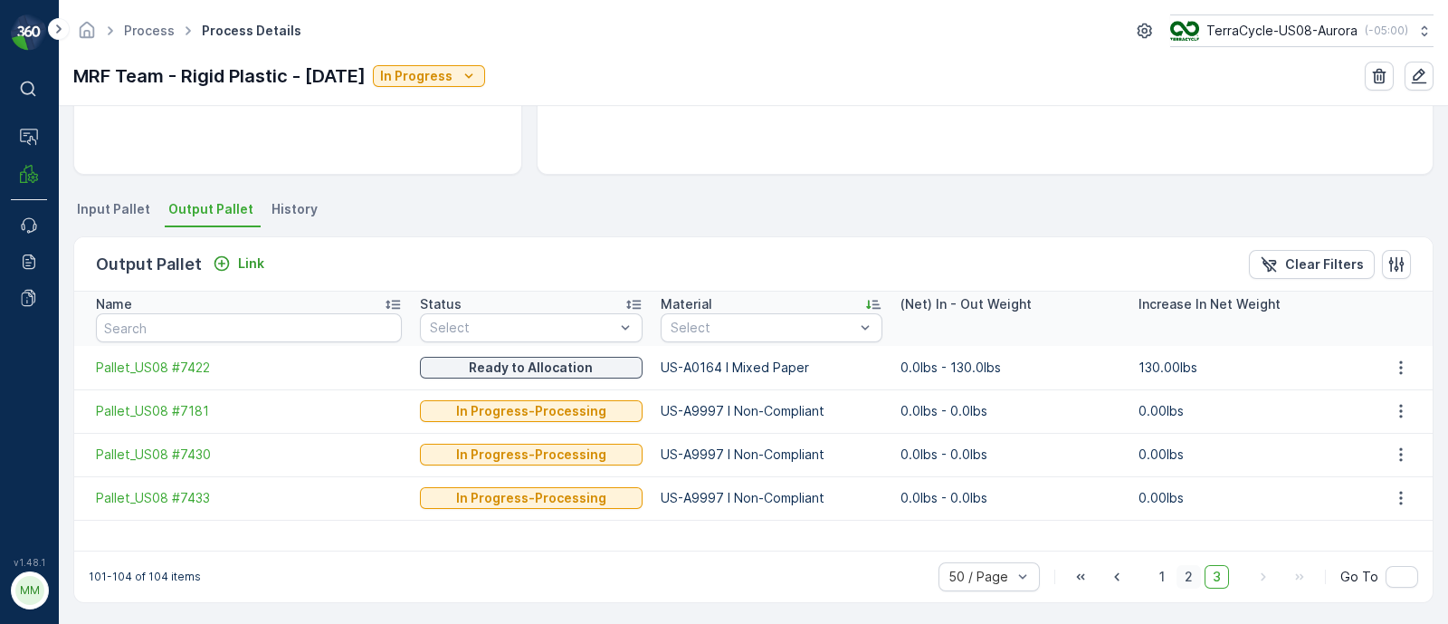
click at [1190, 566] on span "2" at bounding box center [1189, 577] width 24 height 24
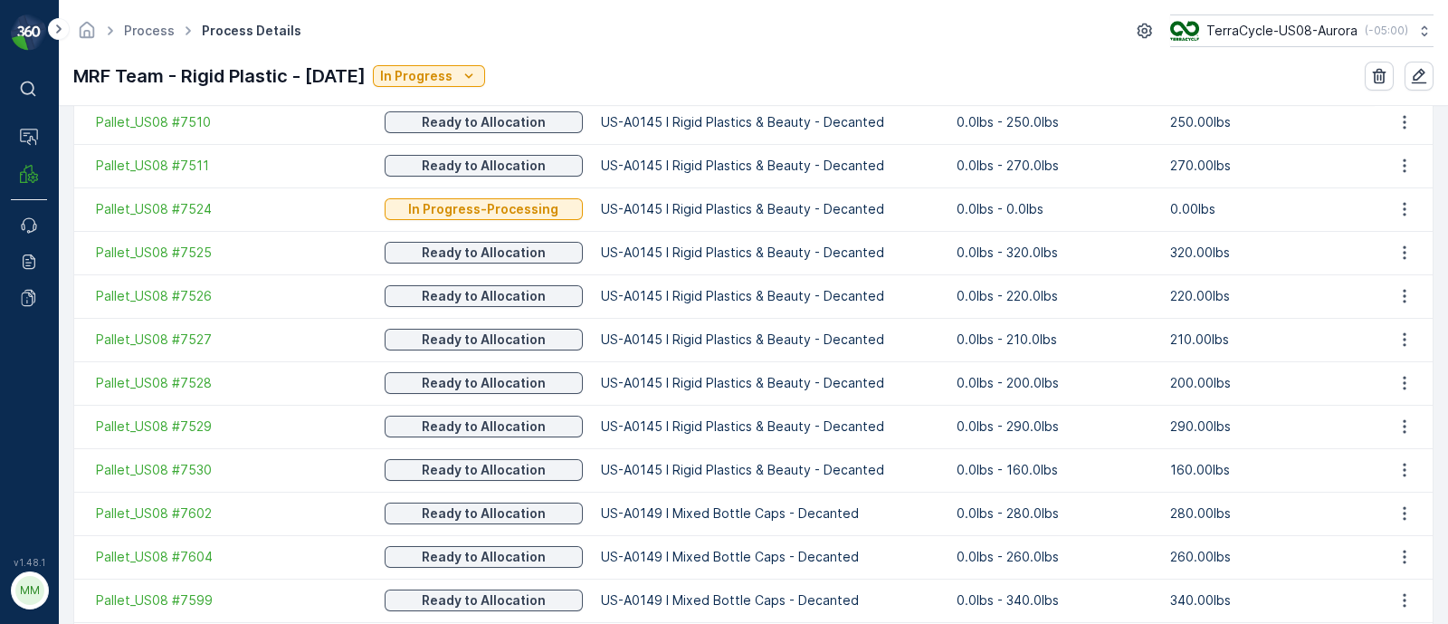
scroll to position [1779, 0]
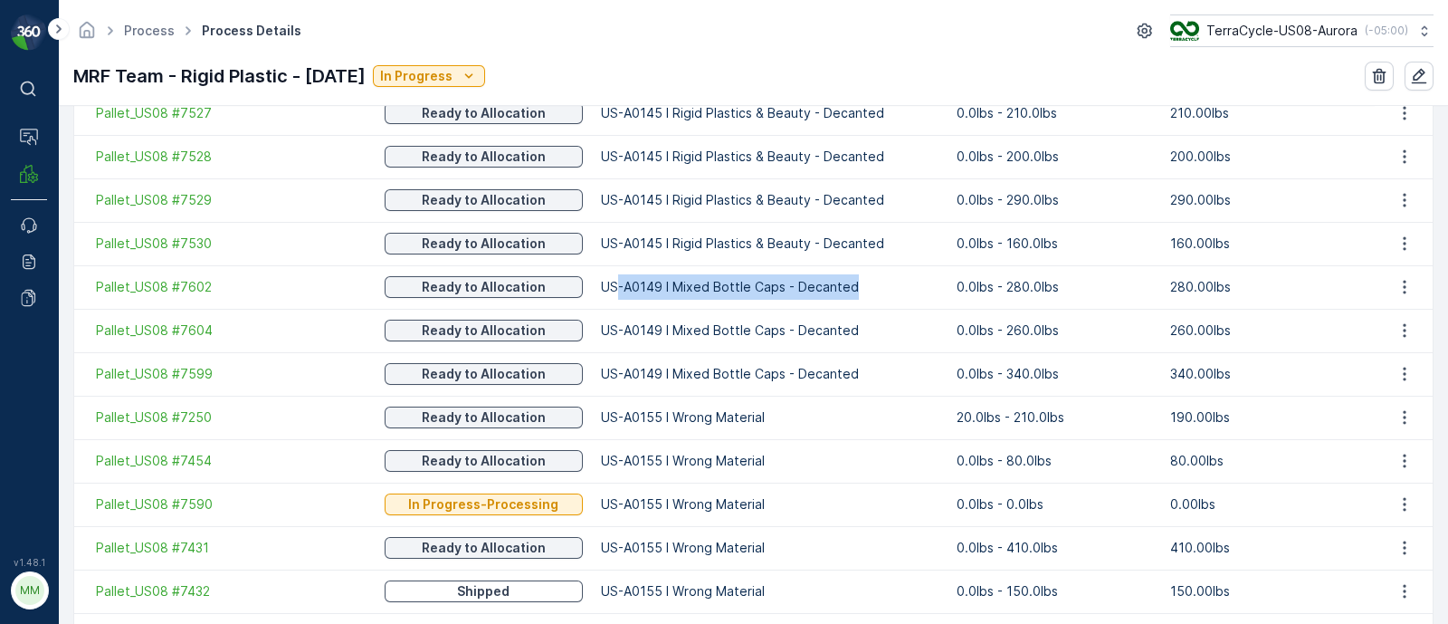
drag, startPoint x: 844, startPoint y: 274, endPoint x: 597, endPoint y: 284, distance: 246.4
click at [597, 284] on td "US-A0149 I Mixed Bottle Caps - Decanted" at bounding box center [770, 286] width 356 height 43
click at [621, 315] on td "US-A0149 I Mixed Bottle Caps - Decanted" at bounding box center [770, 330] width 356 height 43
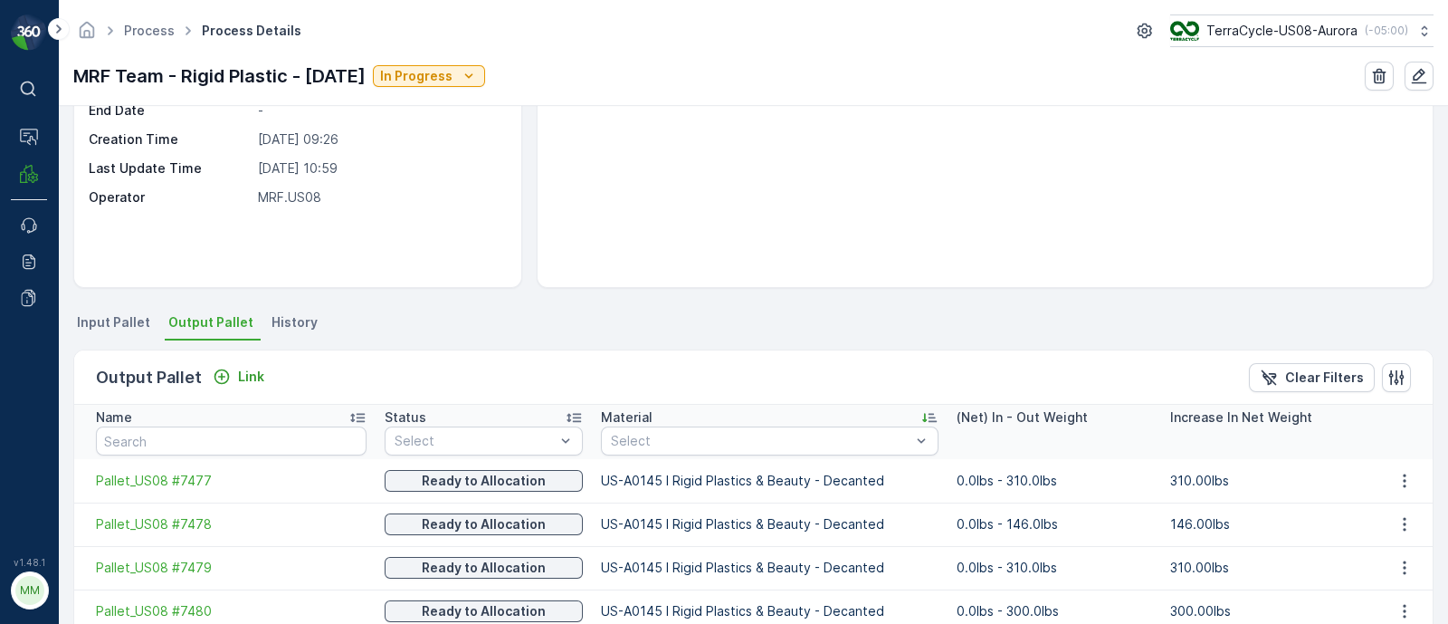
scroll to position [0, 0]
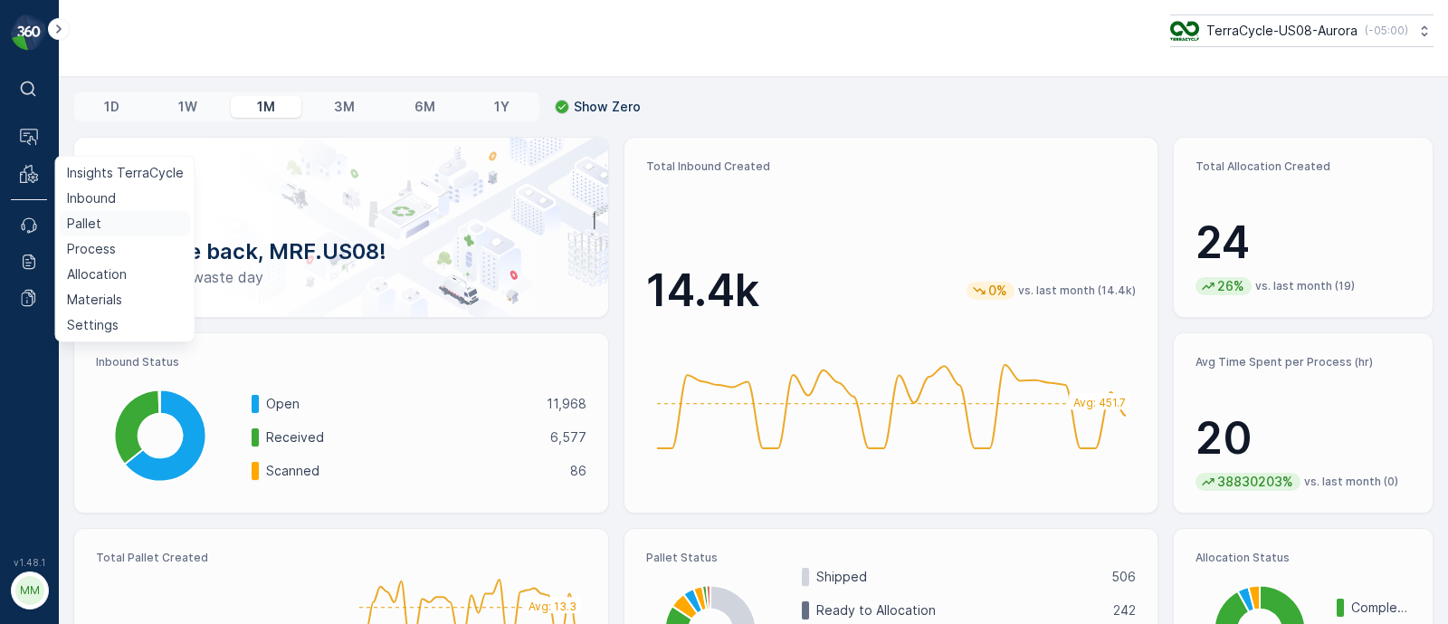
click at [100, 220] on link "Pallet" at bounding box center [125, 223] width 131 height 25
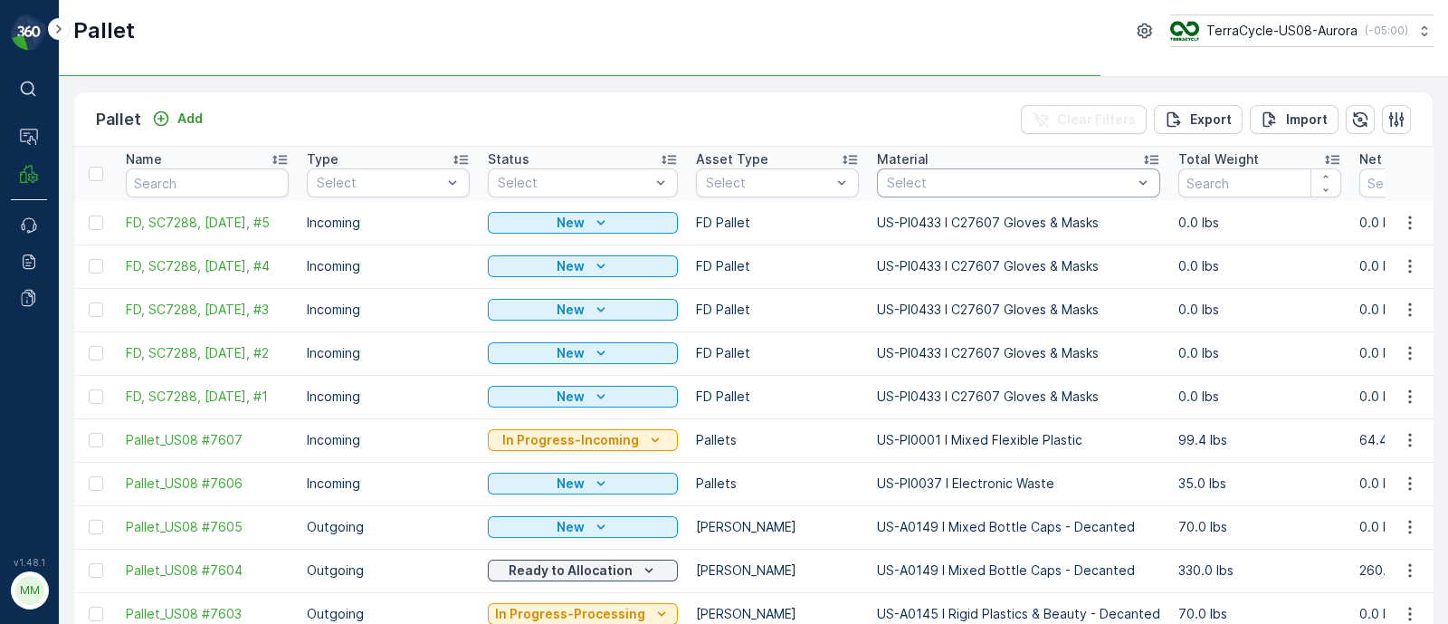
click at [935, 180] on div at bounding box center [1009, 183] width 249 height 14
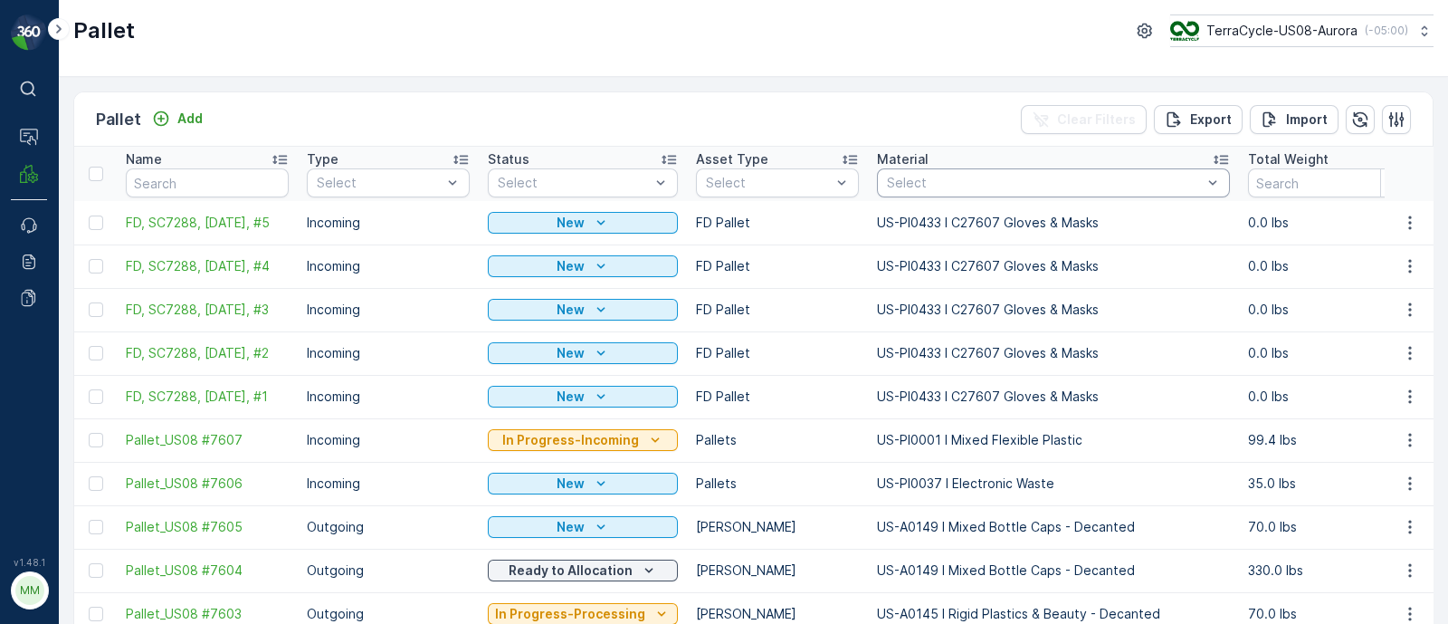
click at [949, 176] on div at bounding box center [1044, 183] width 319 height 14
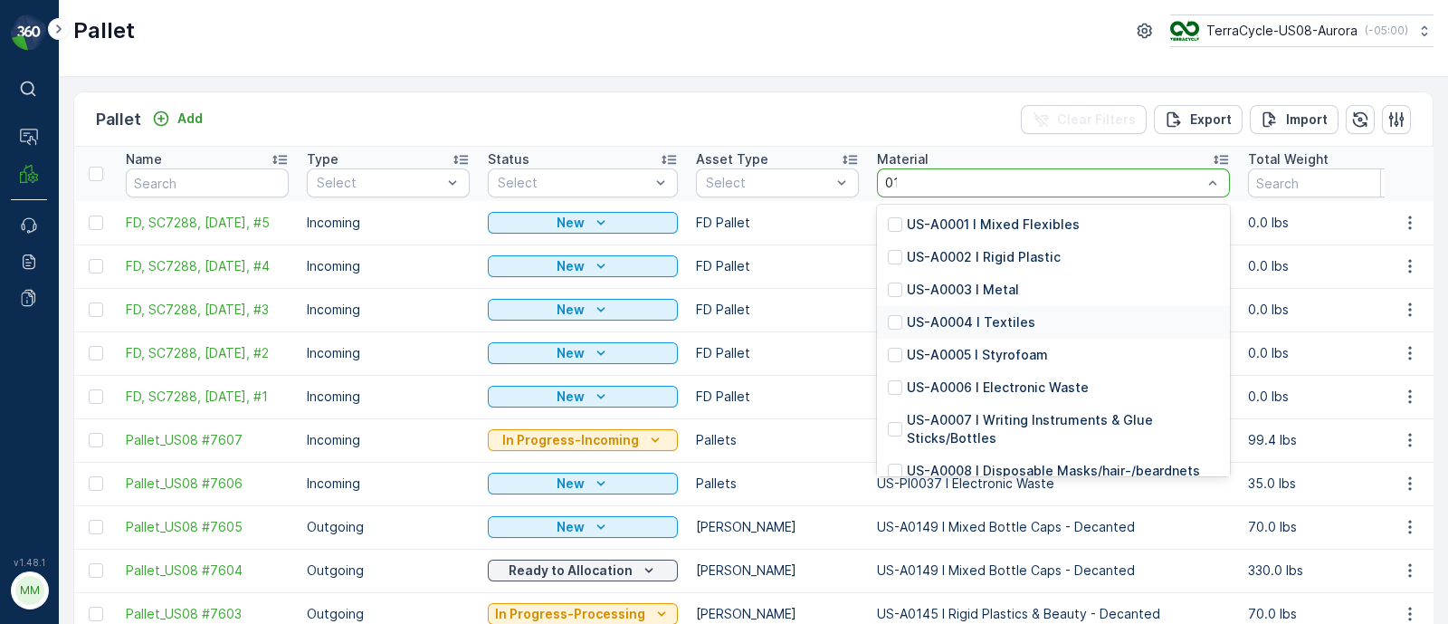
type input "0149"
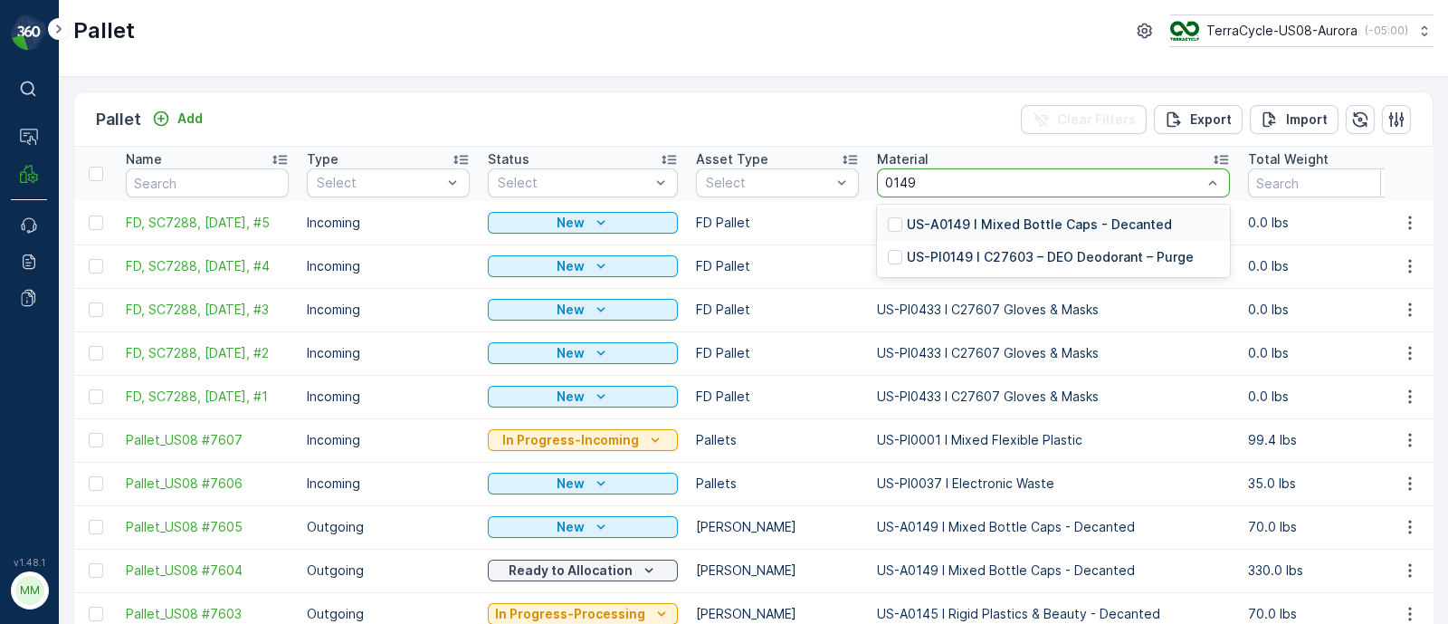
click at [1009, 227] on p "US-A0149 I Mixed Bottle Caps - Decanted" at bounding box center [1039, 224] width 265 height 18
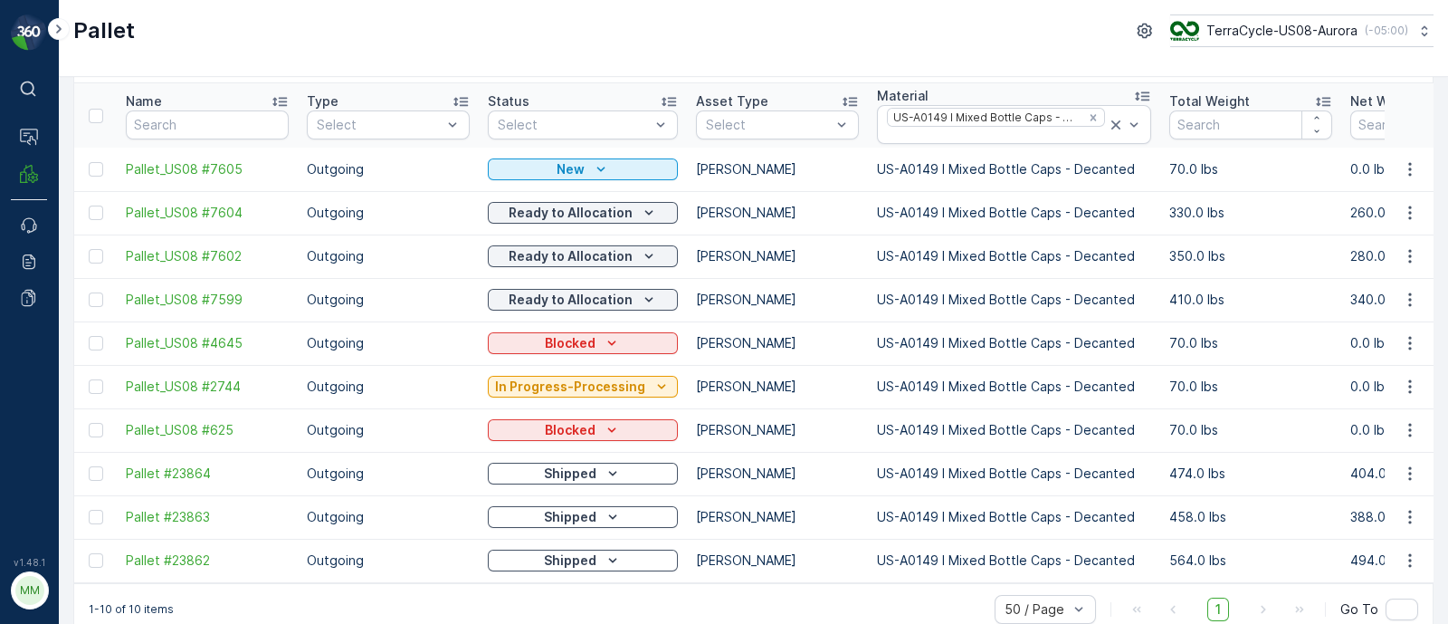
scroll to position [96, 0]
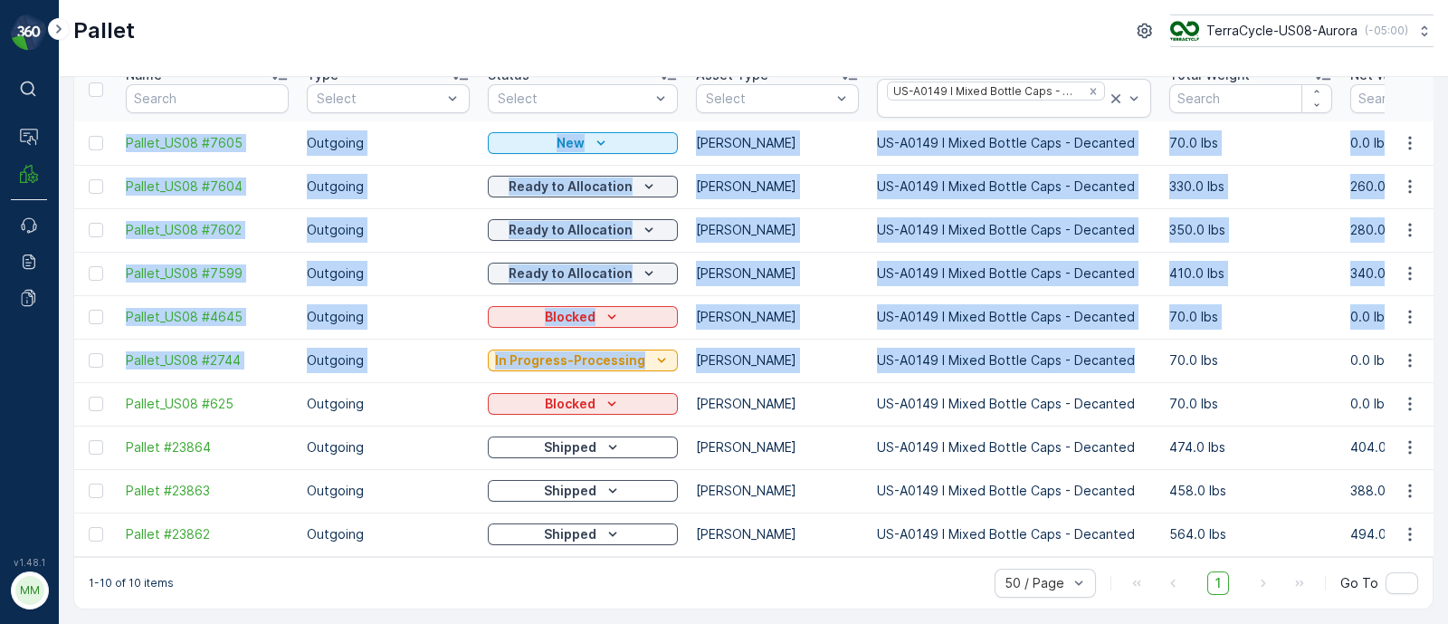
drag, startPoint x: 122, startPoint y: 129, endPoint x: 1135, endPoint y: 357, distance: 1038.2
click at [1341, 165] on td "260.0 lbs" at bounding box center [1431, 186] width 181 height 43
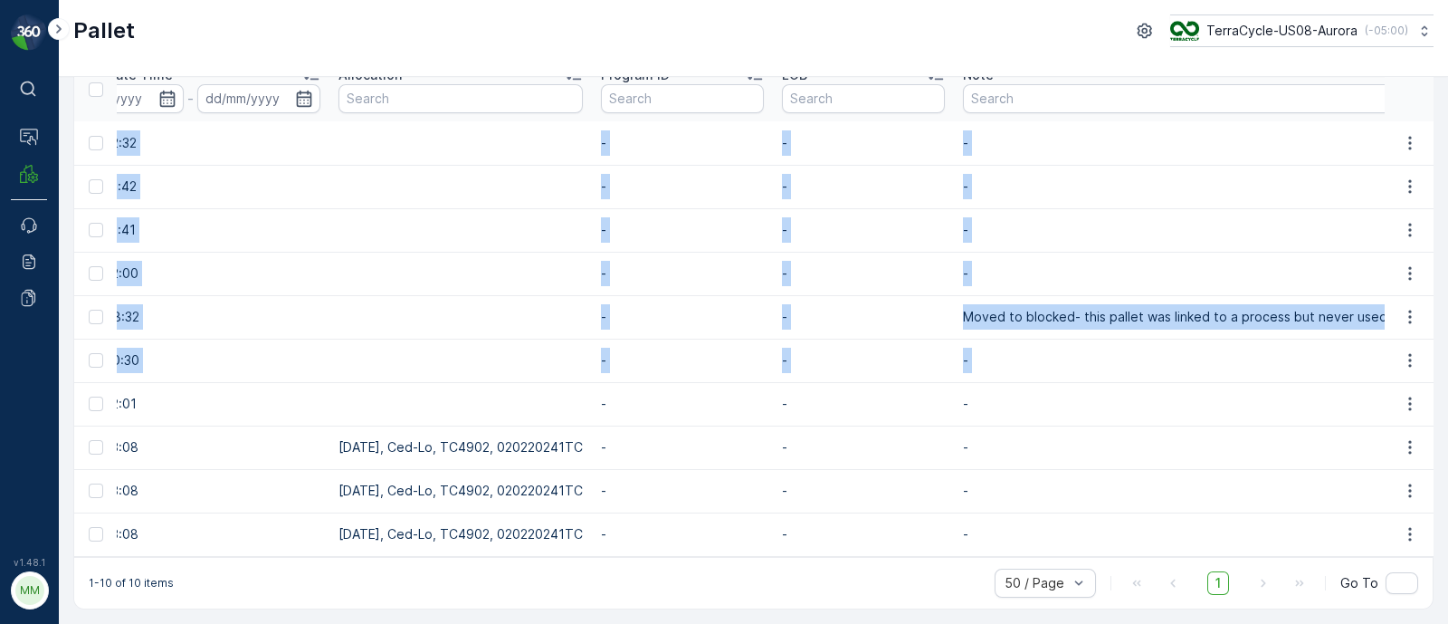
scroll to position [0, 2348]
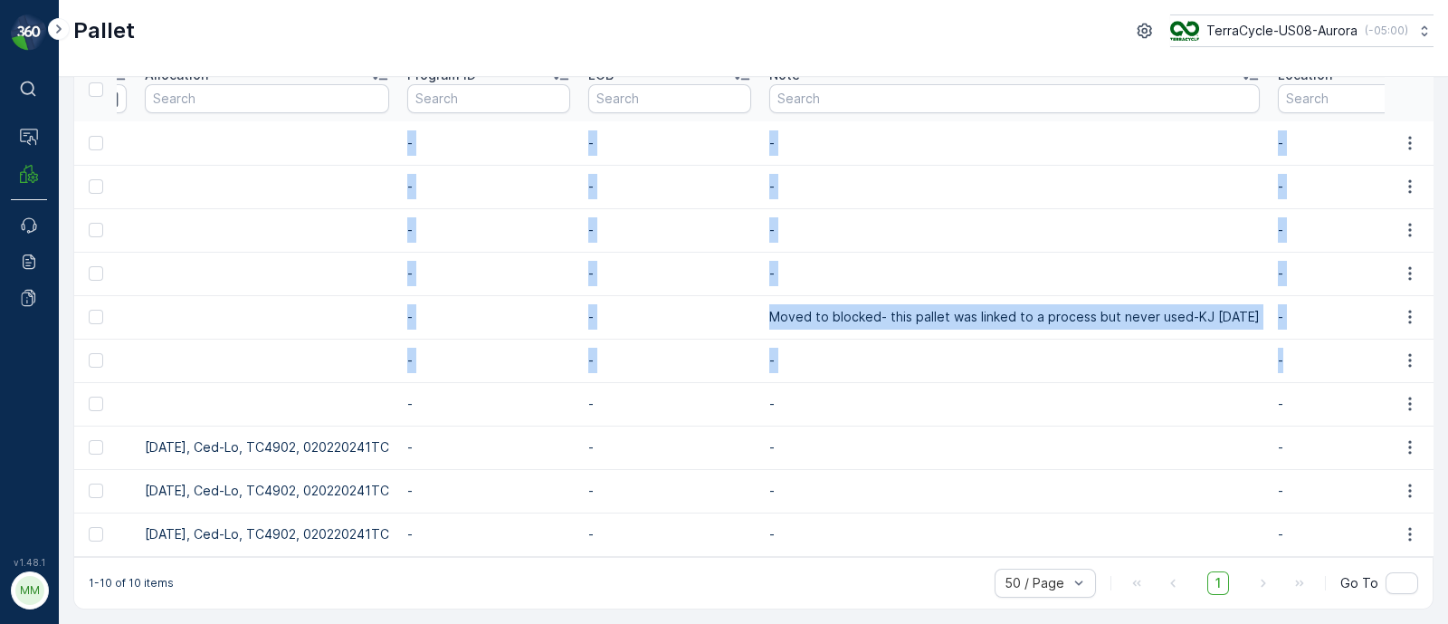
drag, startPoint x: 119, startPoint y: 133, endPoint x: 1262, endPoint y: 341, distance: 1162.0
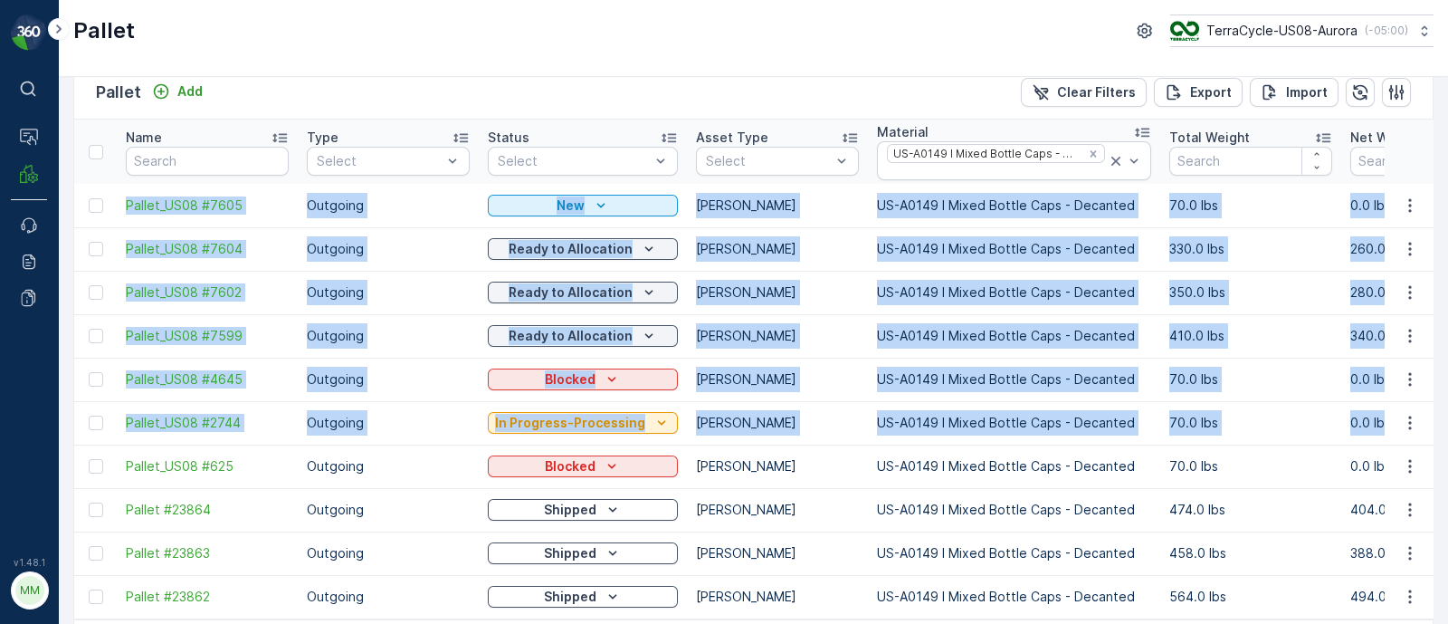
scroll to position [0, 0]
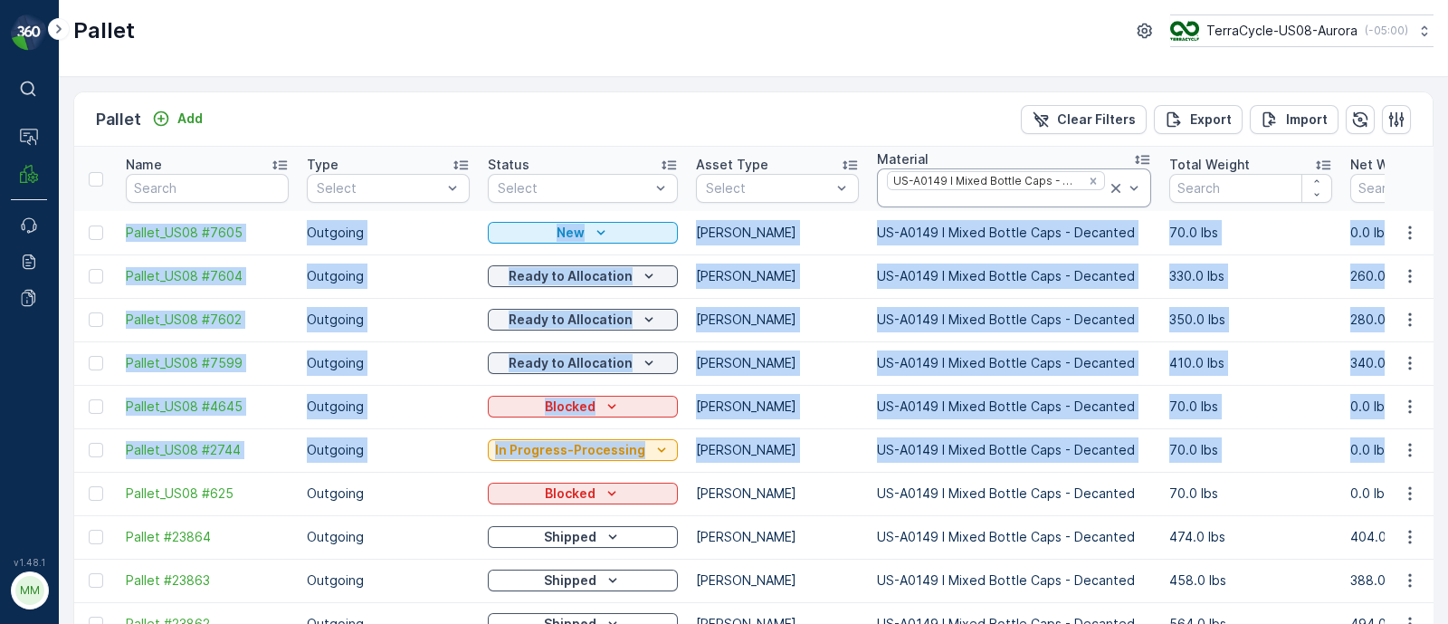
drag, startPoint x: 1083, startPoint y: 176, endPoint x: 1026, endPoint y: 186, distance: 56.8
click at [1087, 176] on icon "Remove US-A0149 I Mixed Bottle Caps - Decanted" at bounding box center [1093, 181] width 13 height 13
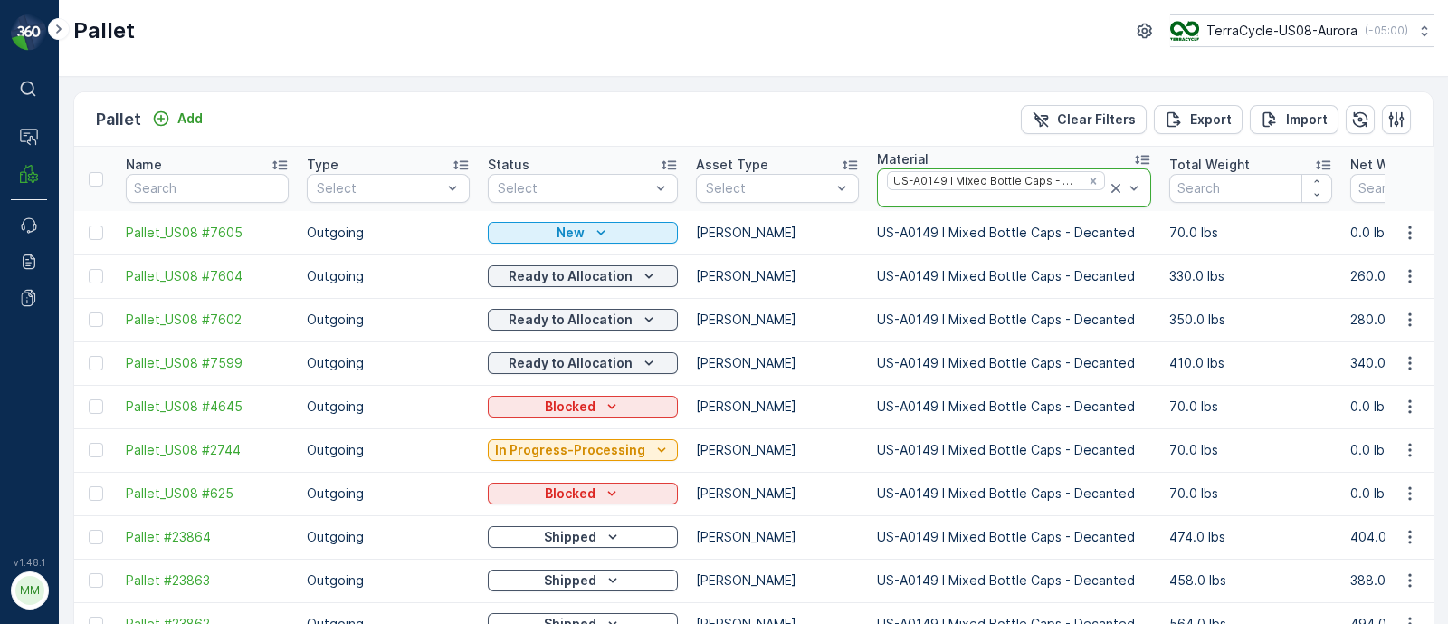
click at [991, 196] on div at bounding box center [996, 199] width 222 height 14
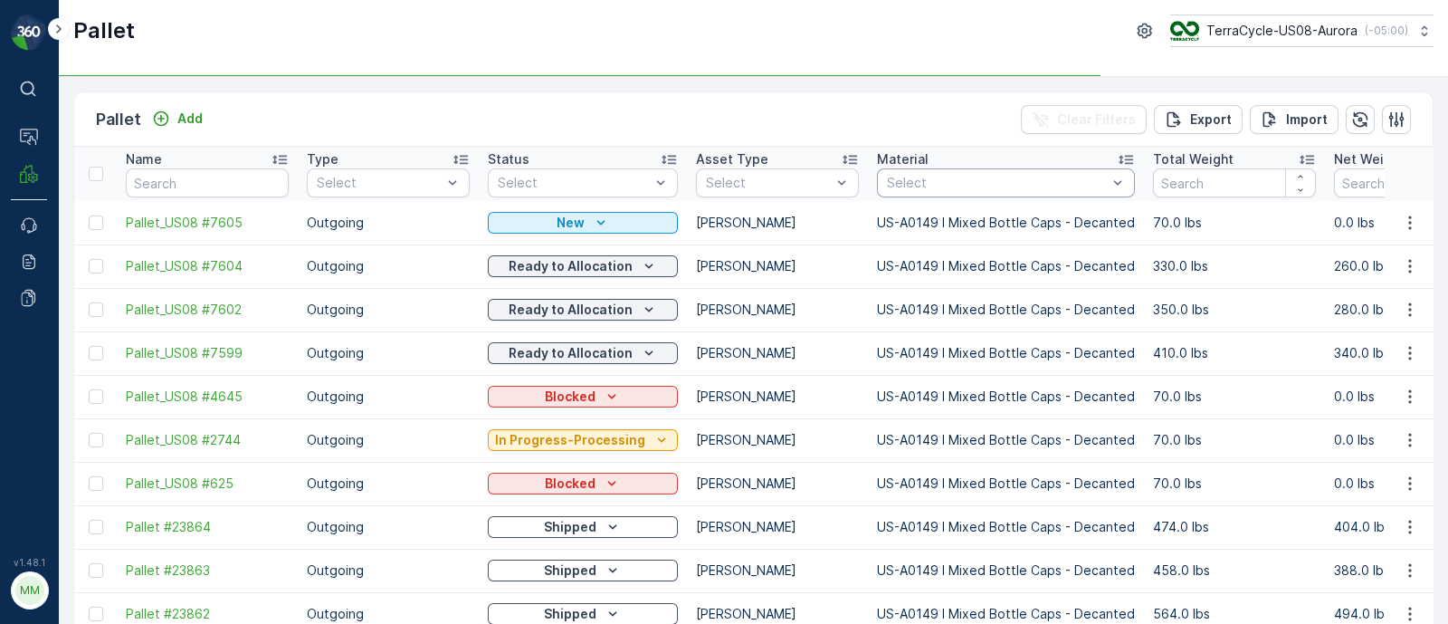
click at [1041, 181] on div at bounding box center [997, 183] width 224 height 14
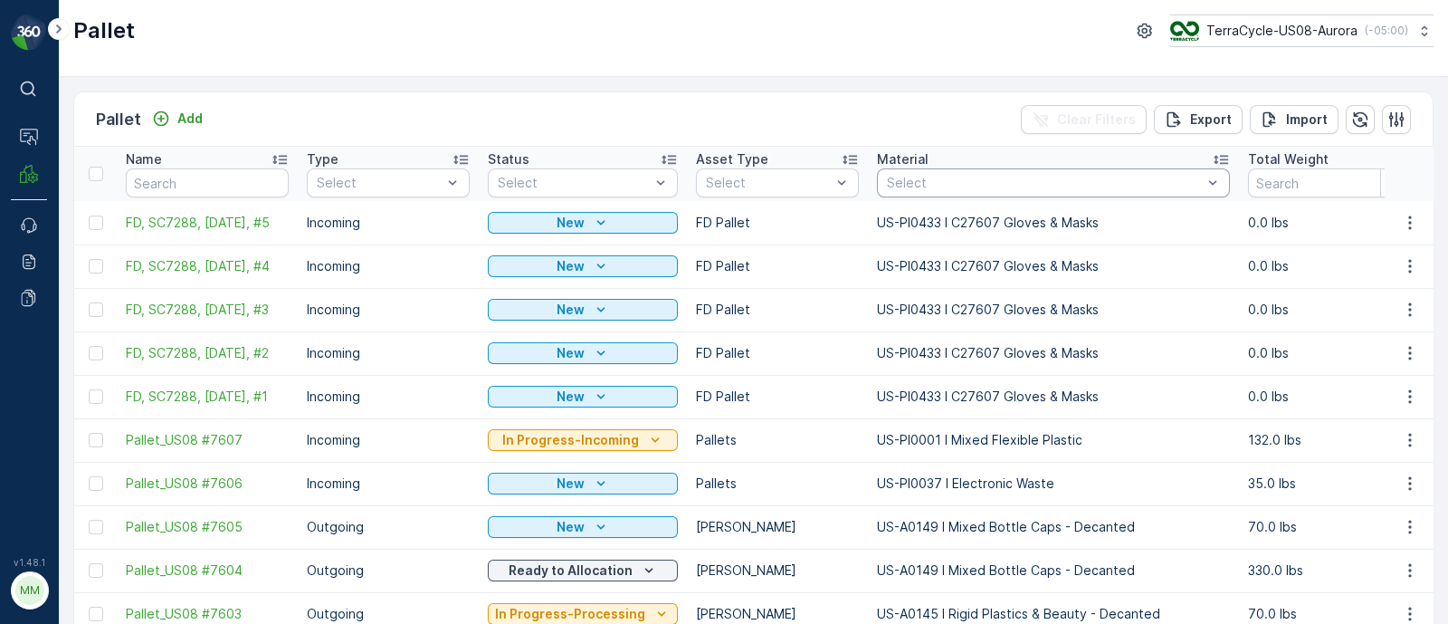
click at [953, 186] on div at bounding box center [1044, 183] width 319 height 14
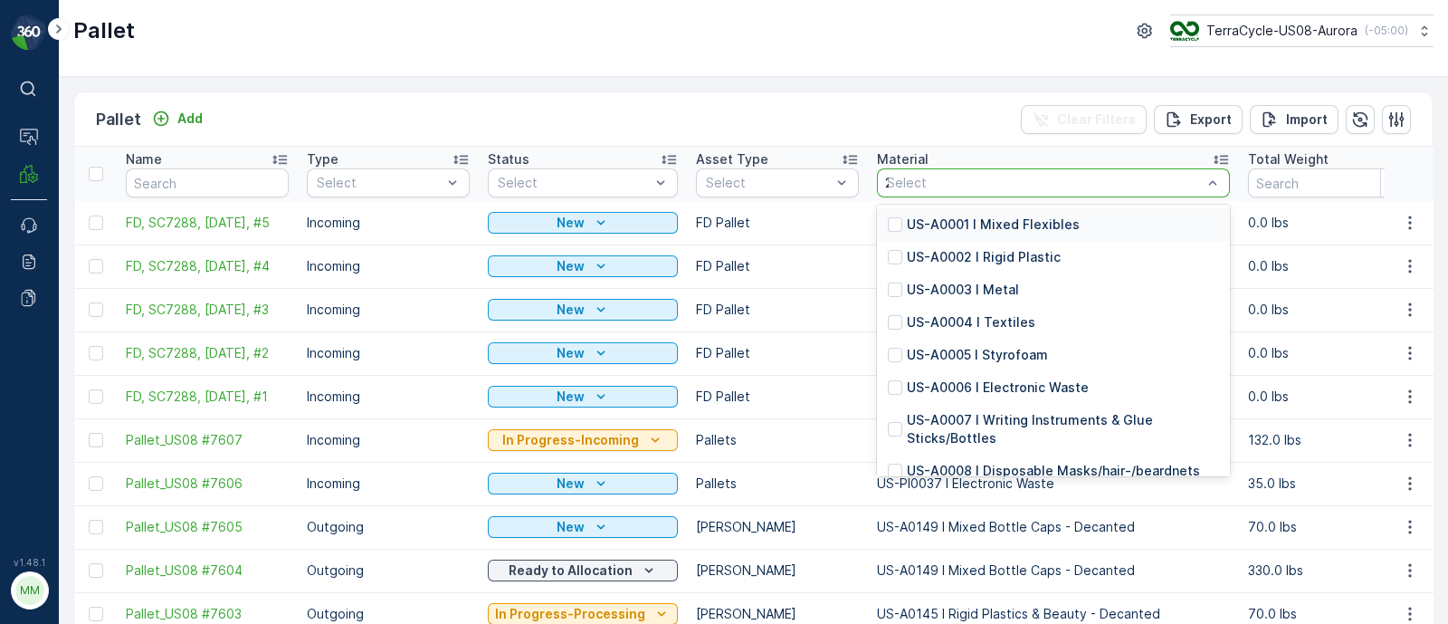
type input "232"
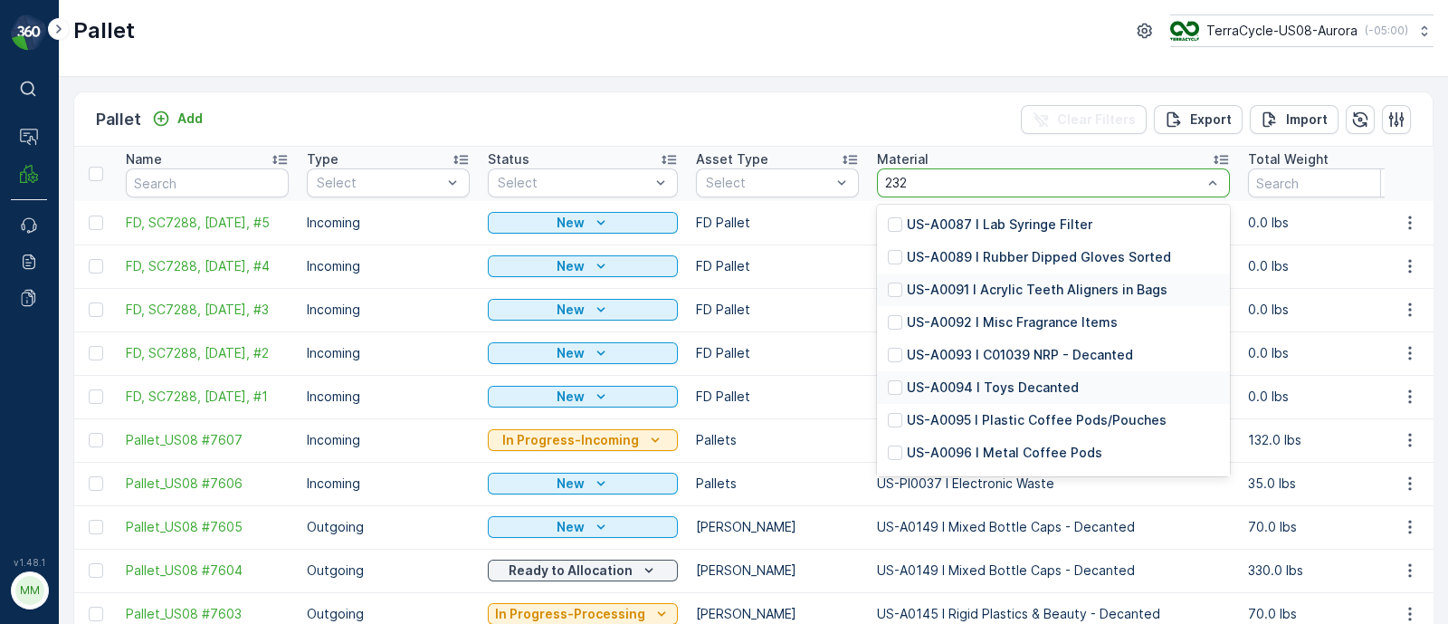
scroll to position [94, 0]
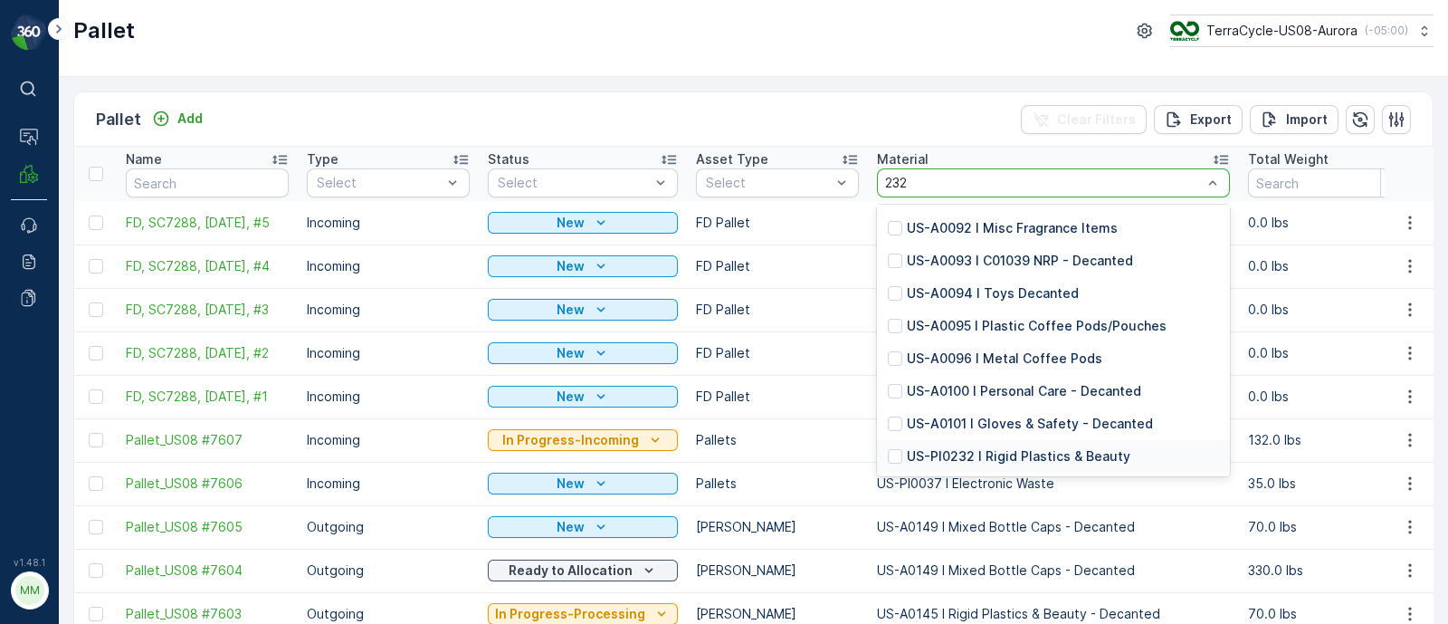
click at [1012, 449] on p "US-PI0232 I Rigid Plastics & Beauty" at bounding box center [1019, 456] width 224 height 18
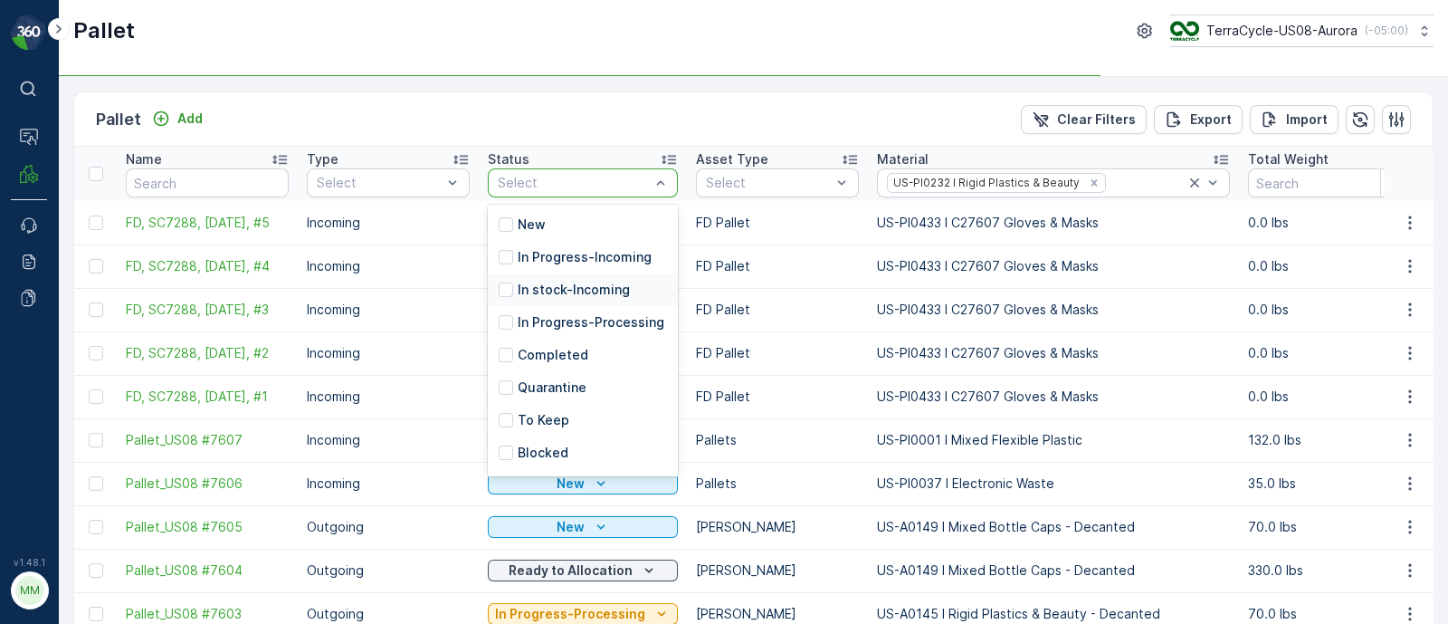
click at [536, 291] on p "In stock-Incoming" at bounding box center [574, 290] width 112 height 18
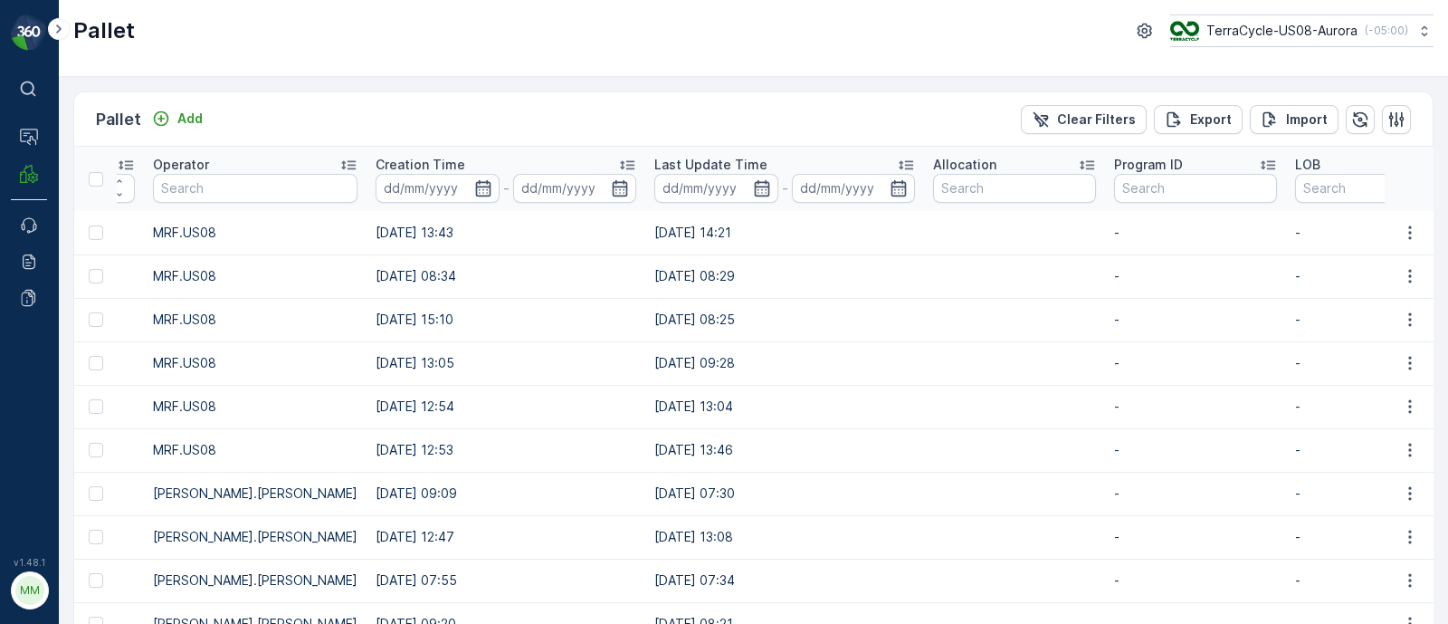
drag, startPoint x: 720, startPoint y: 359, endPoint x: 598, endPoint y: 369, distance: 121.7
click at [645, 369] on td "[DATE] 09:28" at bounding box center [784, 362] width 279 height 43
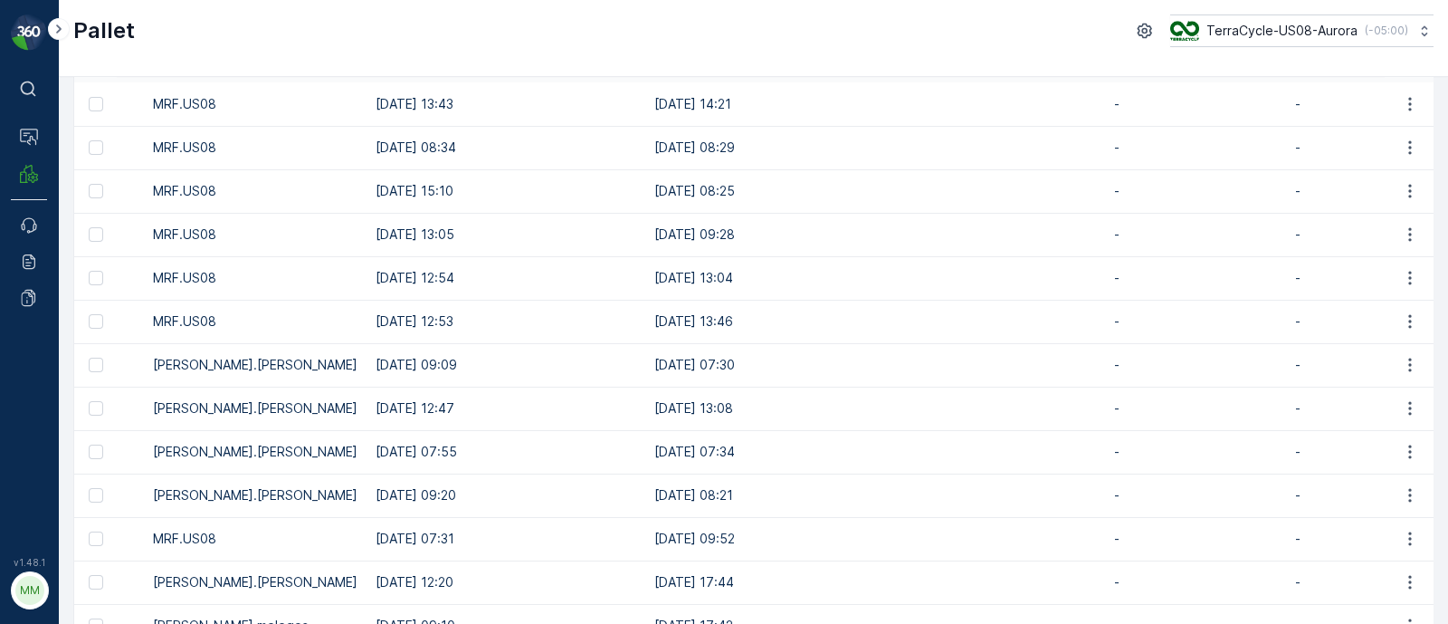
scroll to position [225, 0]
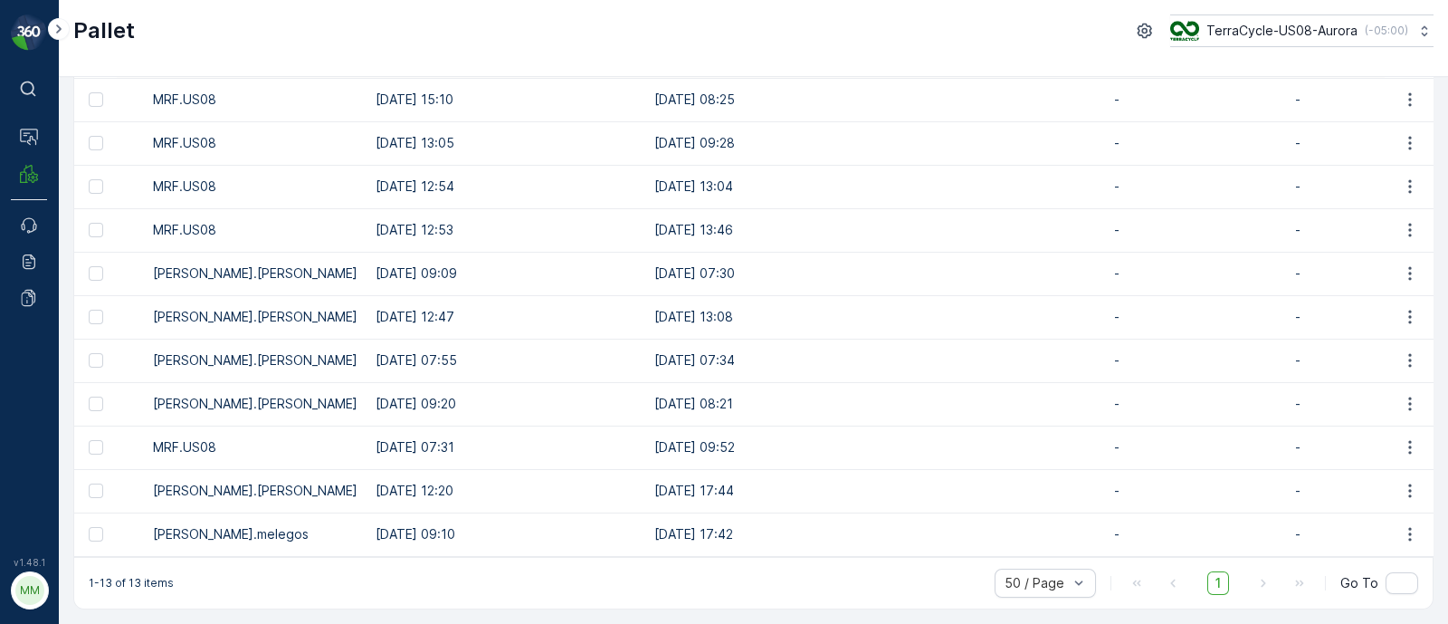
click at [380, 547] on td "[DATE] 09:10" at bounding box center [506, 533] width 279 height 43
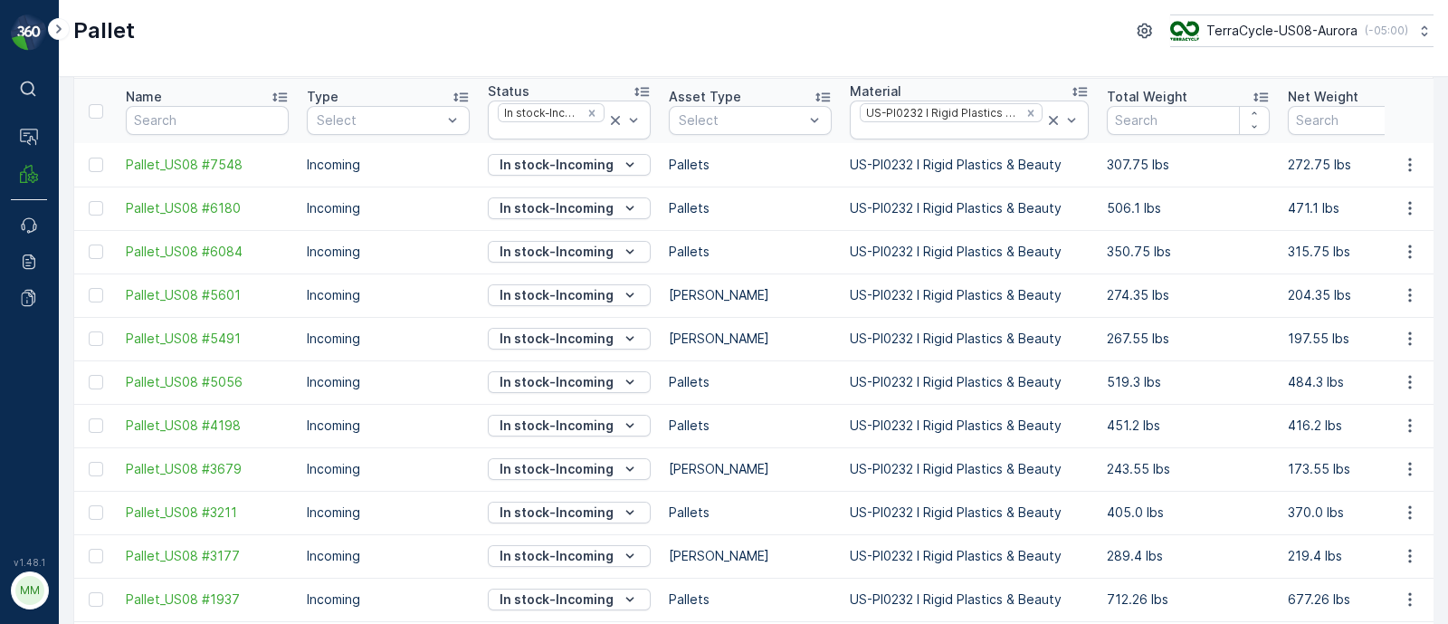
scroll to position [0, 0]
